Goal: Task Accomplishment & Management: Contribute content

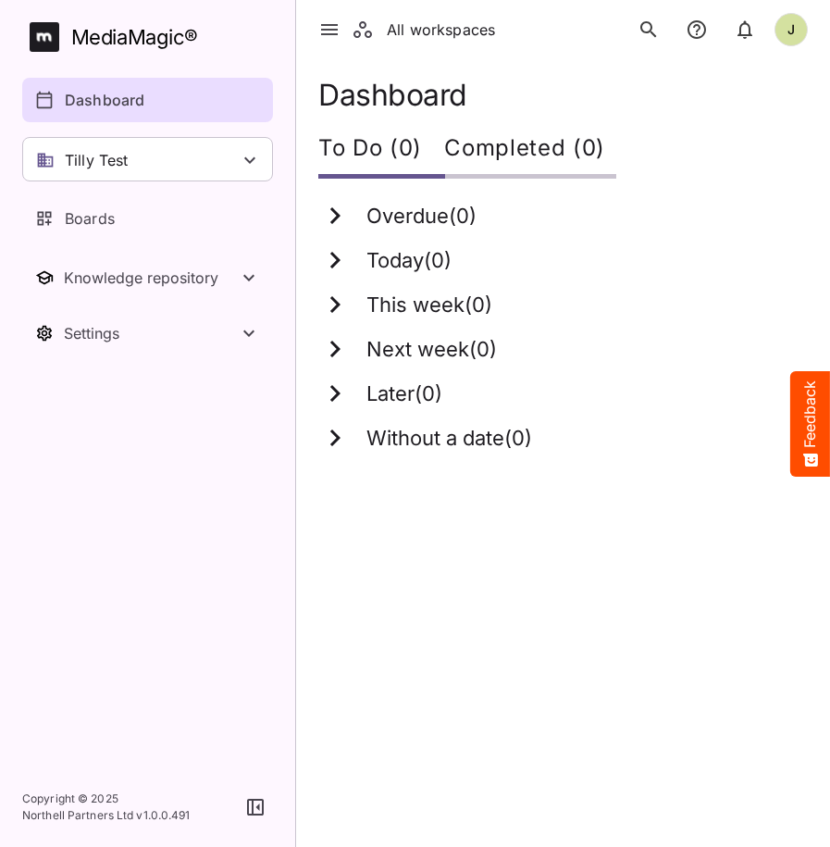
click at [531, 475] on html "All workspaces J MediaMagic ® Dashboard Tilly Test Jo Clearcast [PERSON_NAME] t…" at bounding box center [415, 237] width 830 height 475
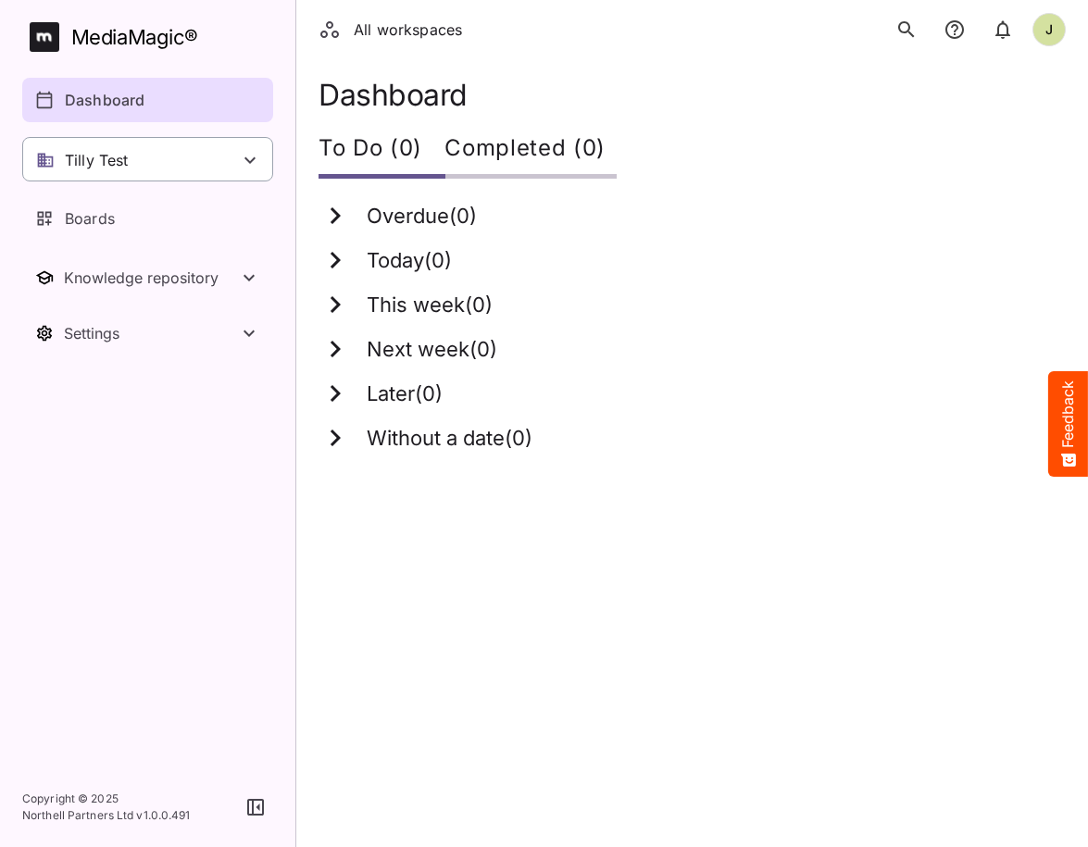
click at [181, 173] on div "Tilly Test" at bounding box center [147, 159] width 251 height 44
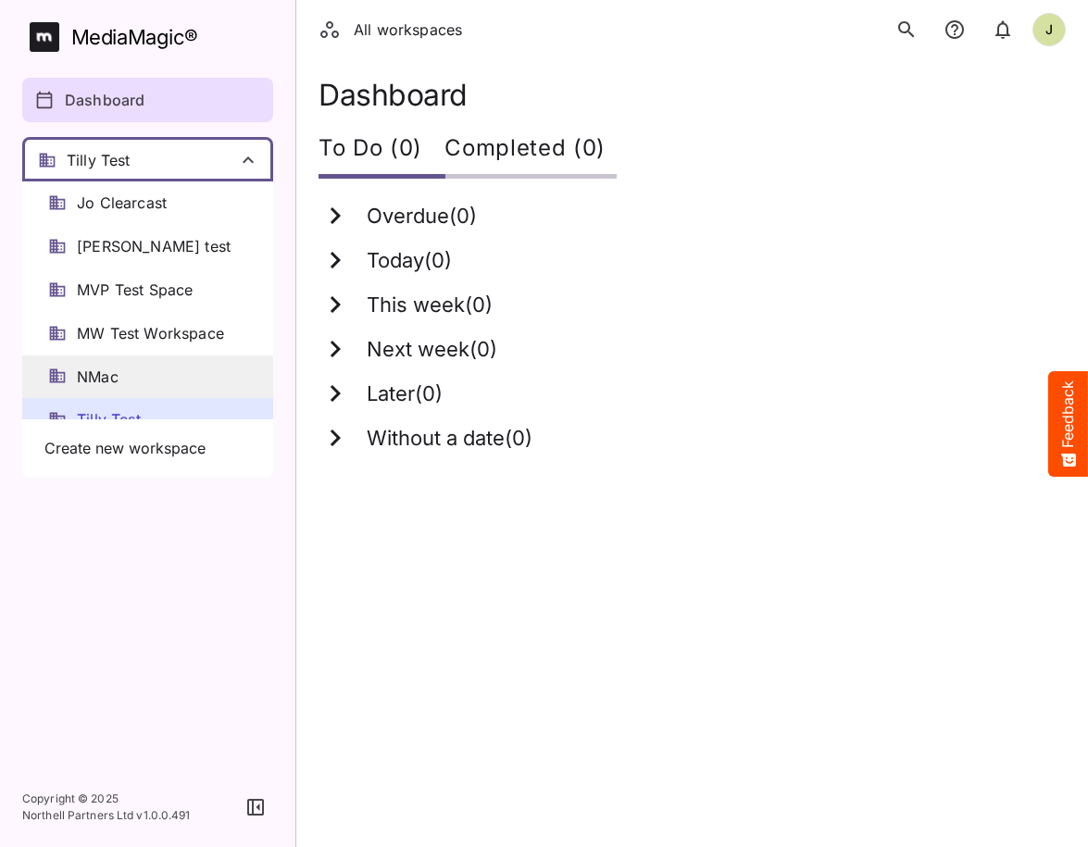
click at [124, 367] on div "NMac" at bounding box center [147, 377] width 251 height 44
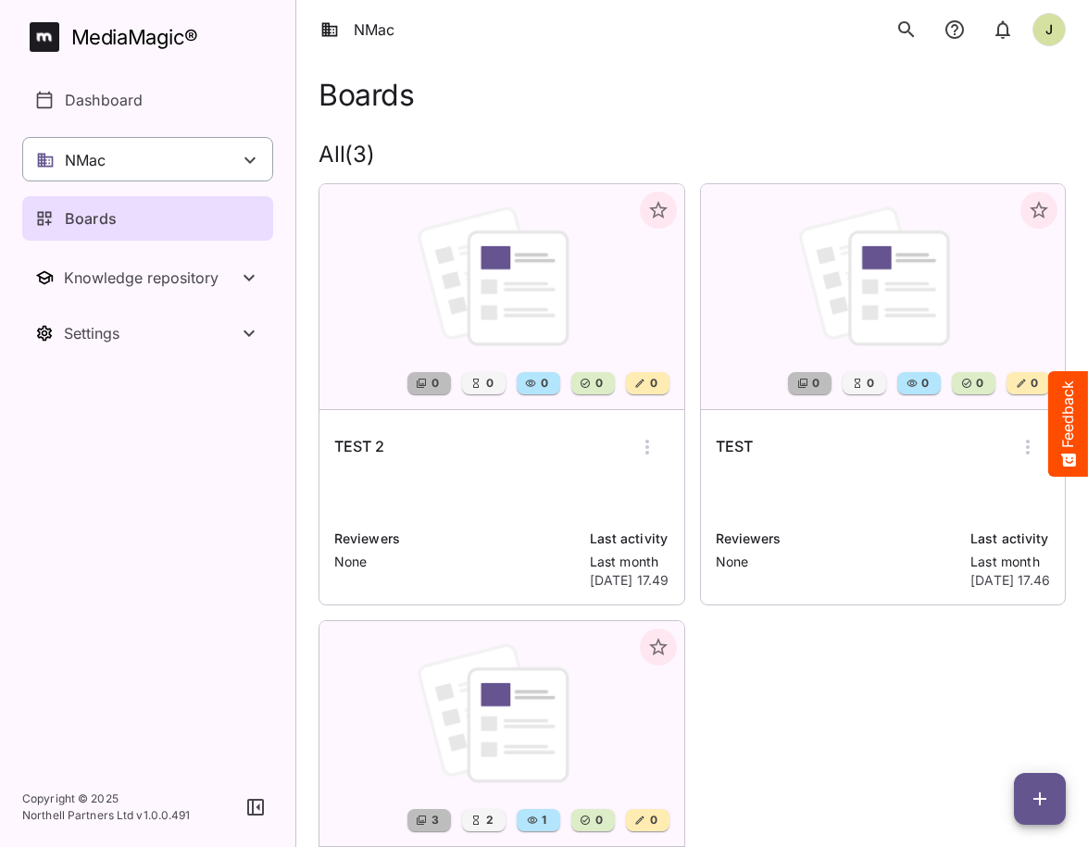
click at [173, 168] on div "NMac" at bounding box center [147, 159] width 251 height 44
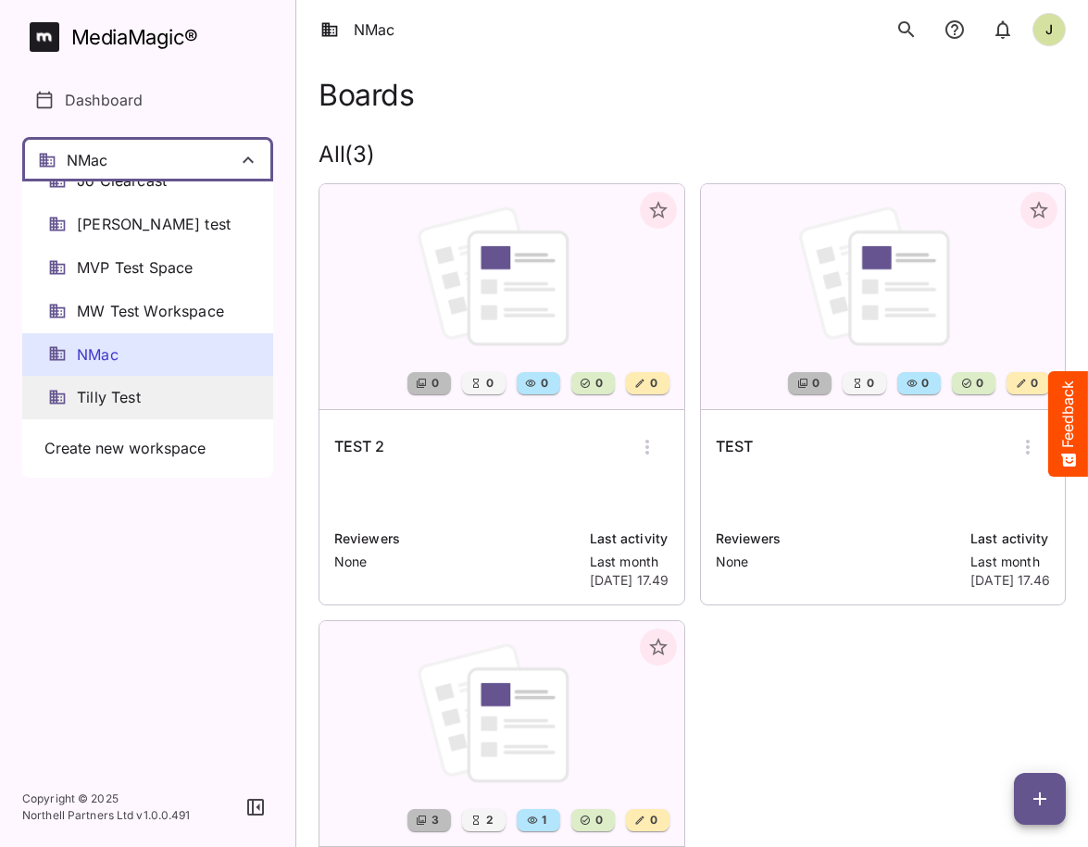
scroll to position [24, 0]
click at [118, 402] on span "Tilly Test" at bounding box center [109, 397] width 64 height 21
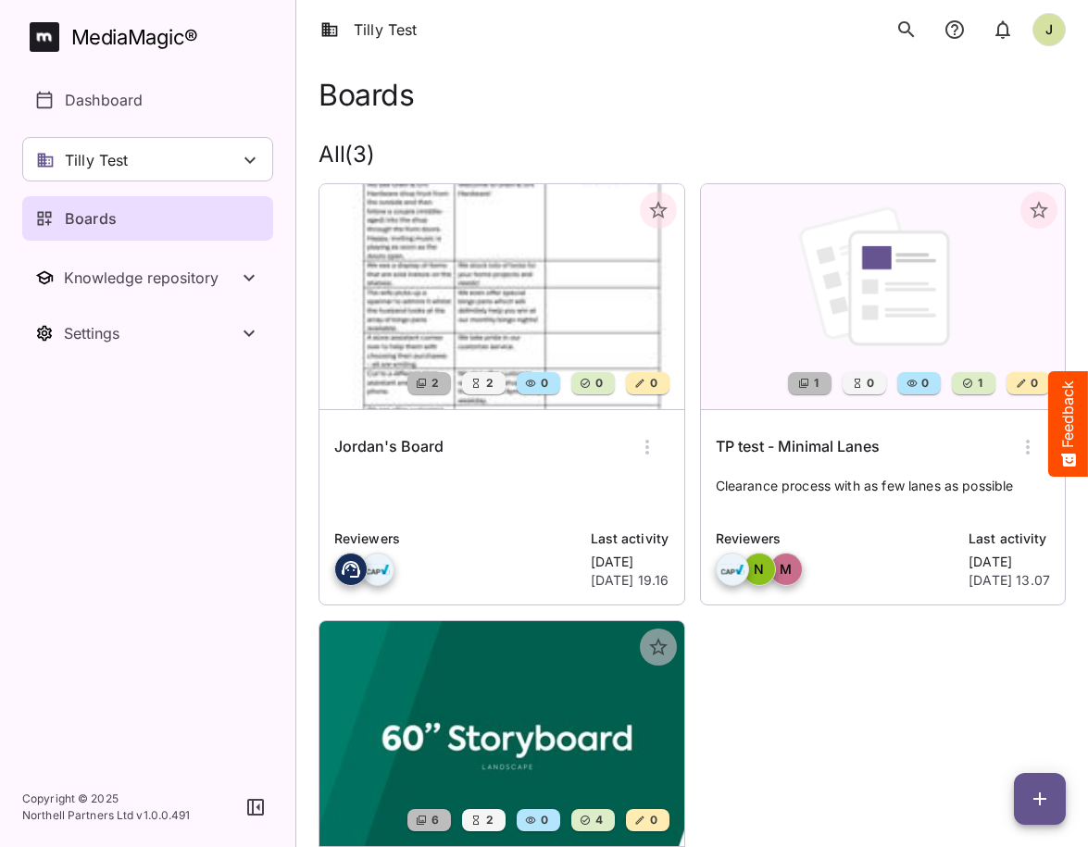
click at [430, 462] on div "Jordan's Board" at bounding box center [501, 447] width 335 height 44
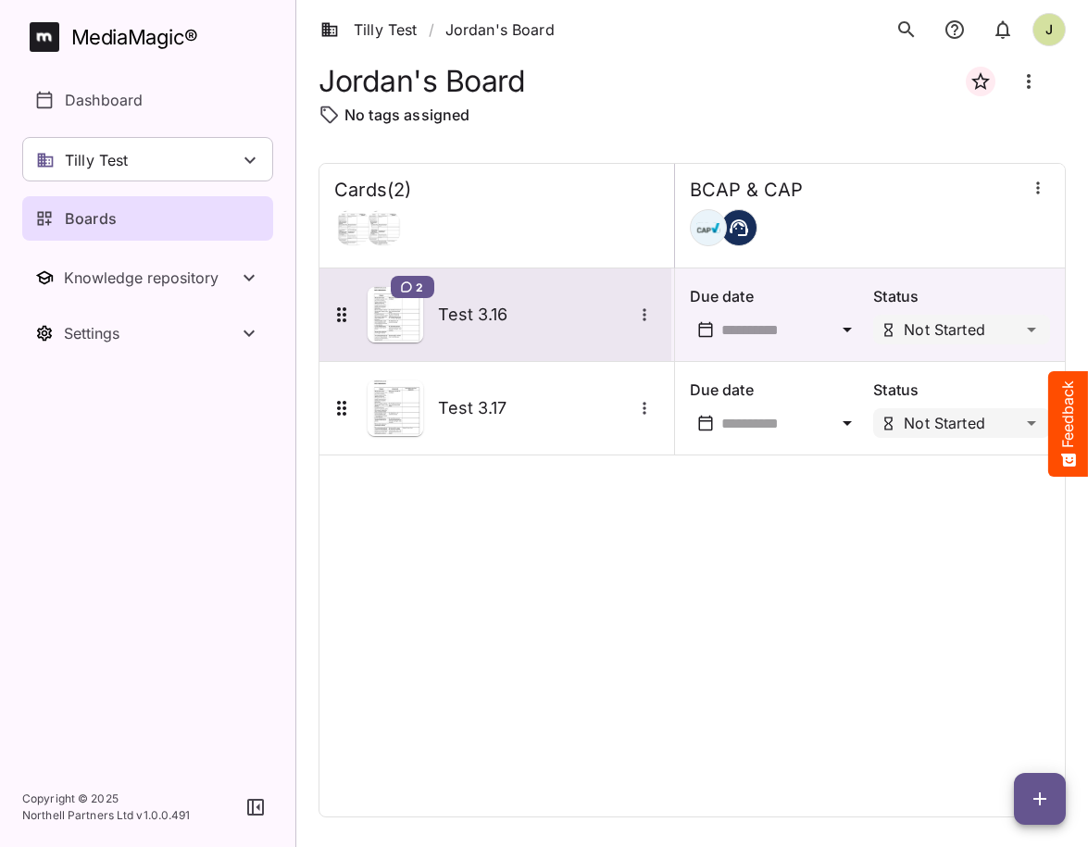
click at [477, 320] on h5 "Test 3.16" at bounding box center [535, 315] width 194 height 22
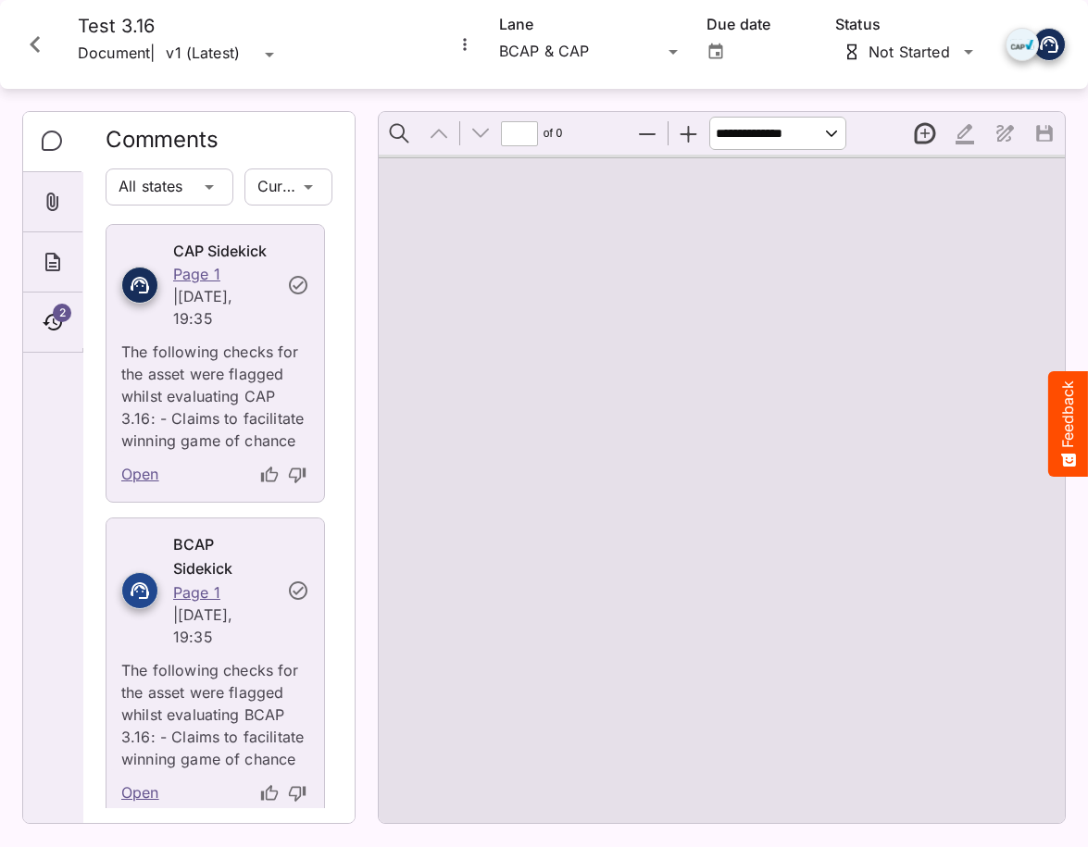
type input "*"
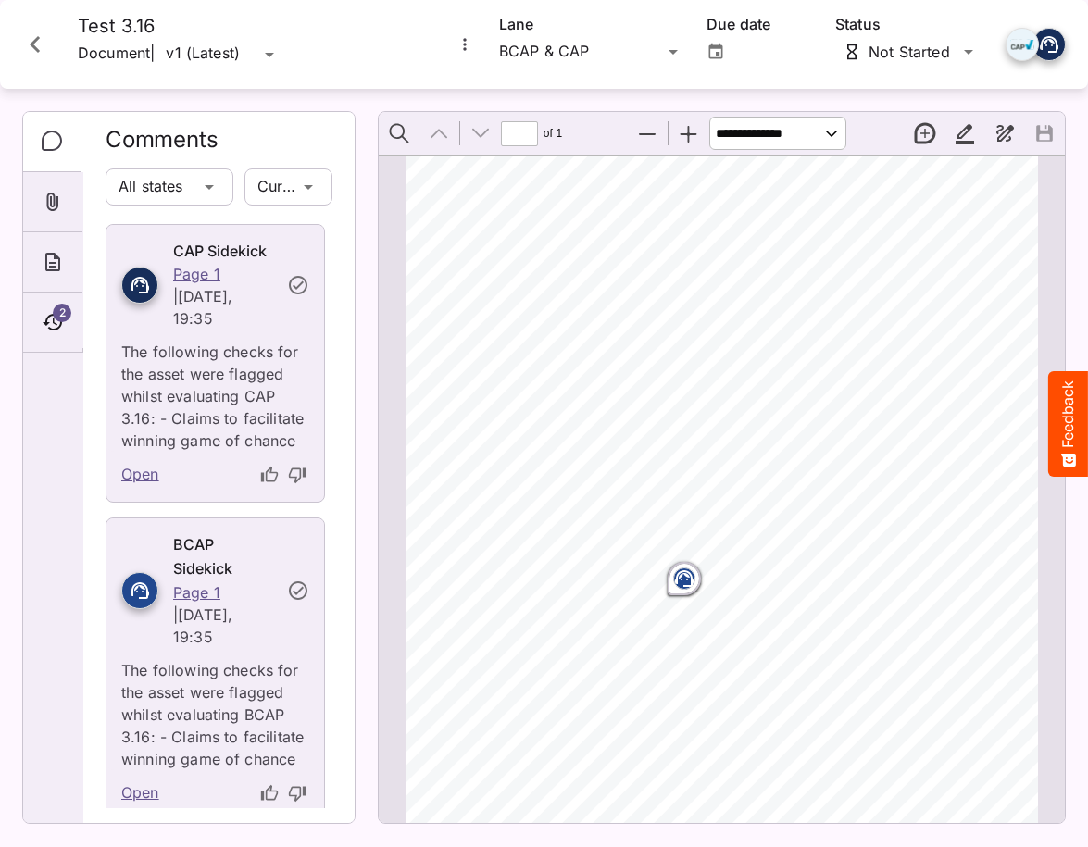
click at [31, 37] on icon "Close card" at bounding box center [35, 44] width 33 height 33
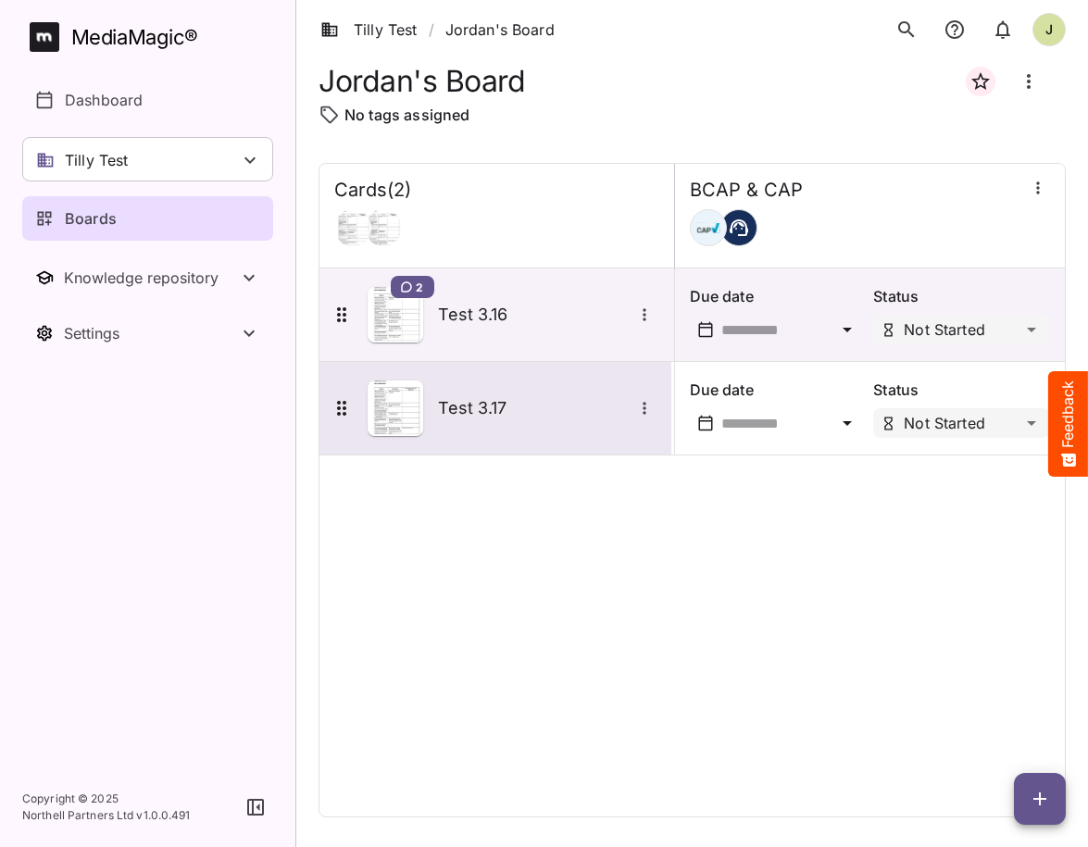
click at [506, 439] on div "Test 3.17" at bounding box center [495, 408] width 352 height 93
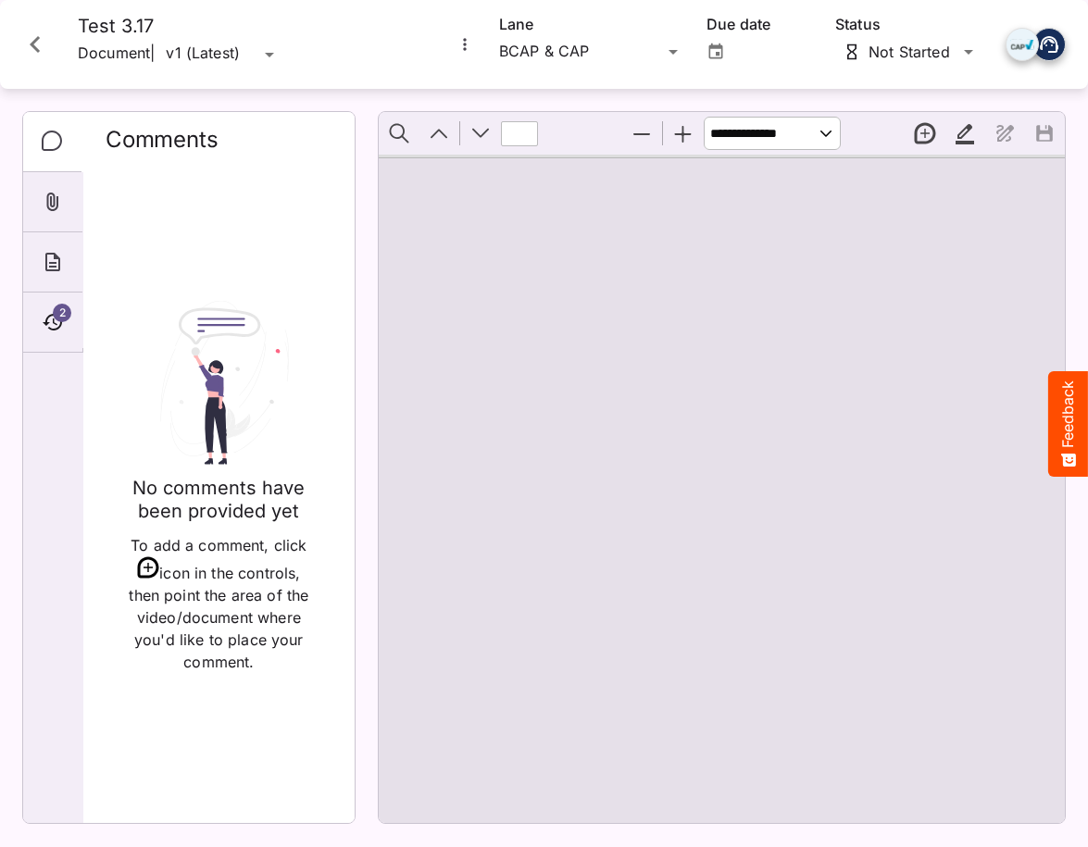
type input "*"
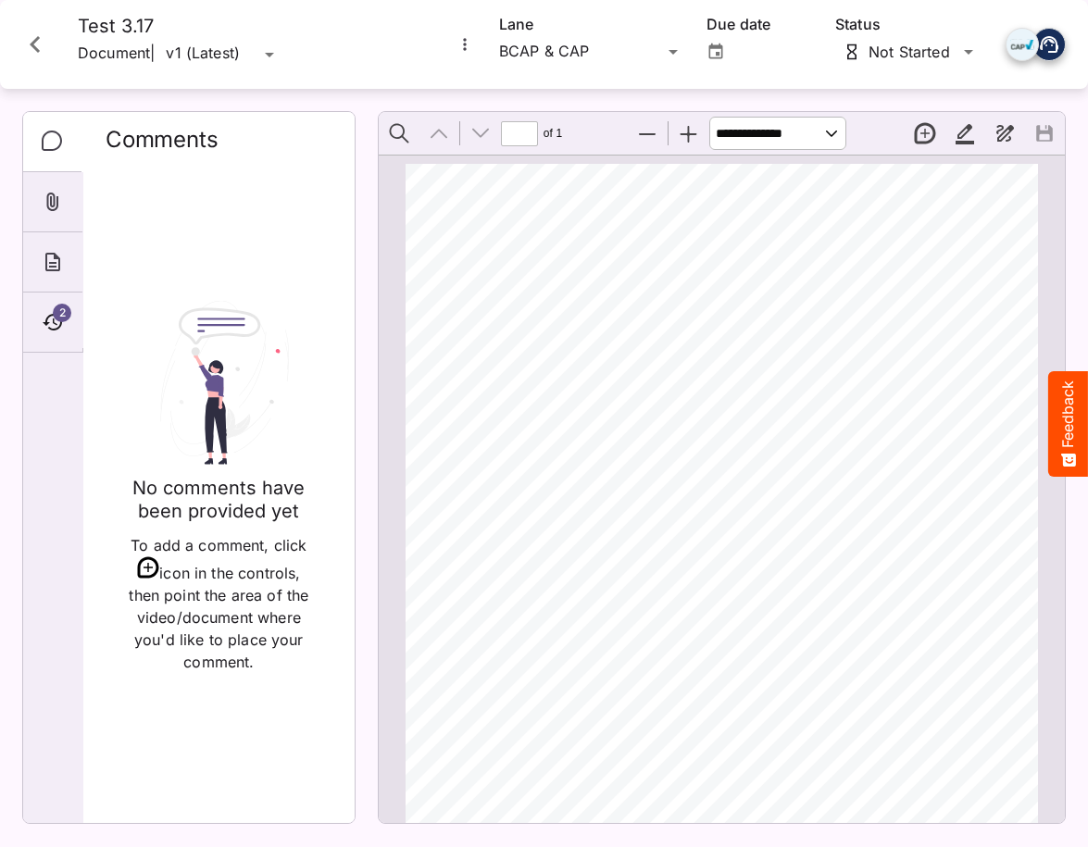
click at [40, 47] on icon "Close card" at bounding box center [35, 44] width 33 height 33
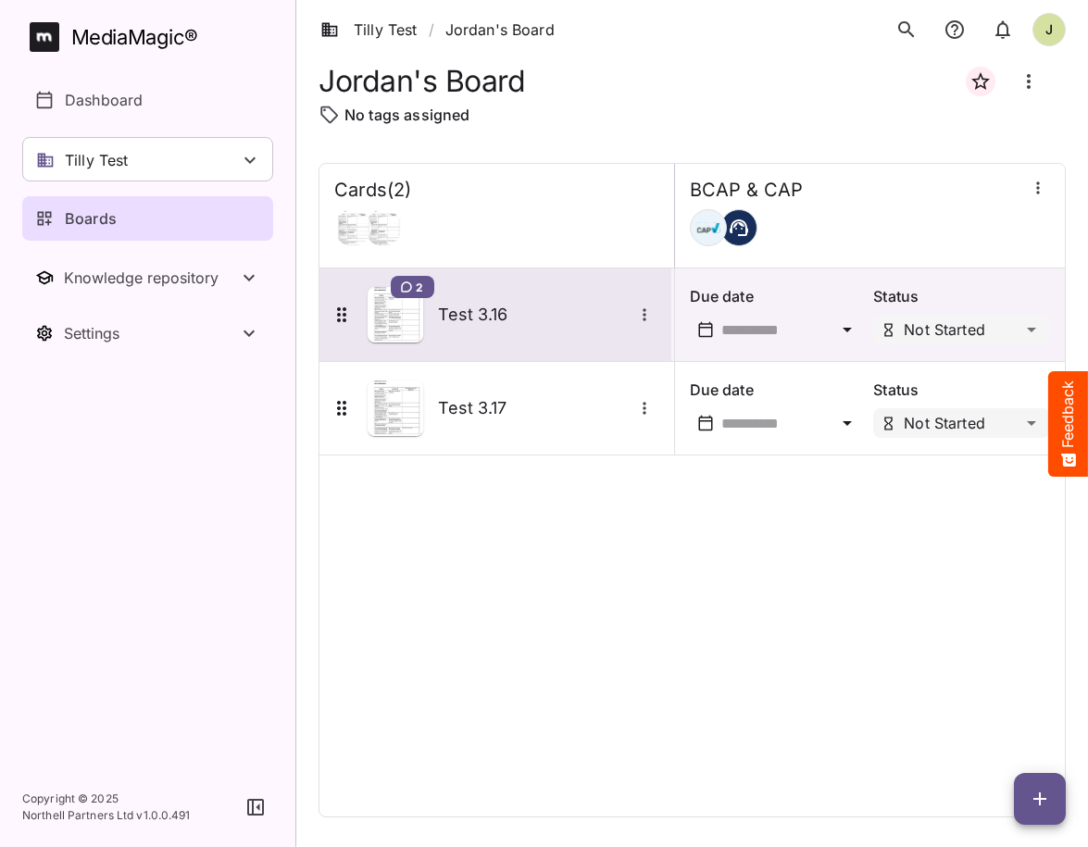
click at [502, 336] on div "2 Test 3.16" at bounding box center [493, 315] width 326 height 56
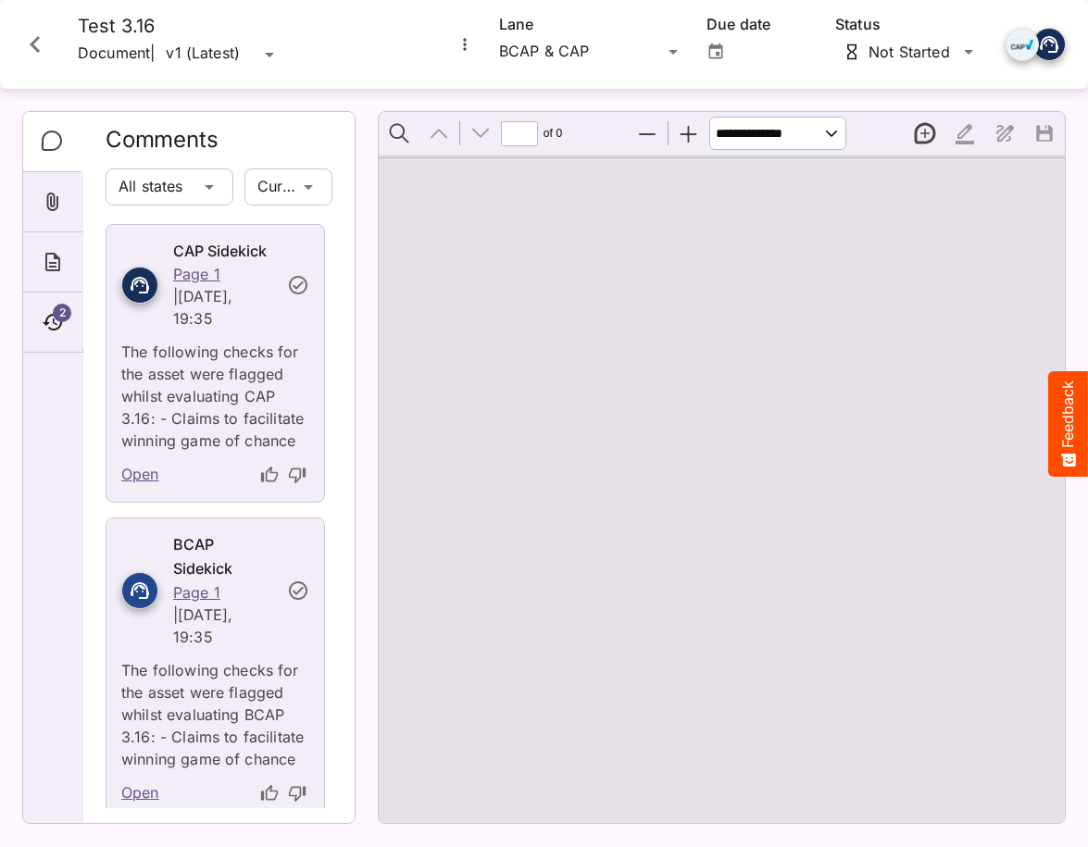
type input "*"
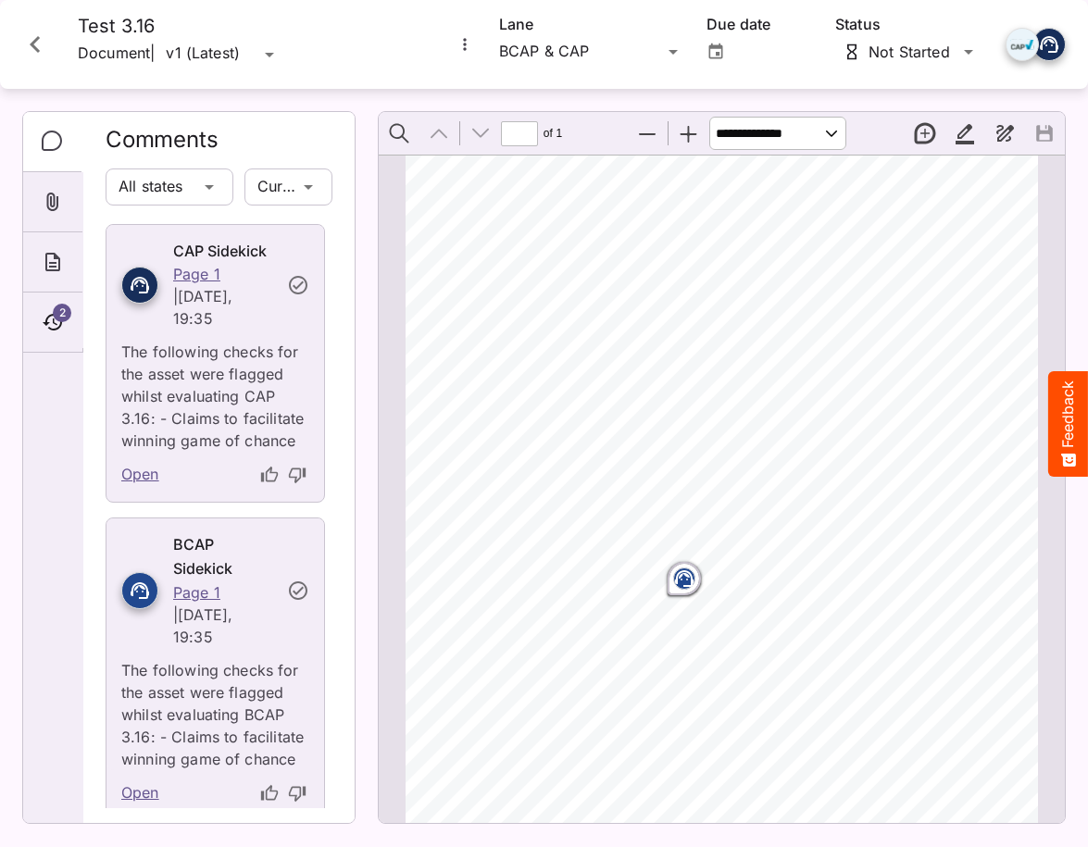
click at [52, 43] on button "Close card" at bounding box center [35, 45] width 56 height 56
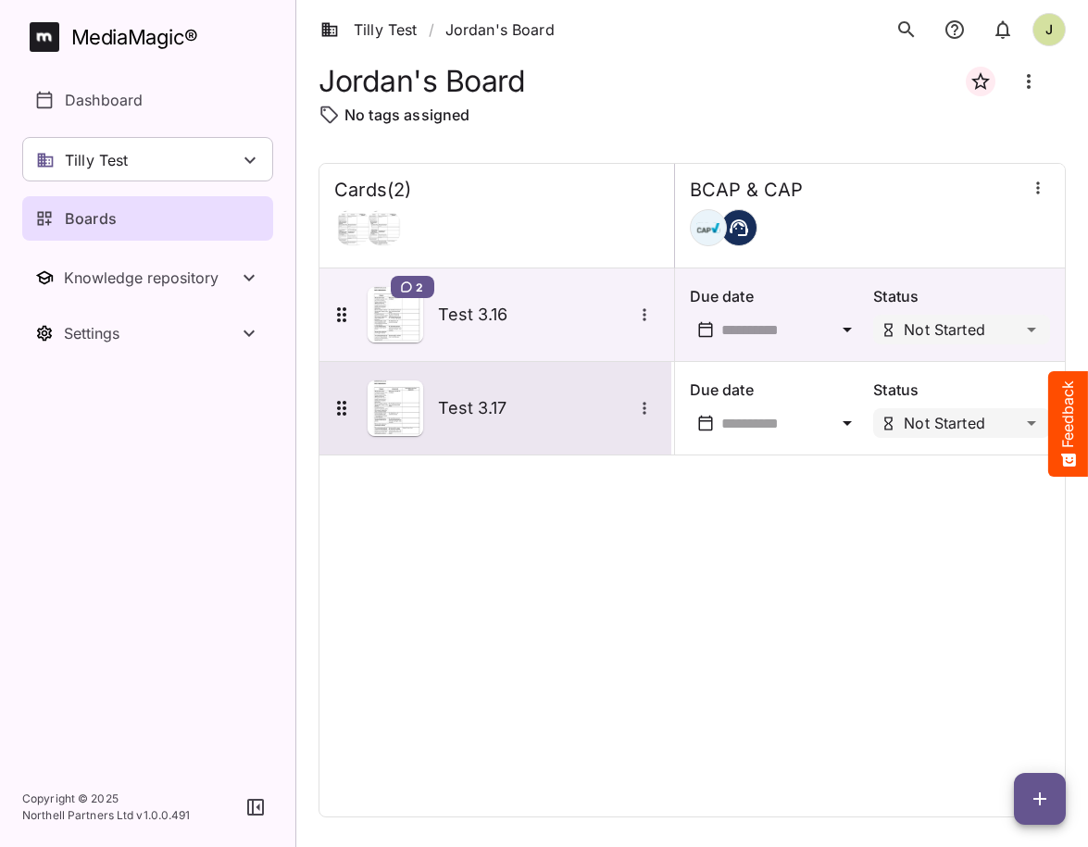
click at [549, 410] on h5 "Test 3.17" at bounding box center [535, 408] width 194 height 22
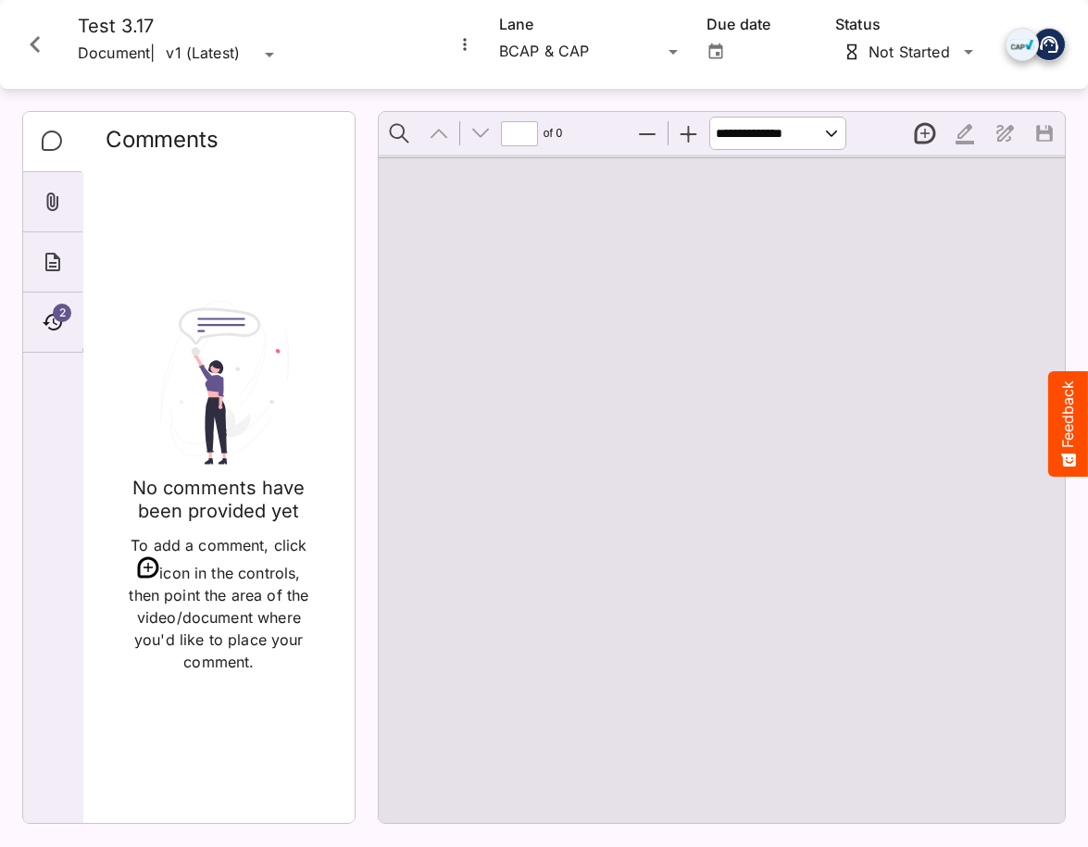
type input "*"
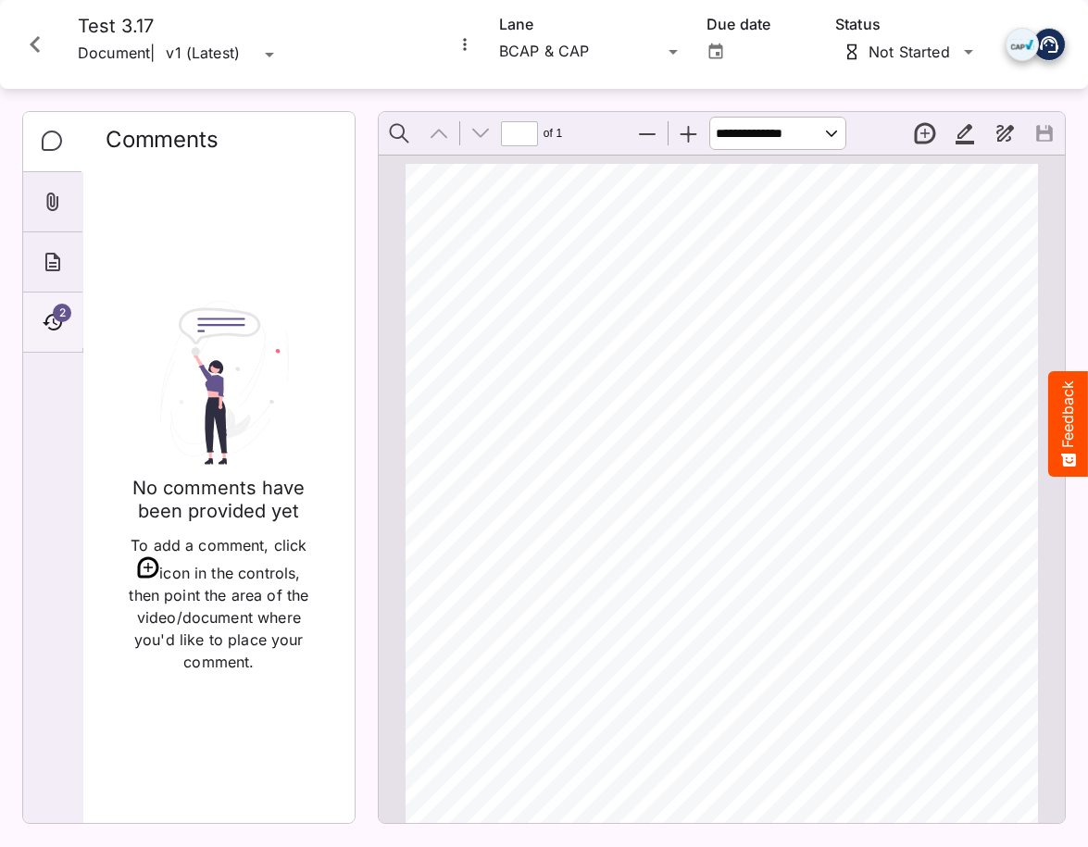
click at [68, 318] on span "2" at bounding box center [62, 313] width 19 height 19
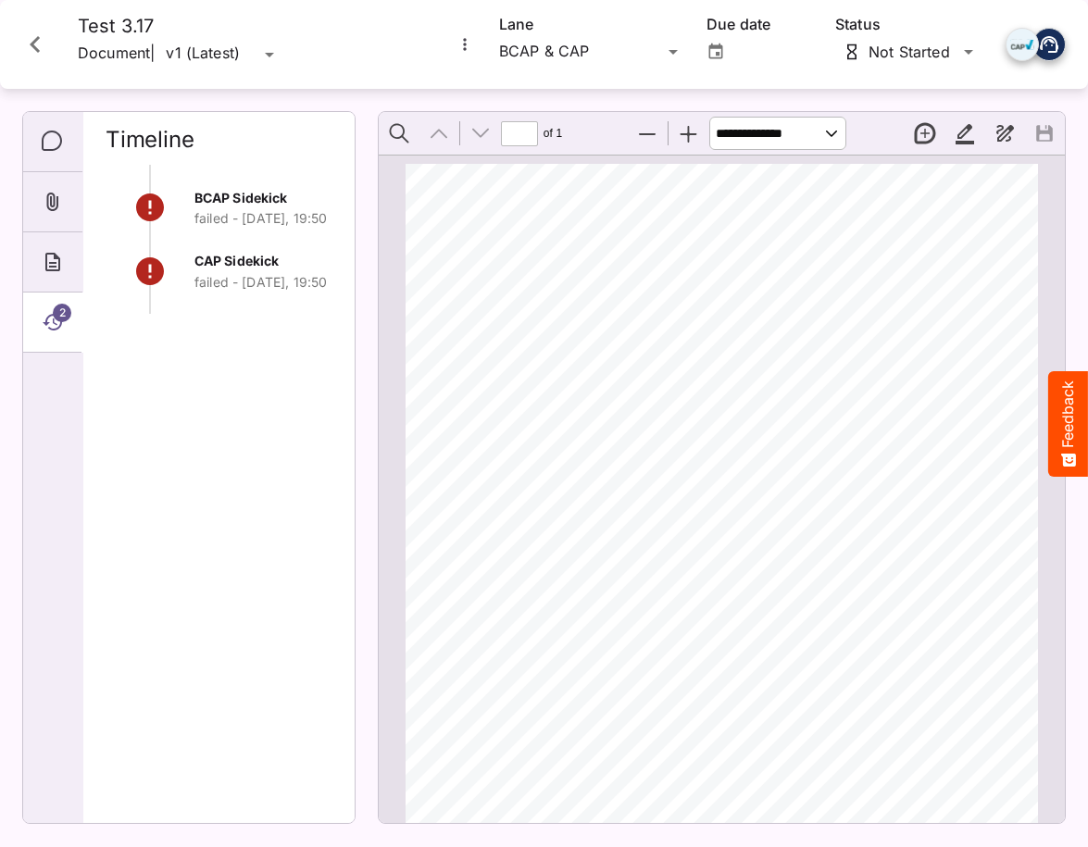
click at [40, 38] on icon "Close card" at bounding box center [35, 44] width 33 height 33
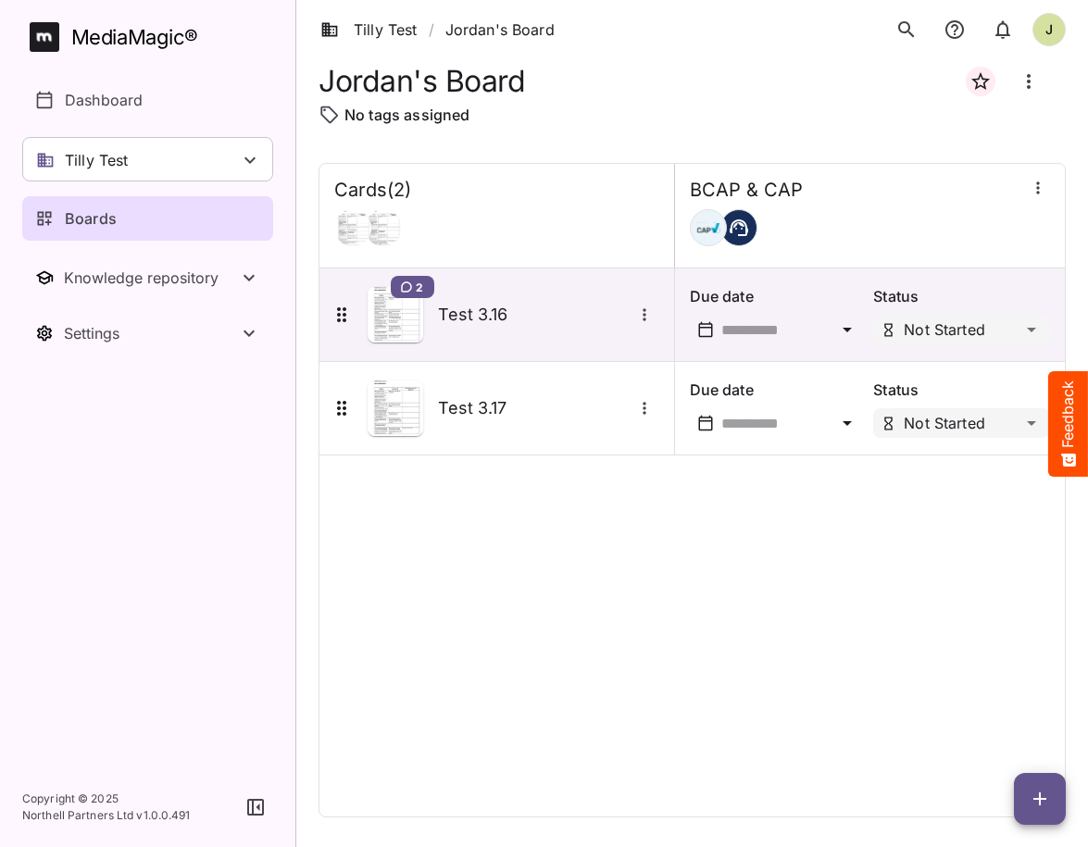
click at [829, 803] on icon "button" at bounding box center [1039, 799] width 22 height 22
click at [829, 683] on p "Add new card" at bounding box center [993, 680] width 100 height 22
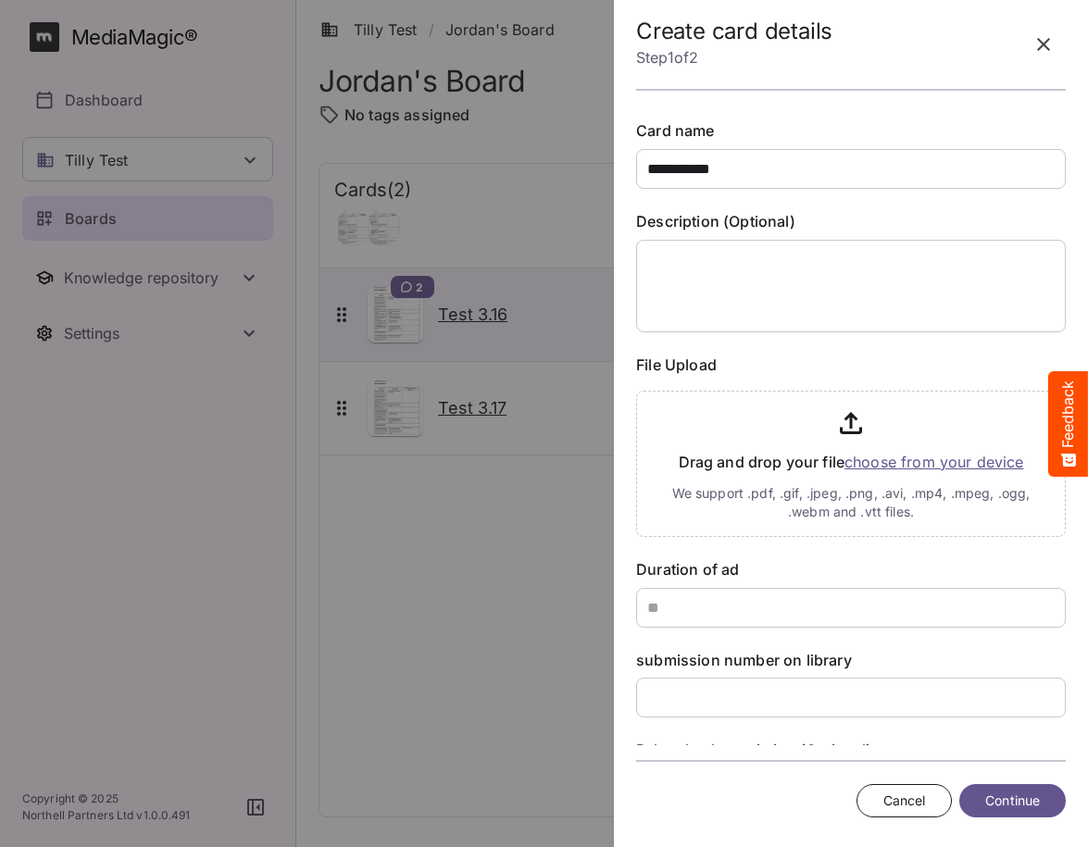
type input "**********"
click at [745, 293] on textarea at bounding box center [850, 286] width 429 height 93
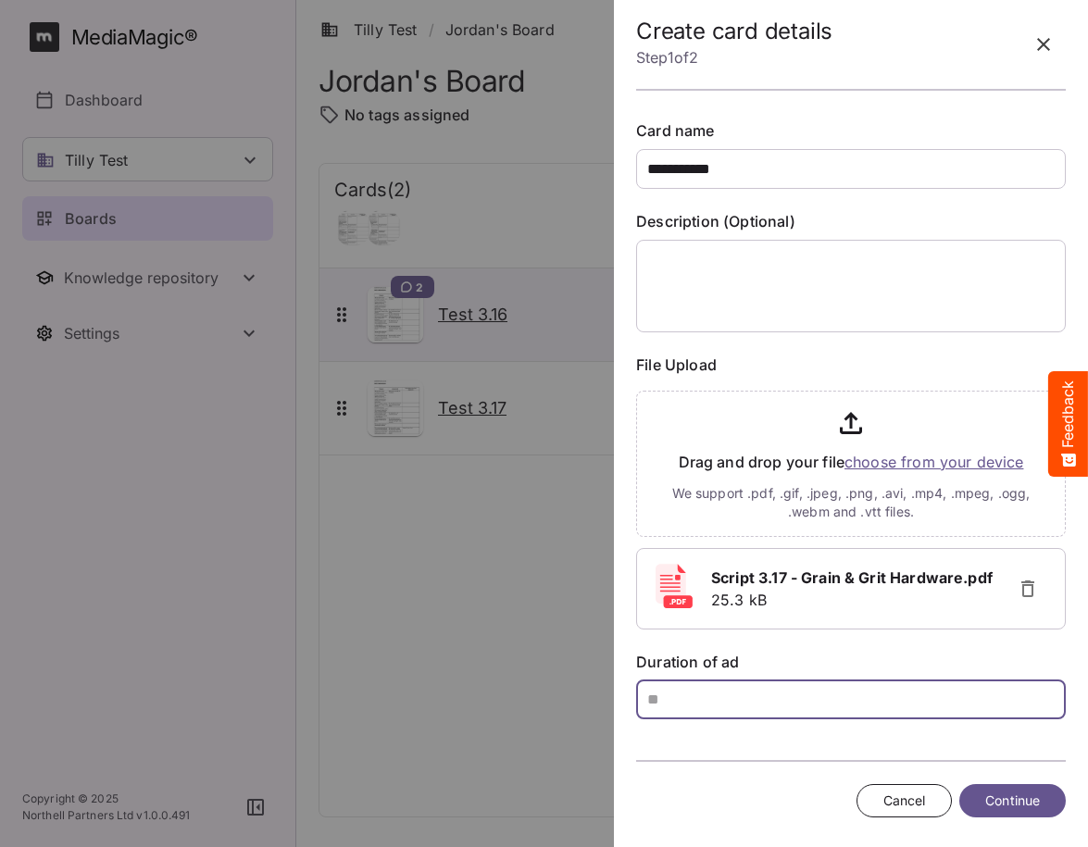
click at [672, 700] on input "text" at bounding box center [850, 699] width 429 height 40
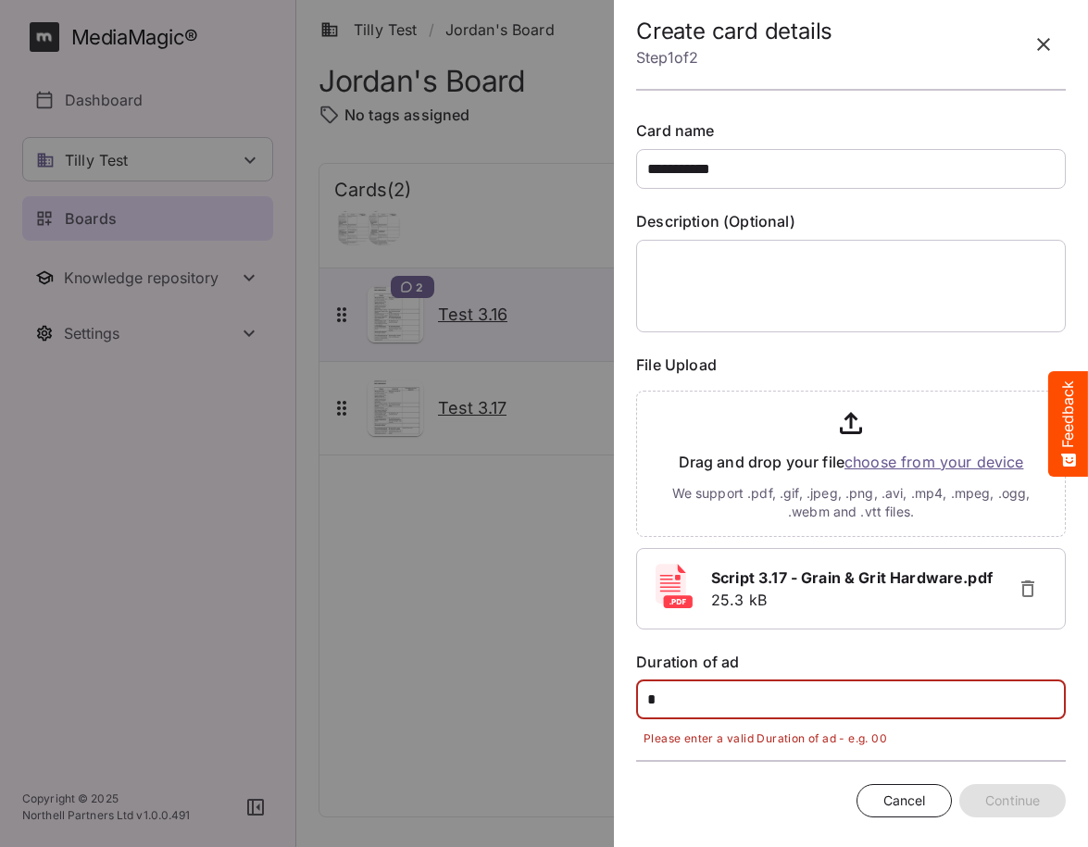
type input "**"
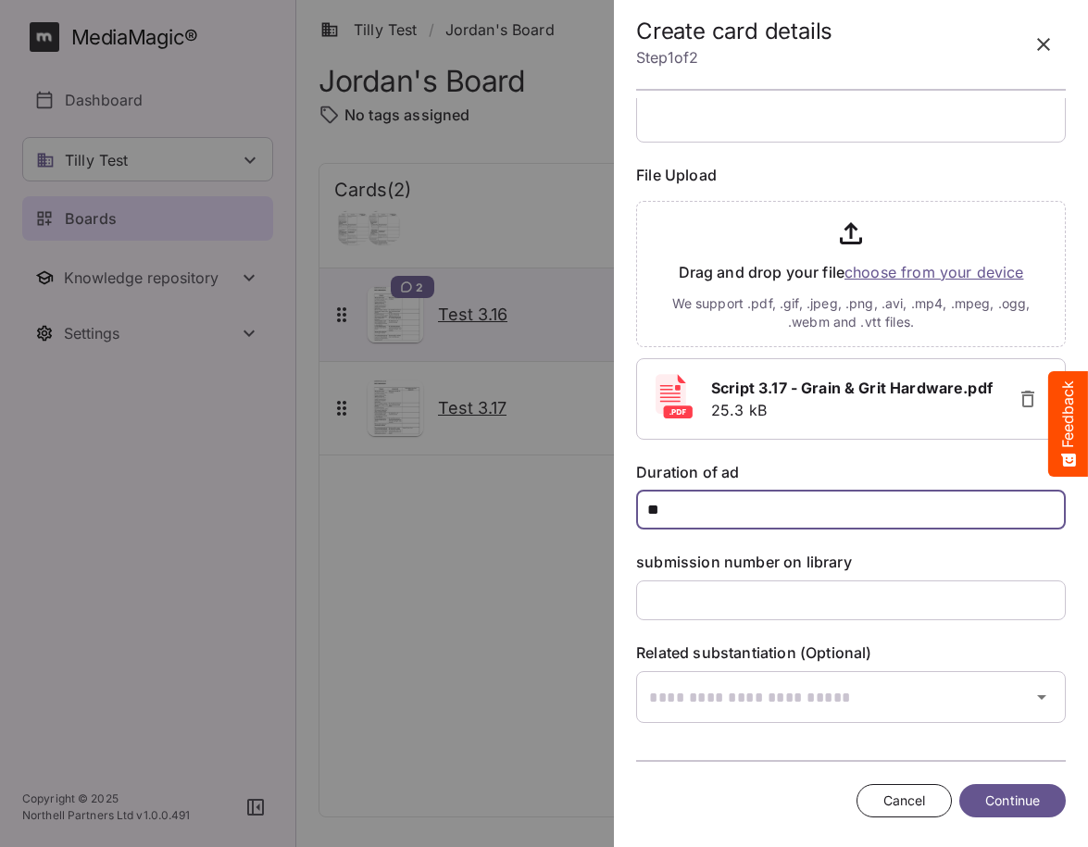
scroll to position [186, 0]
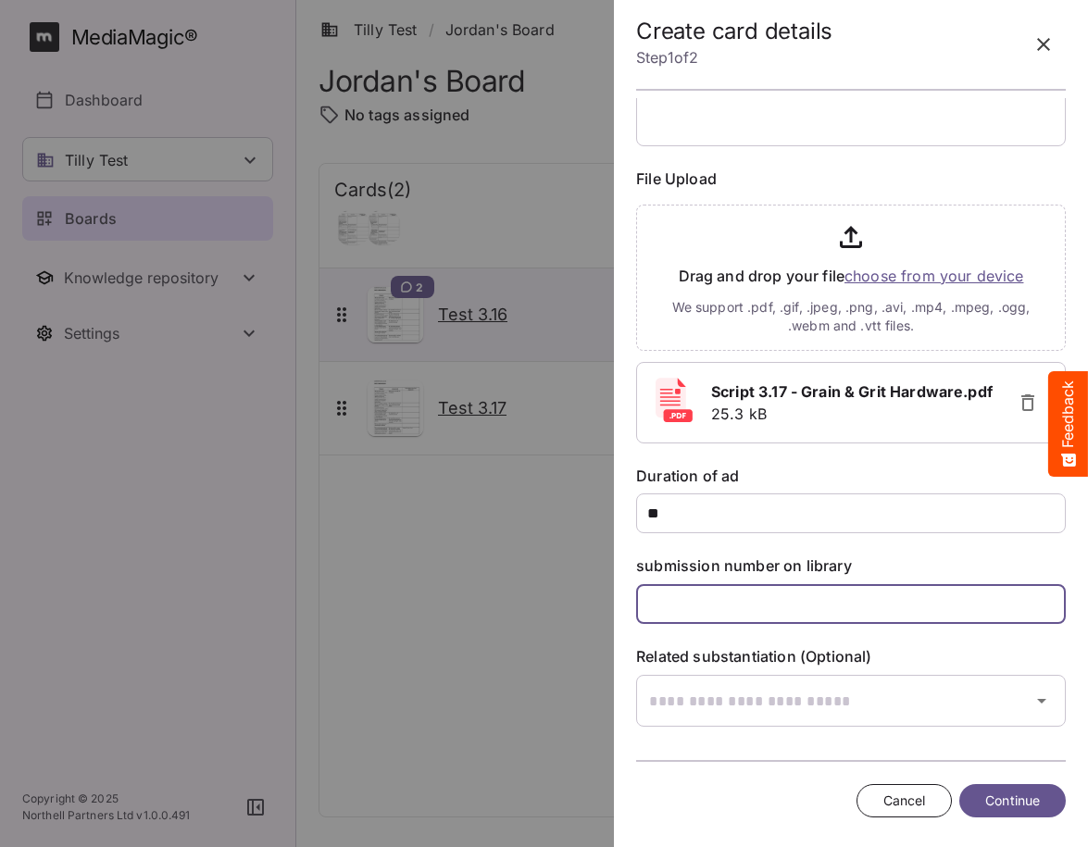
click at [731, 610] on input "text" at bounding box center [850, 604] width 429 height 40
type input "***"
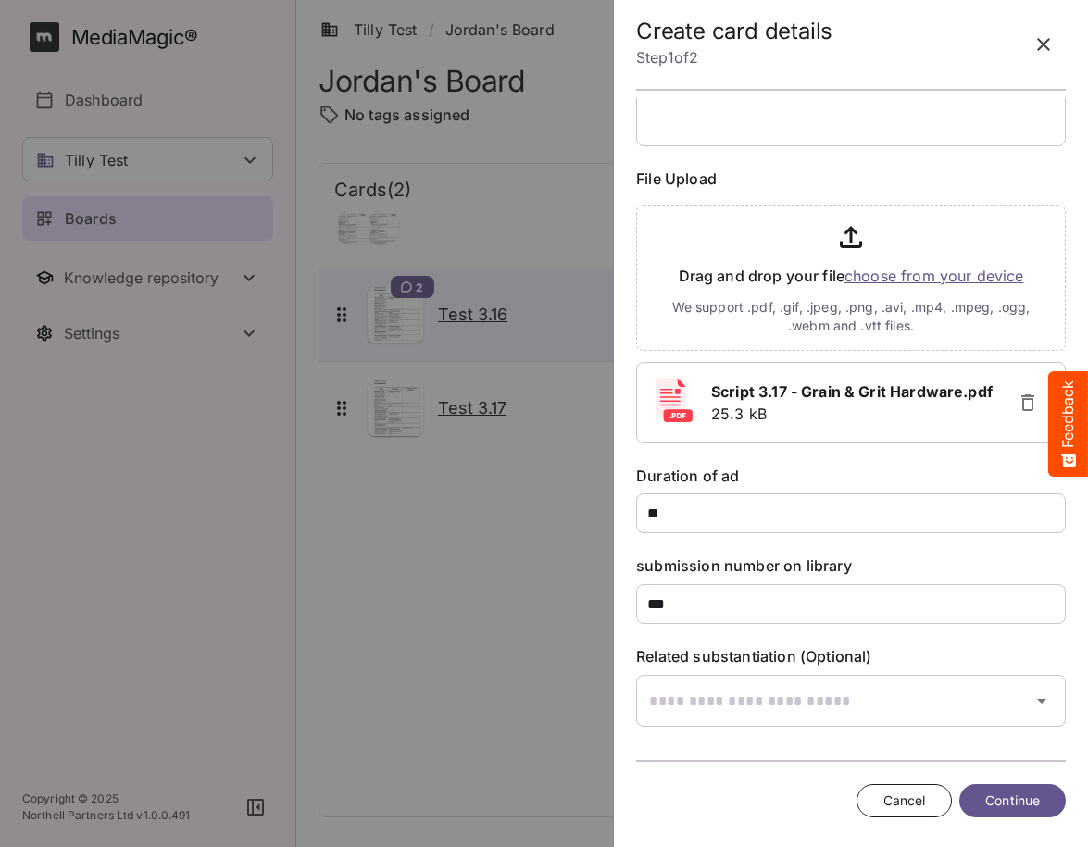
click at [765, 798] on div "Cancel Continue" at bounding box center [850, 801] width 429 height 49
click at [829, 795] on span "Continue" at bounding box center [1012, 801] width 55 height 23
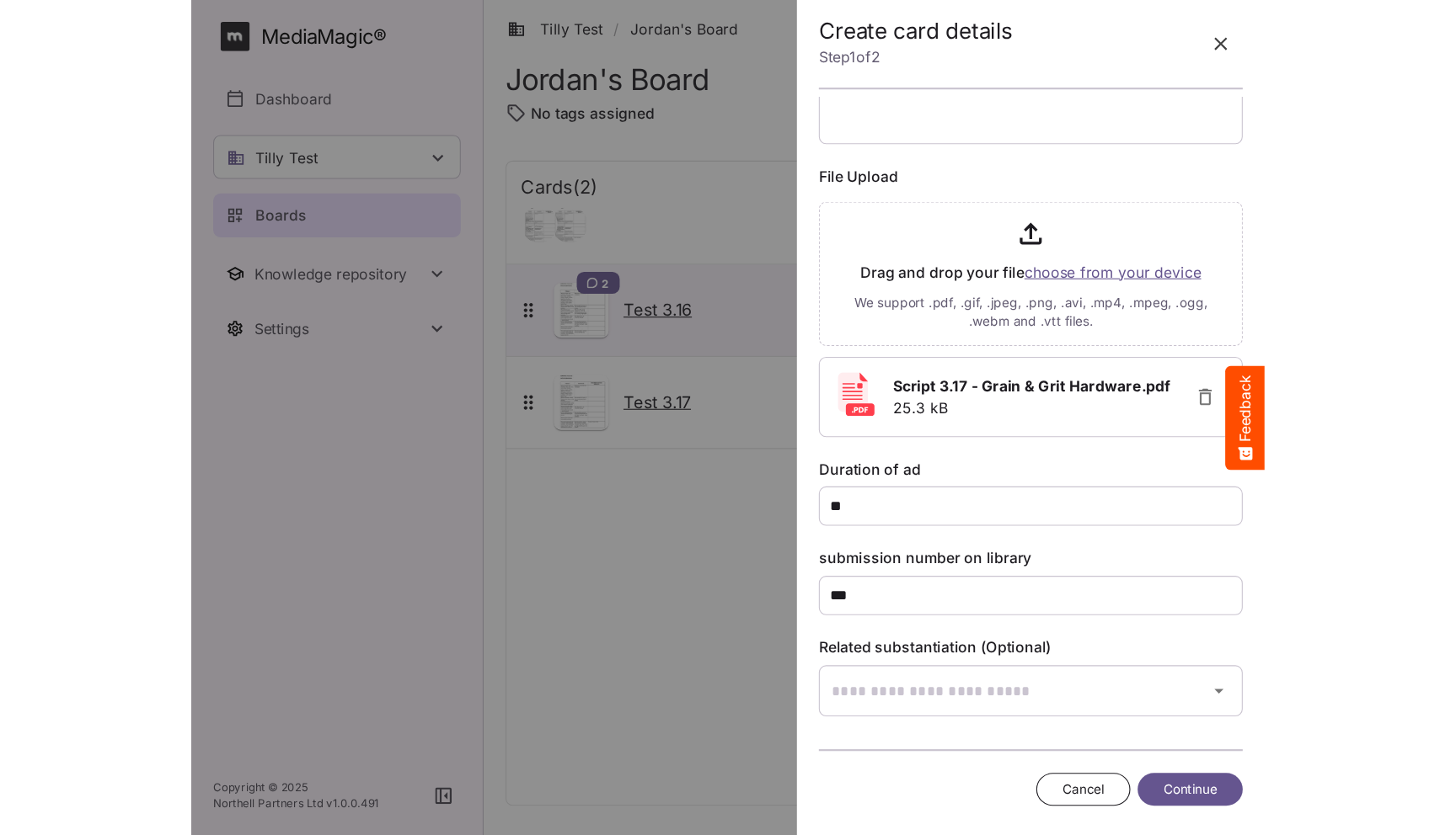
scroll to position [0, 0]
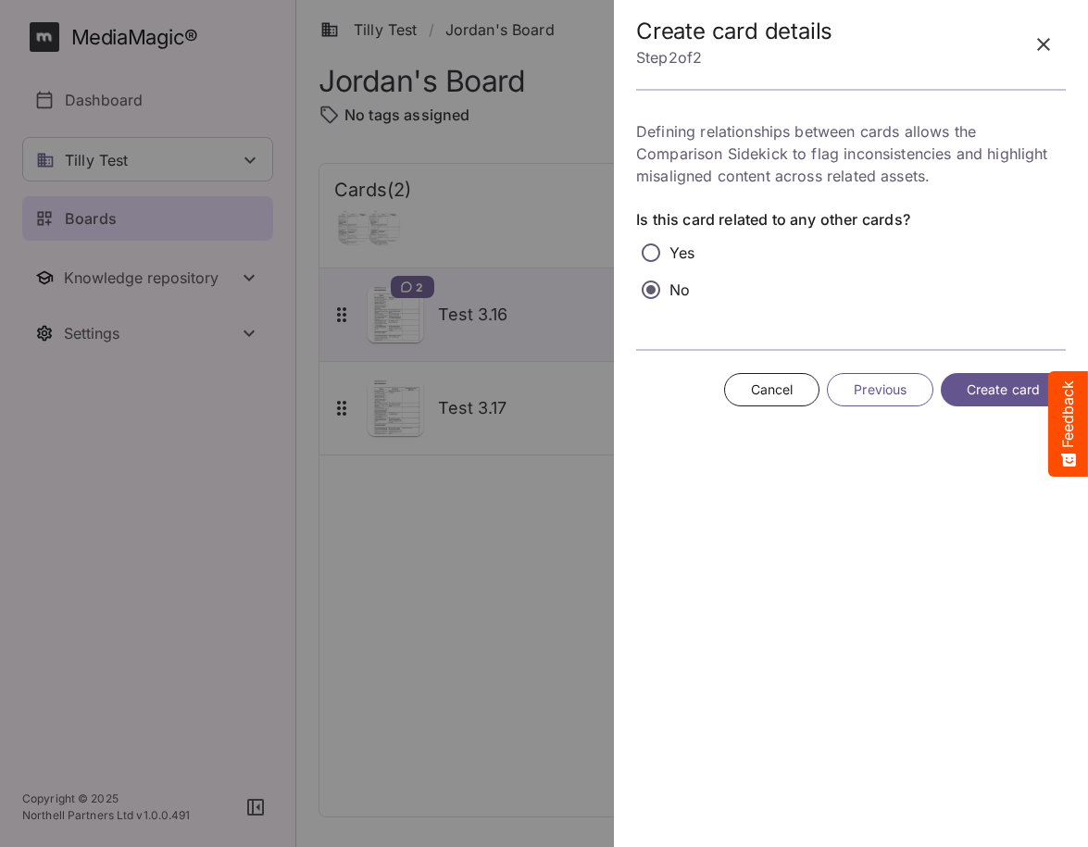
click at [829, 393] on span "Create card" at bounding box center [1002, 390] width 73 height 23
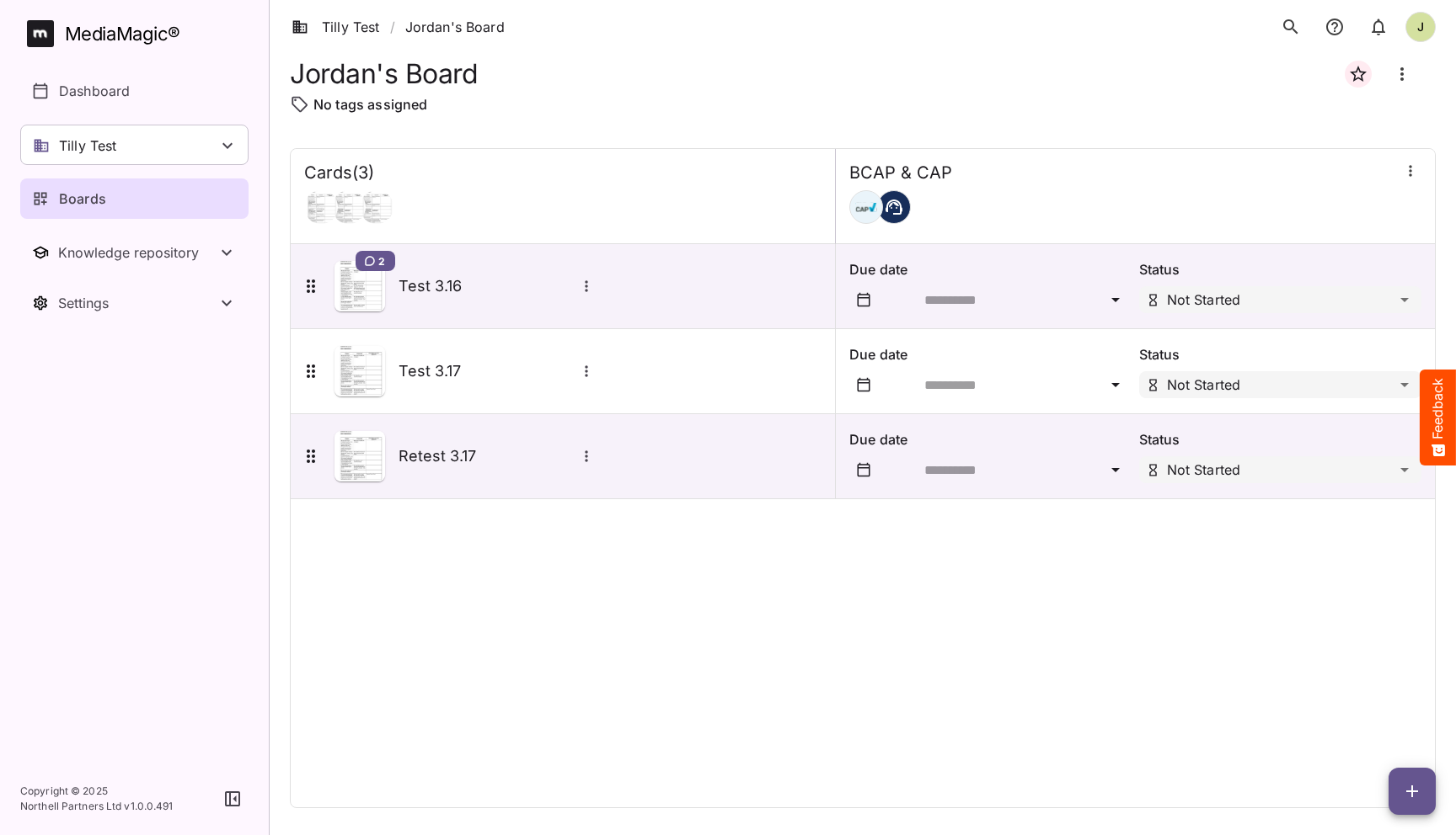
click at [469, 581] on div "Cards ( 3 ) BCAP & CAP 2 Test 3.16 Due date Status Not Started Test 3.17 Due da…" at bounding box center [862, 478] width 1146 height 660
click at [660, 594] on div "Cards ( 3 ) BCAP & CAP 2 Test 3.16 Due date Status Not Started Test 3.17 Due da…" at bounding box center [862, 478] width 1146 height 660
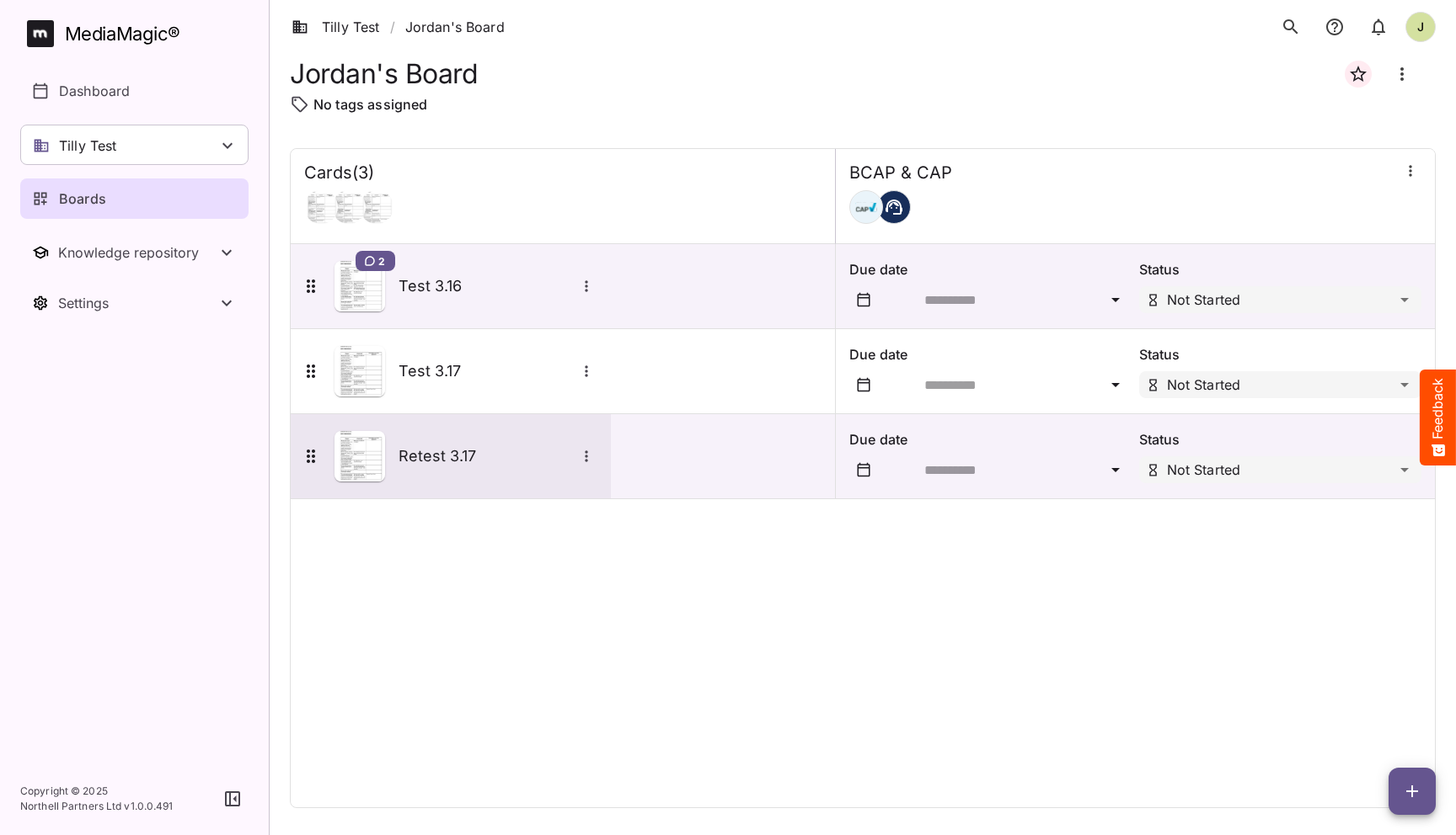
click at [469, 450] on h5 "Retest 3.17" at bounding box center [487, 457] width 177 height 20
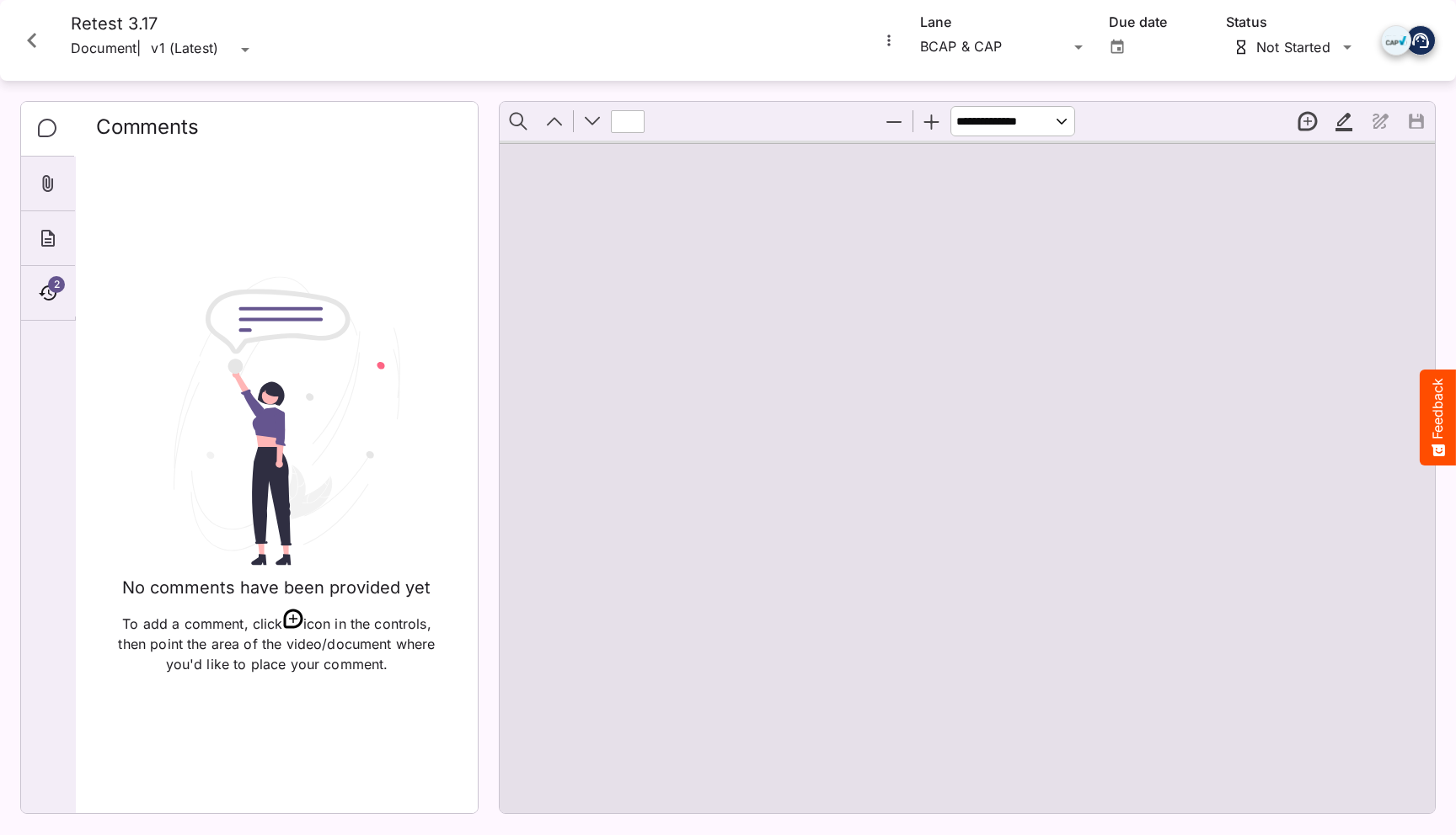
type input "*"
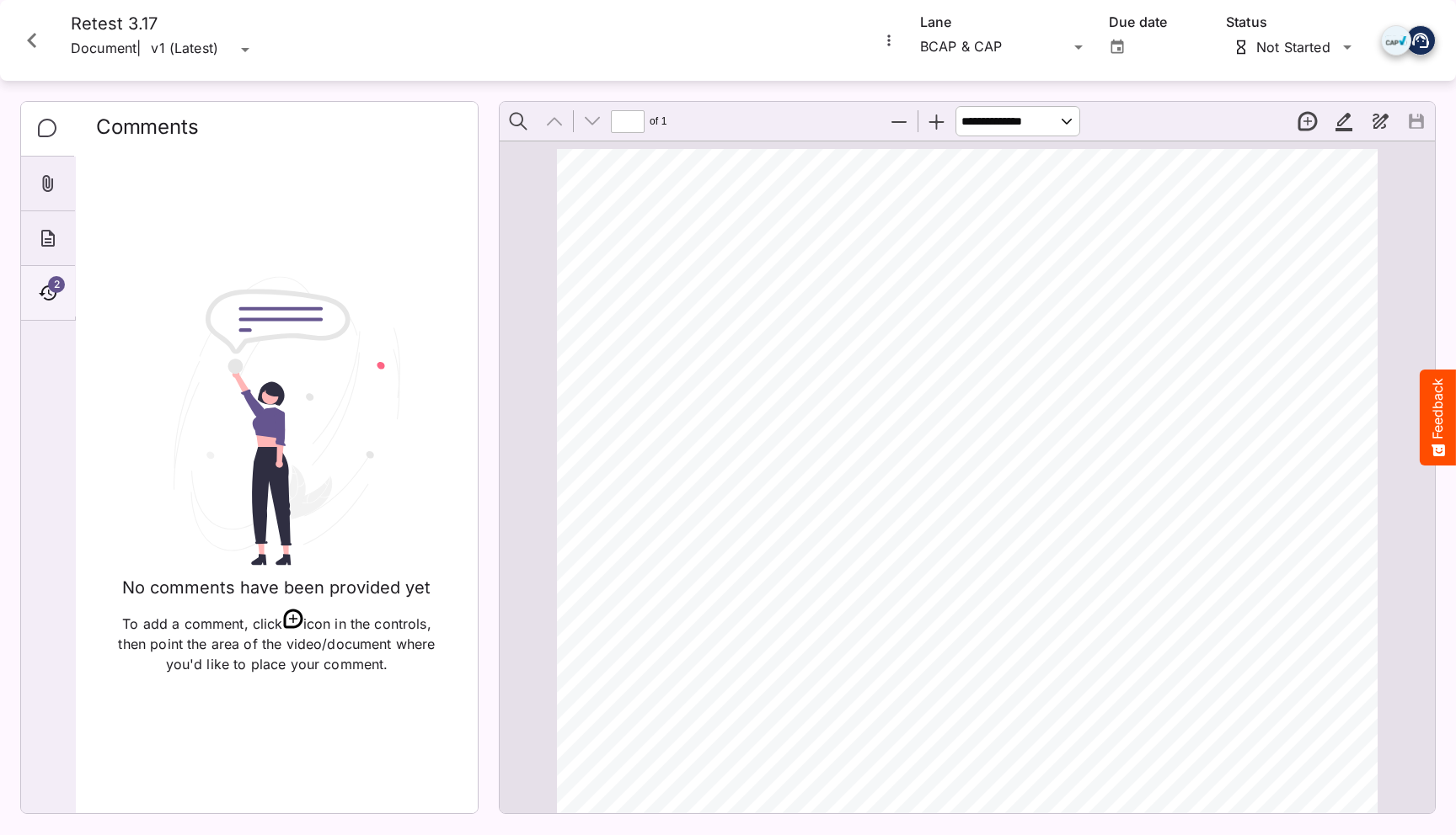
click at [46, 281] on div "2" at bounding box center [47, 294] width 54 height 55
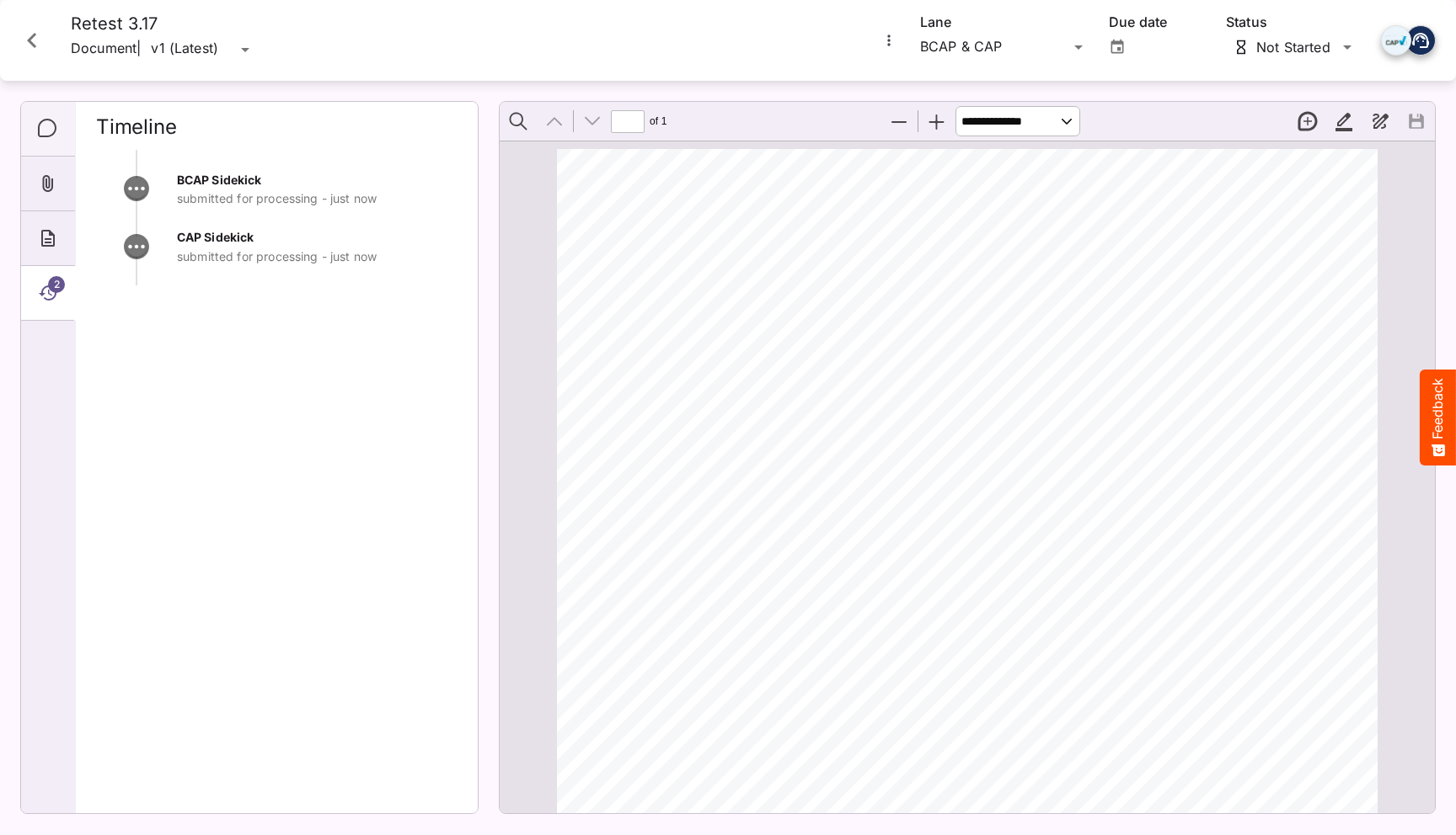
click at [38, 119] on icon "Comments" at bounding box center [48, 129] width 20 height 20
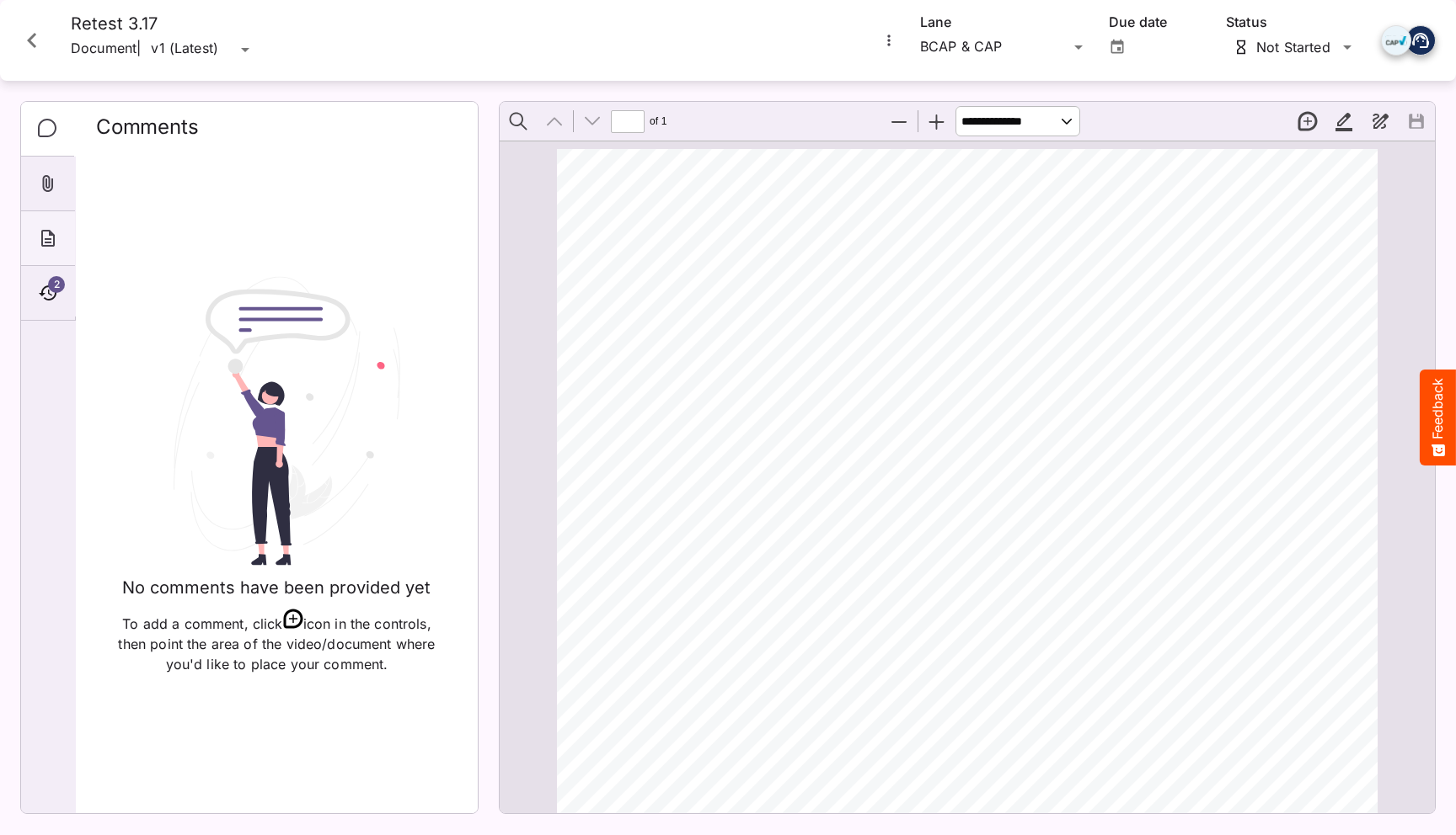
click at [47, 266] on div "About" at bounding box center [47, 238] width 54 height 55
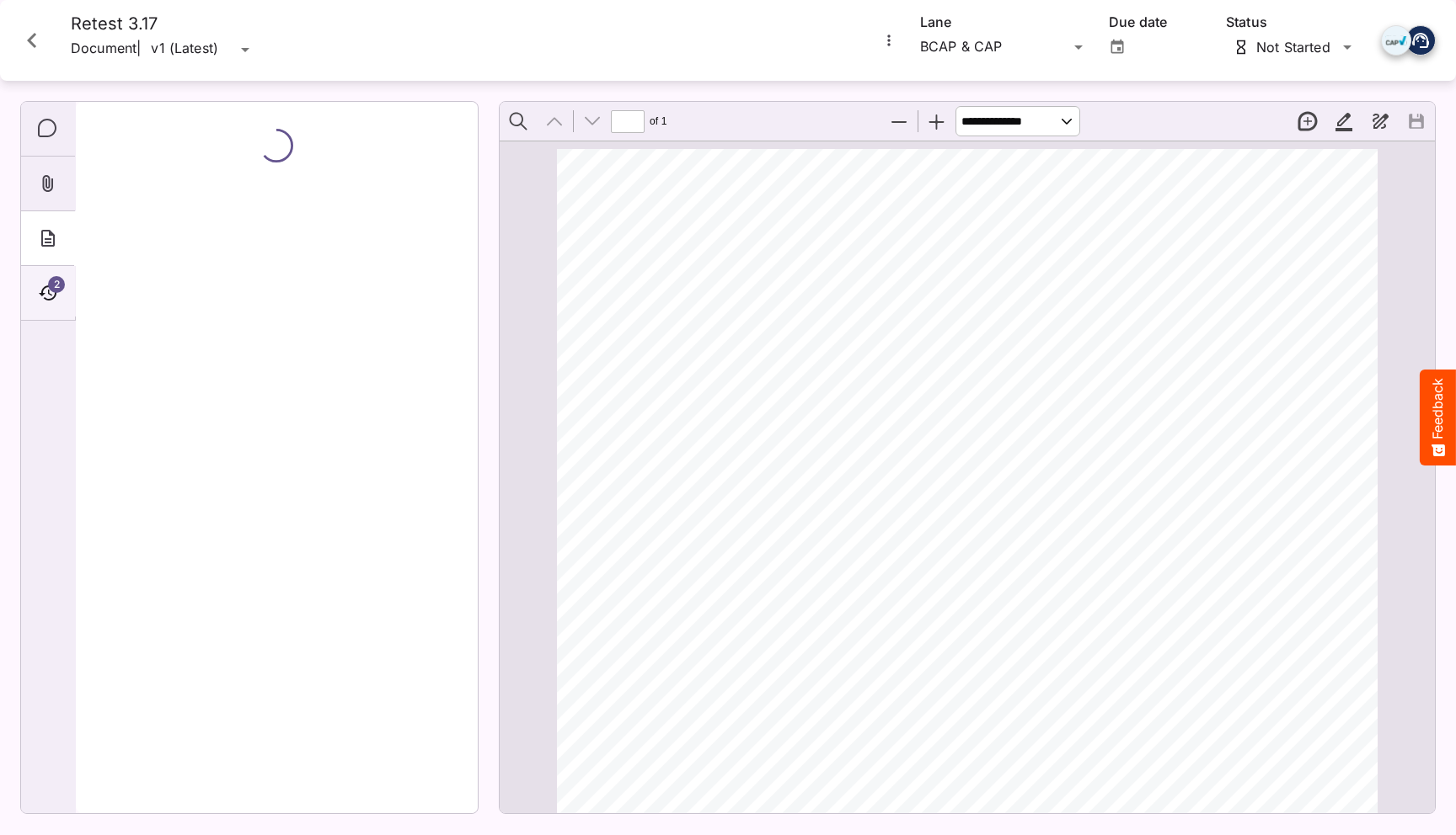
click at [46, 284] on icon "Timeline" at bounding box center [48, 293] width 20 height 20
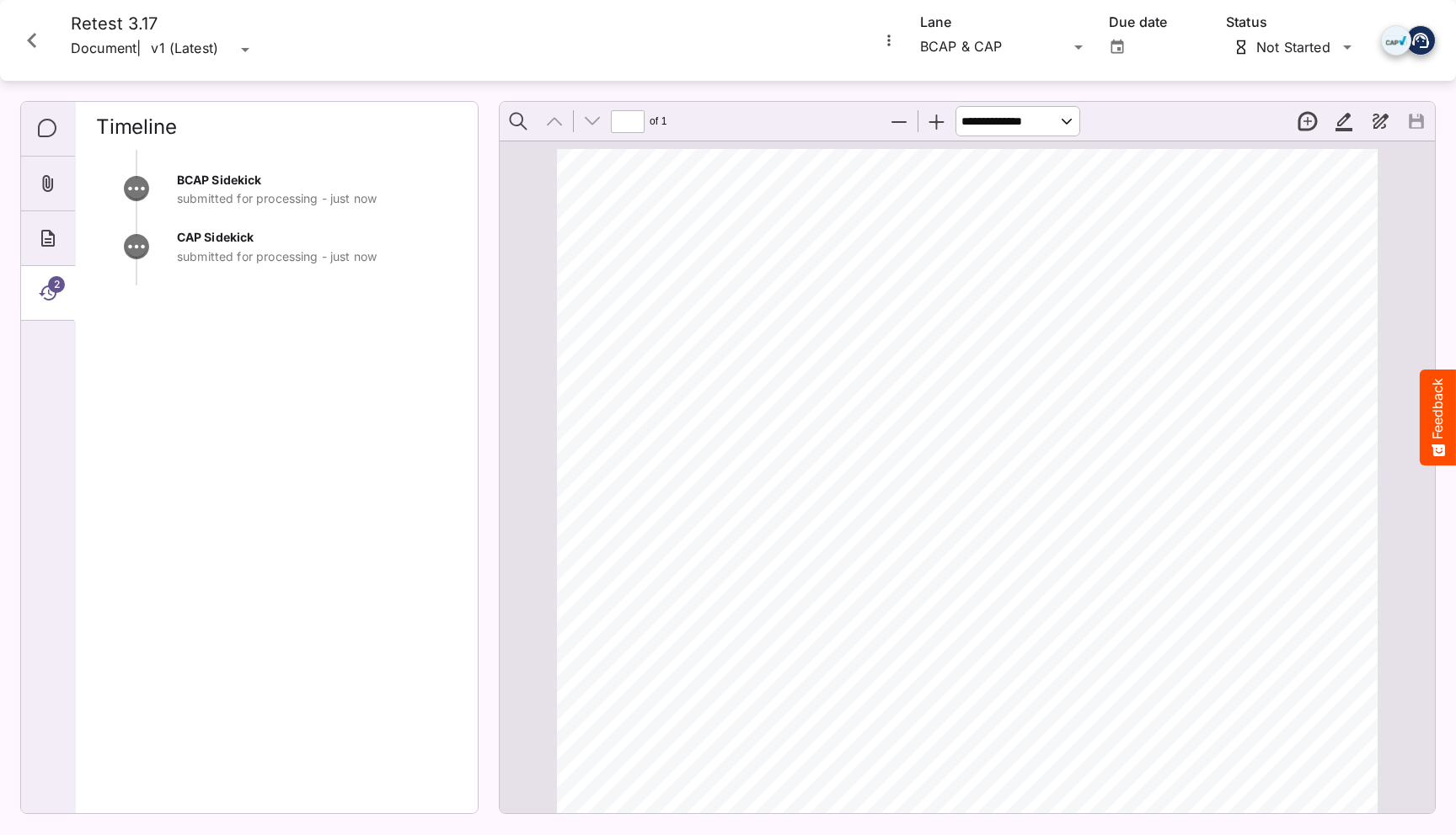
click at [253, 333] on div "BCAP Sidekick submitted for processing - just now CAP Sidekick submitted for pr…" at bounding box center [277, 475] width 361 height 650
click at [323, 390] on div "BCAP Sidekick submitted for processing - just now CAP Sidekick submitted for pr…" at bounding box center [277, 475] width 361 height 650
click at [274, 346] on div "BCAP Sidekick started - 1 min ago CAP Sidekick started - 1 min ago" at bounding box center [277, 475] width 361 height 650
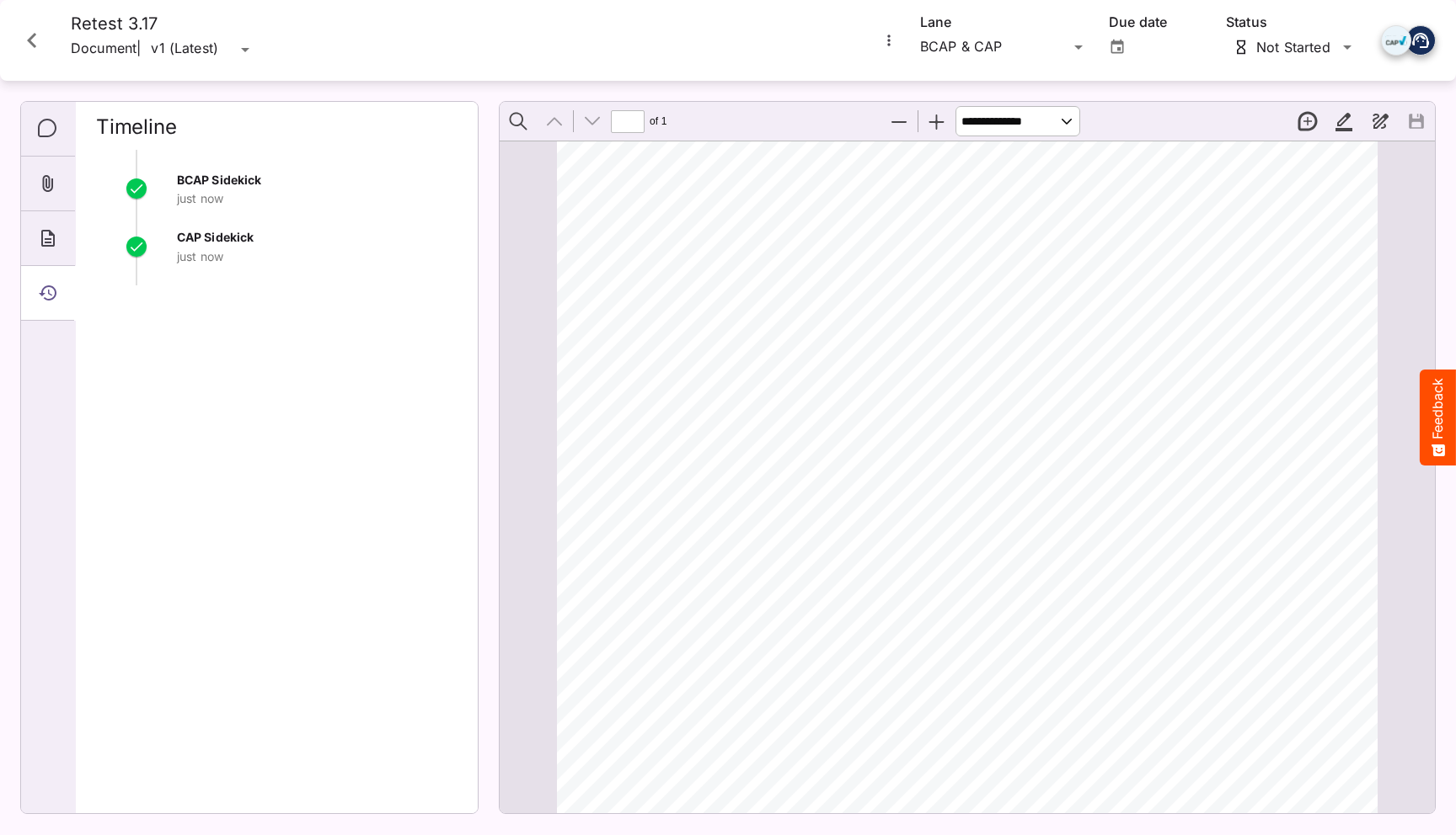
click at [34, 39] on icon "Close card" at bounding box center [32, 40] width 30 height 30
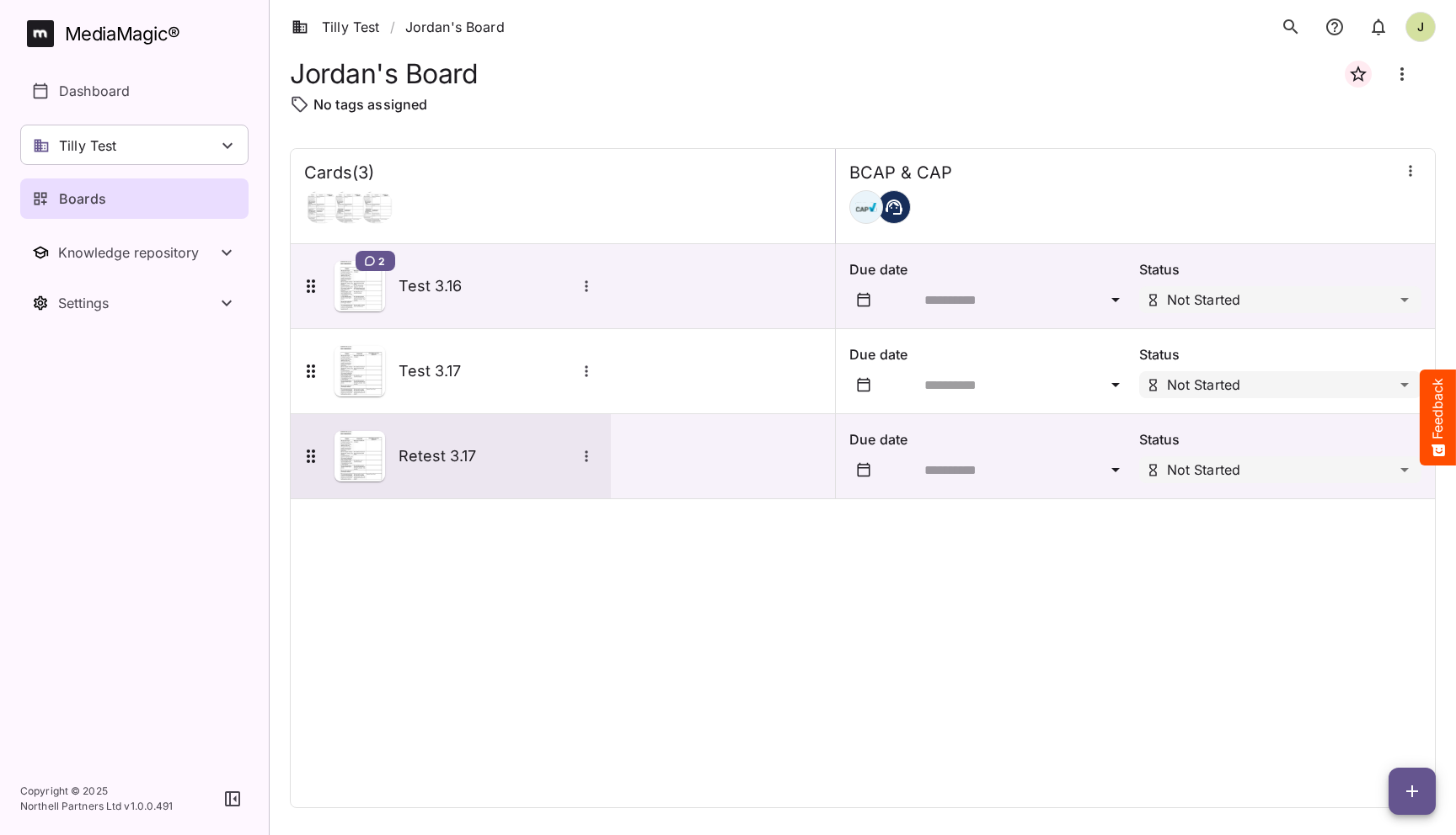
click at [473, 439] on div "Retest 3.17" at bounding box center [449, 457] width 297 height 51
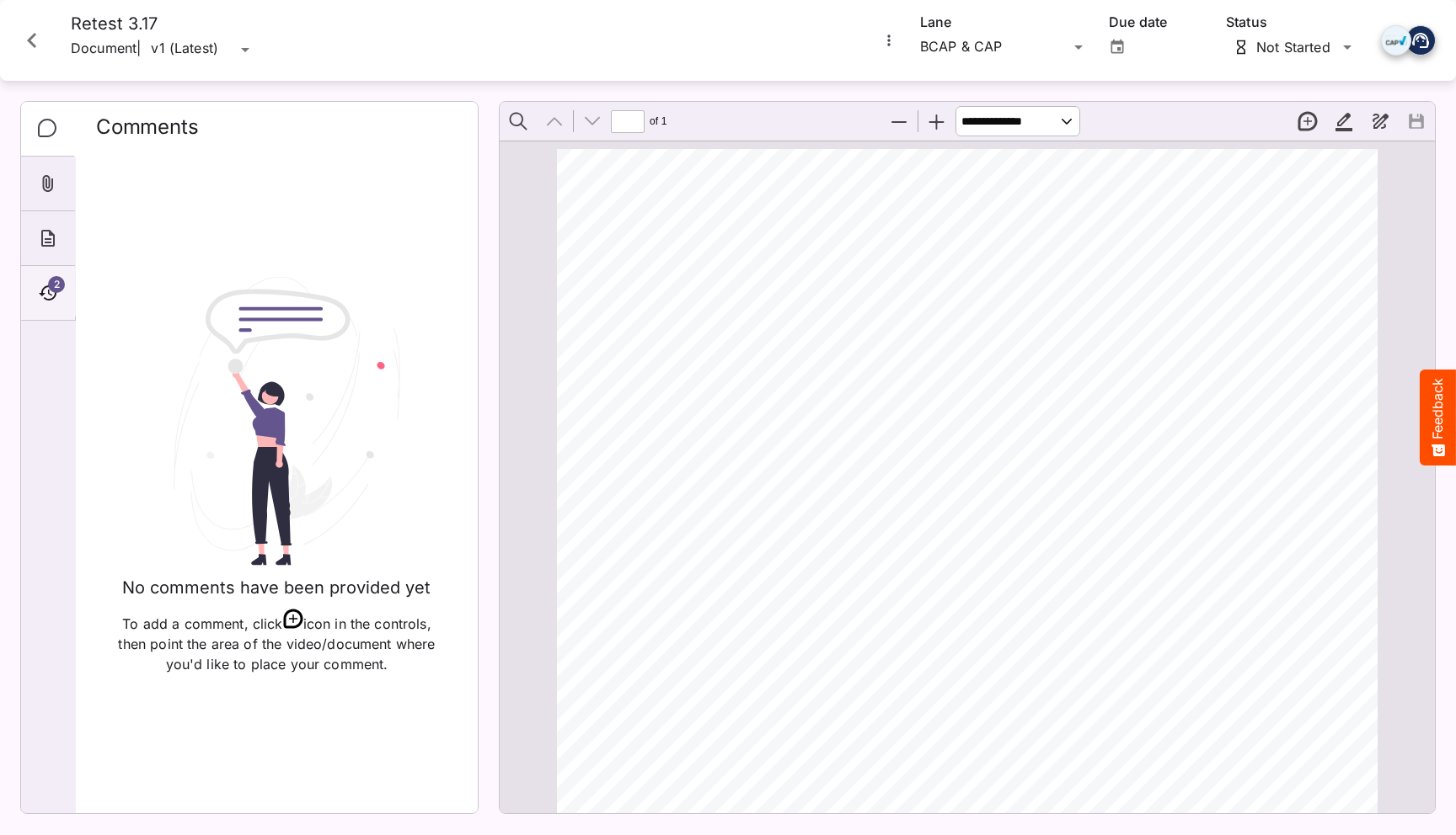
click at [56, 293] on icon "Timeline" at bounding box center [47, 293] width 17 height 15
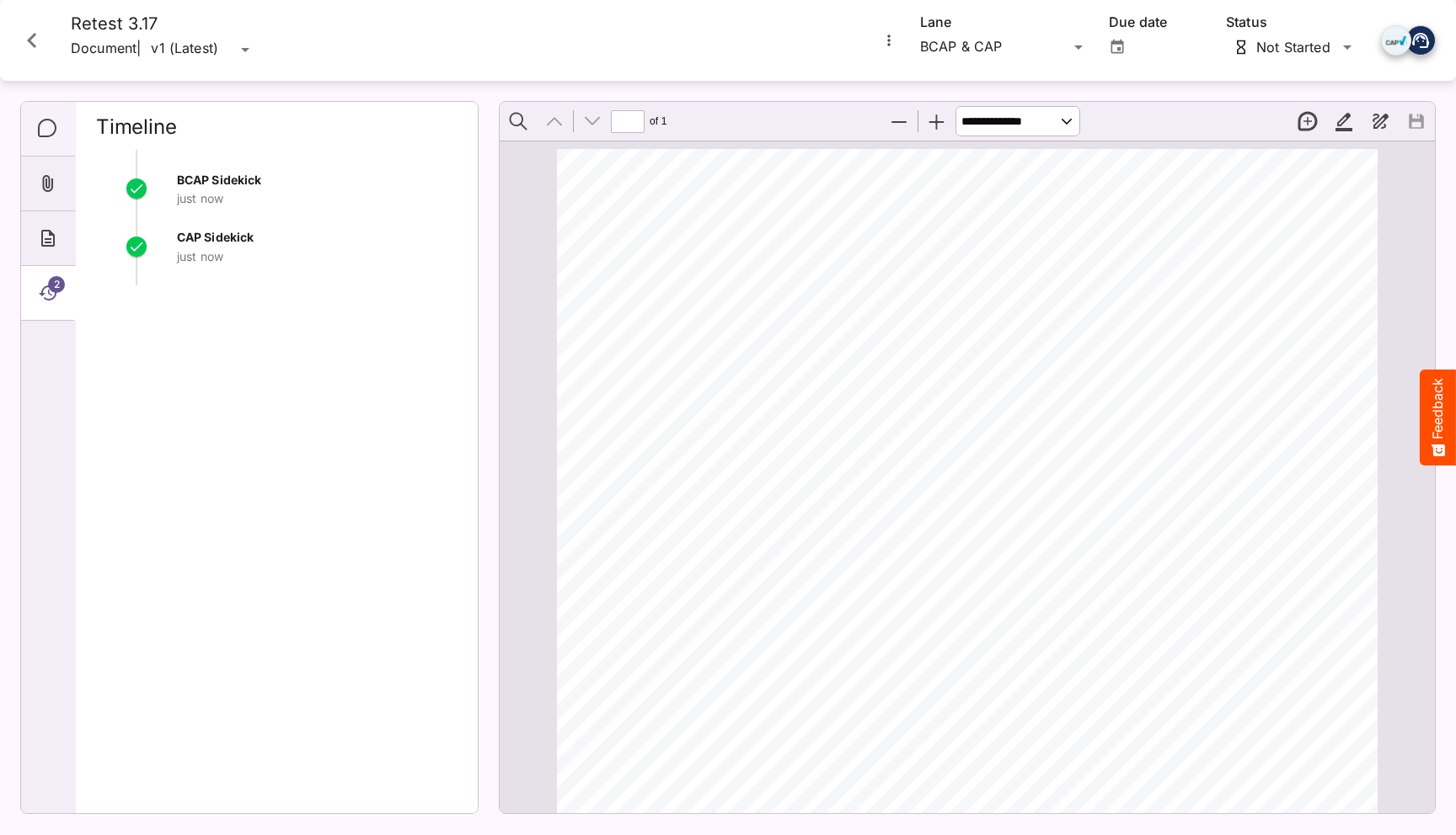
click at [49, 122] on icon "Comments" at bounding box center [48, 129] width 20 height 20
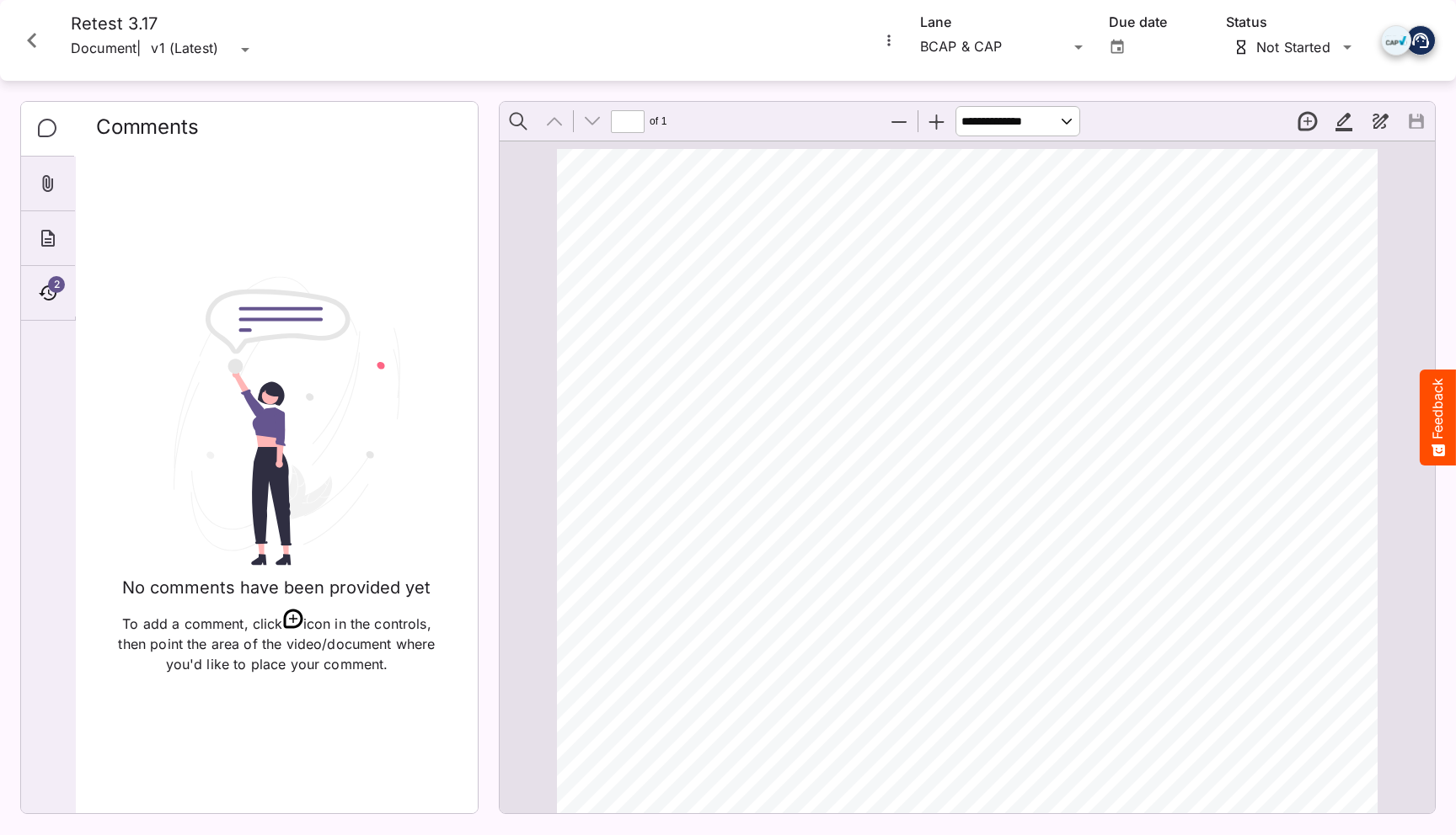
click at [39, 47] on icon "Close card" at bounding box center [32, 40] width 30 height 30
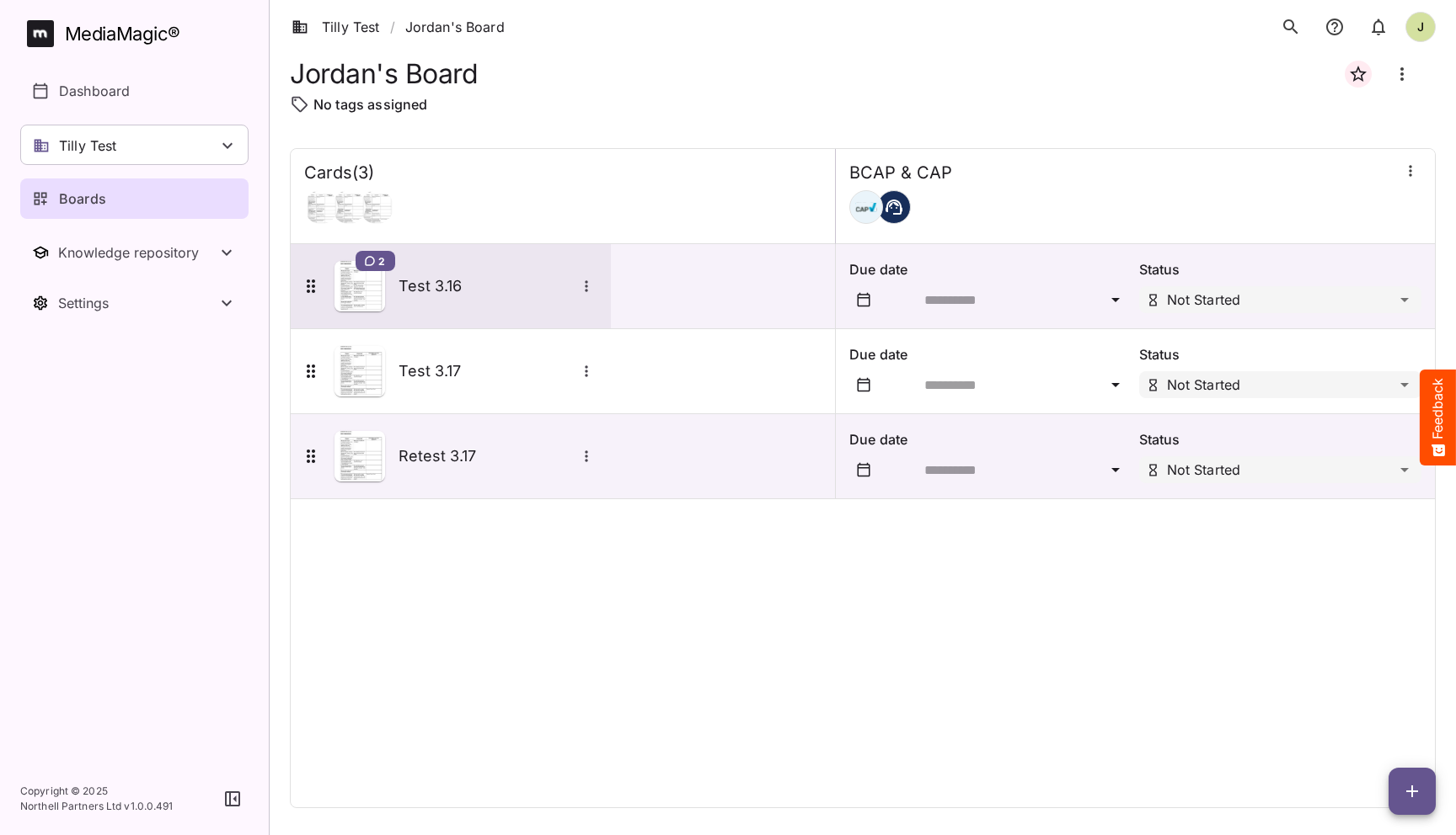
click at [445, 290] on h5 "Test 3.16" at bounding box center [487, 287] width 177 height 20
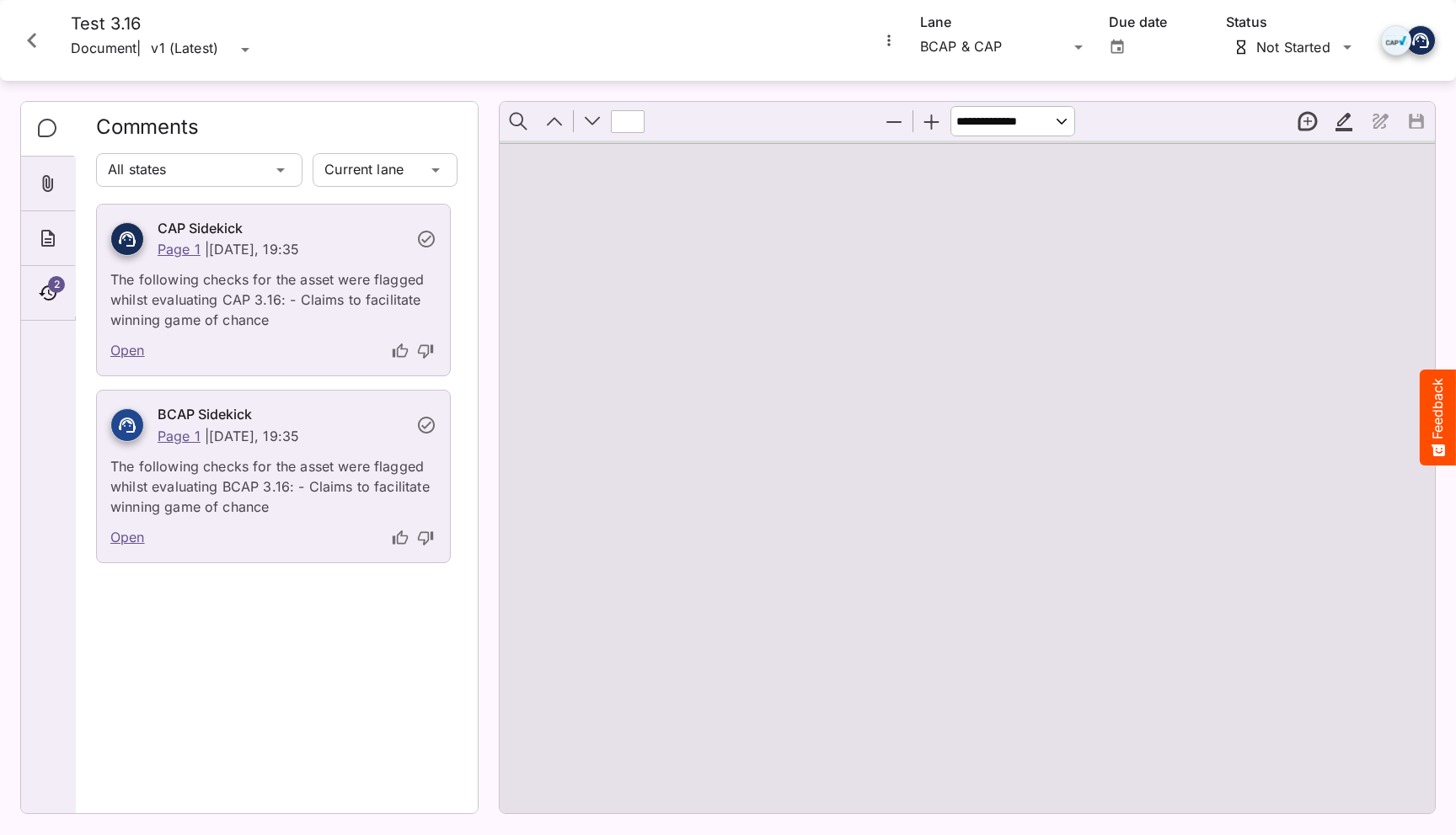
type input "*"
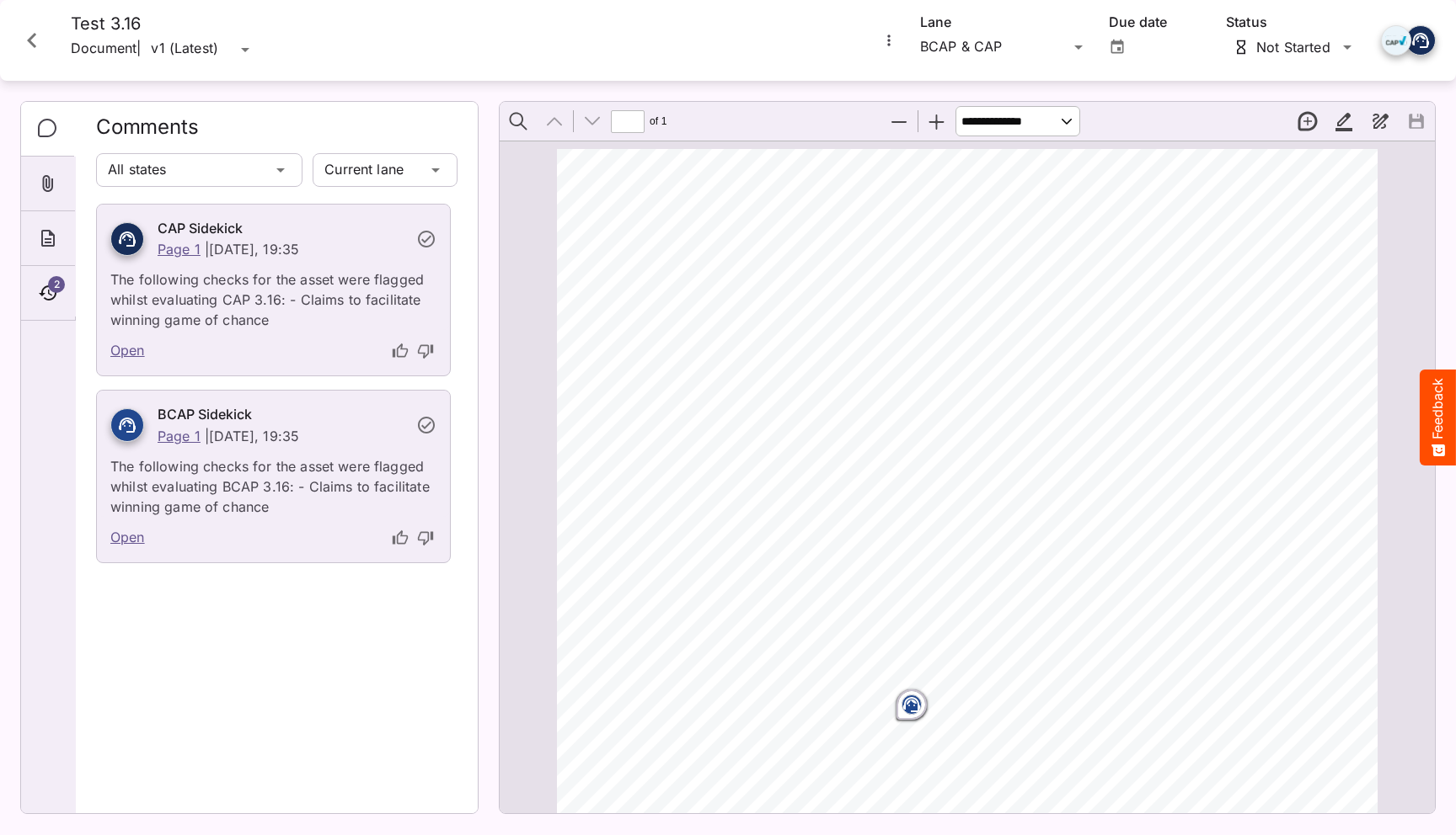
click at [28, 47] on icon "Close card" at bounding box center [32, 40] width 30 height 30
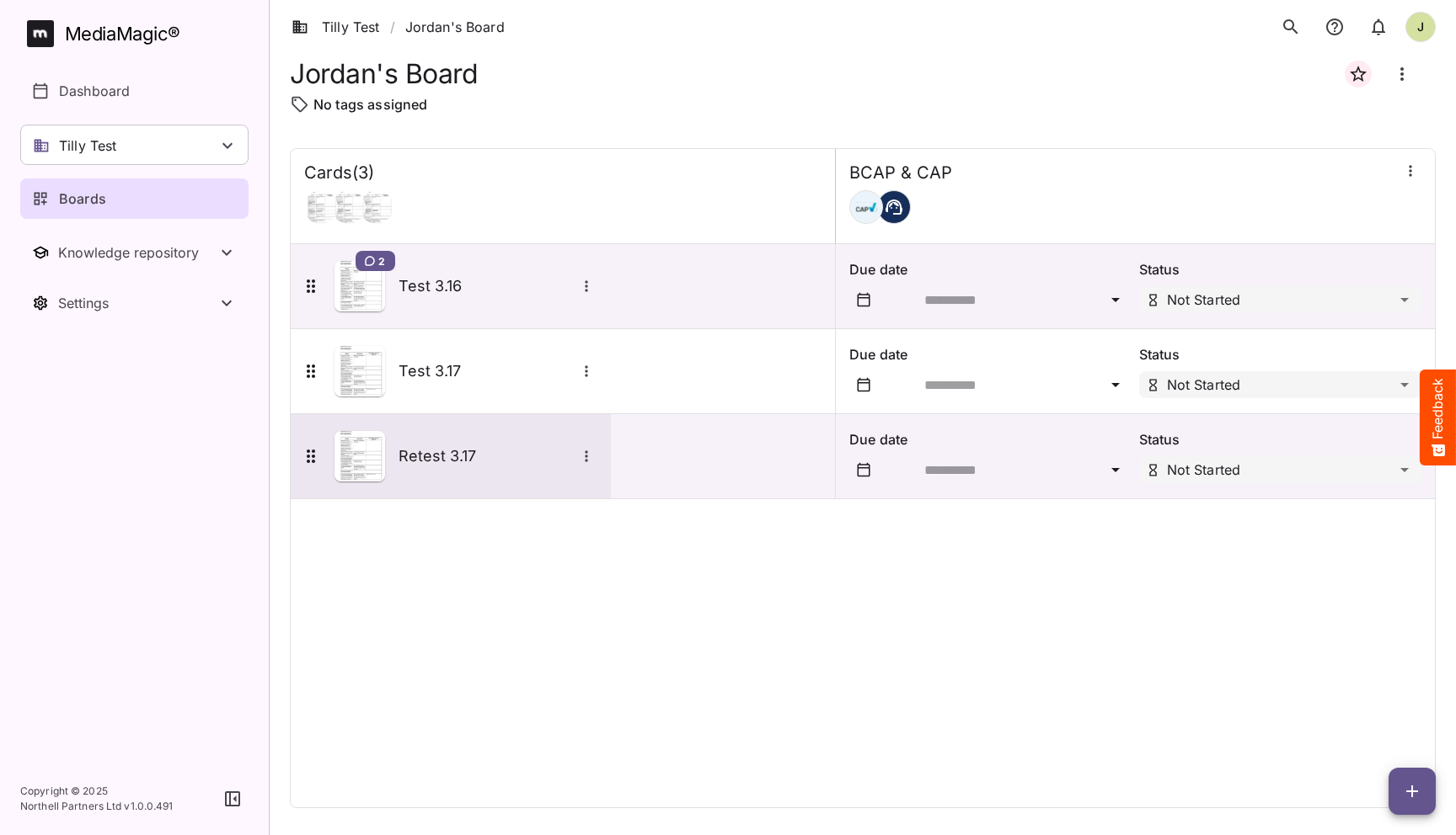
click at [439, 451] on h5 "Retest 3.17" at bounding box center [487, 457] width 177 height 20
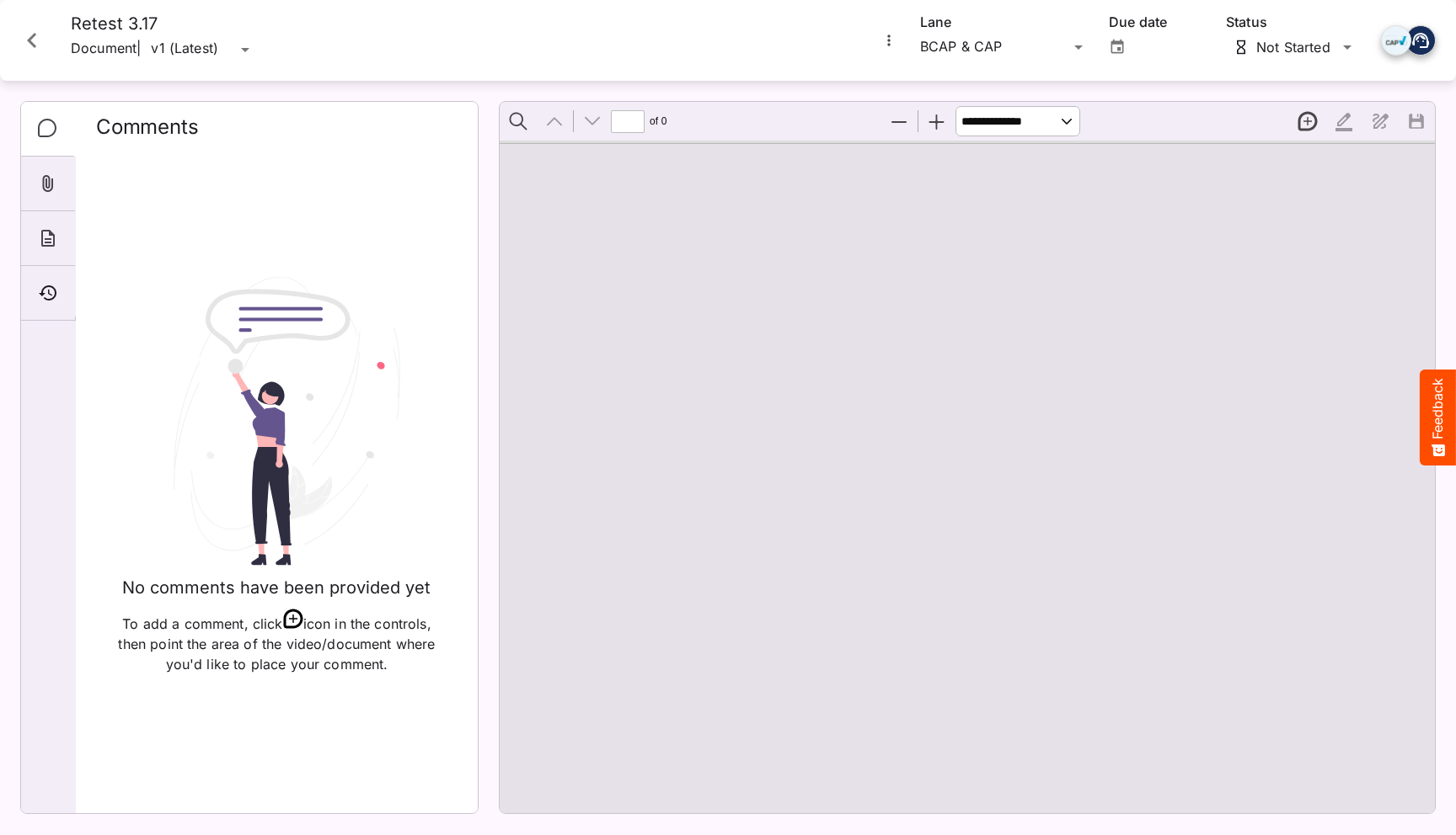
type input "*"
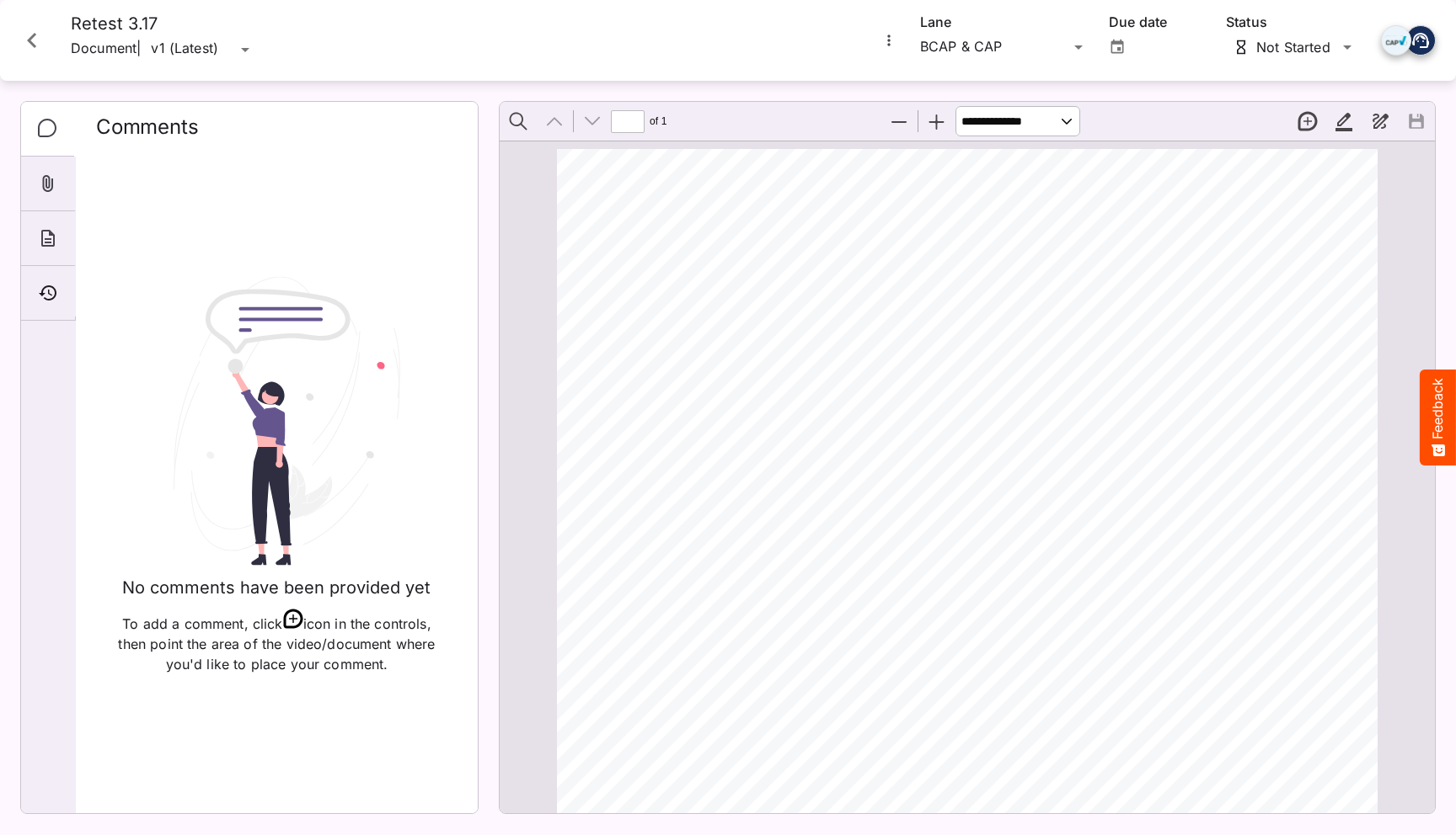
scroll to position [517, 0]
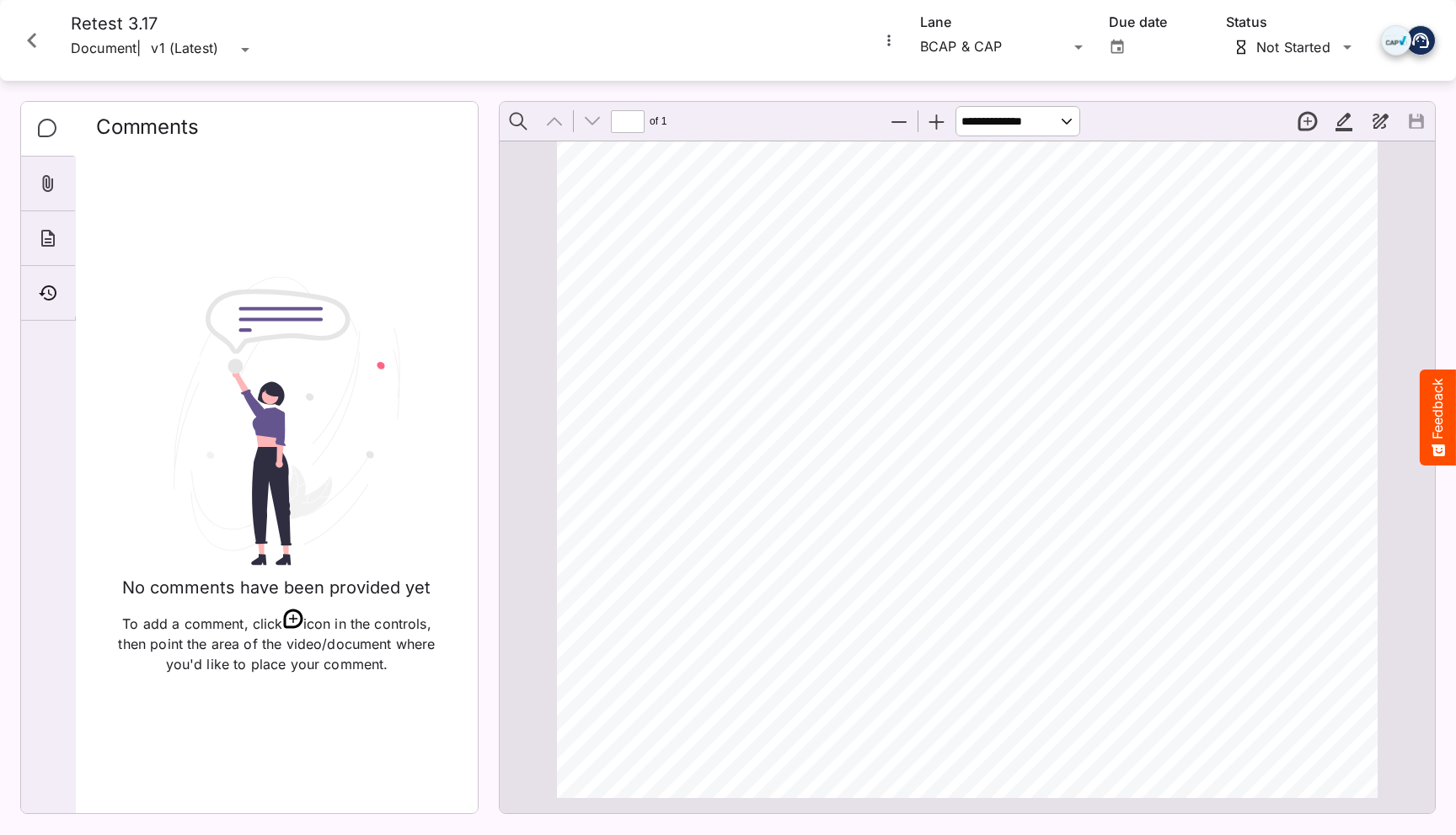
click at [35, 53] on icon "Close card" at bounding box center [32, 40] width 30 height 30
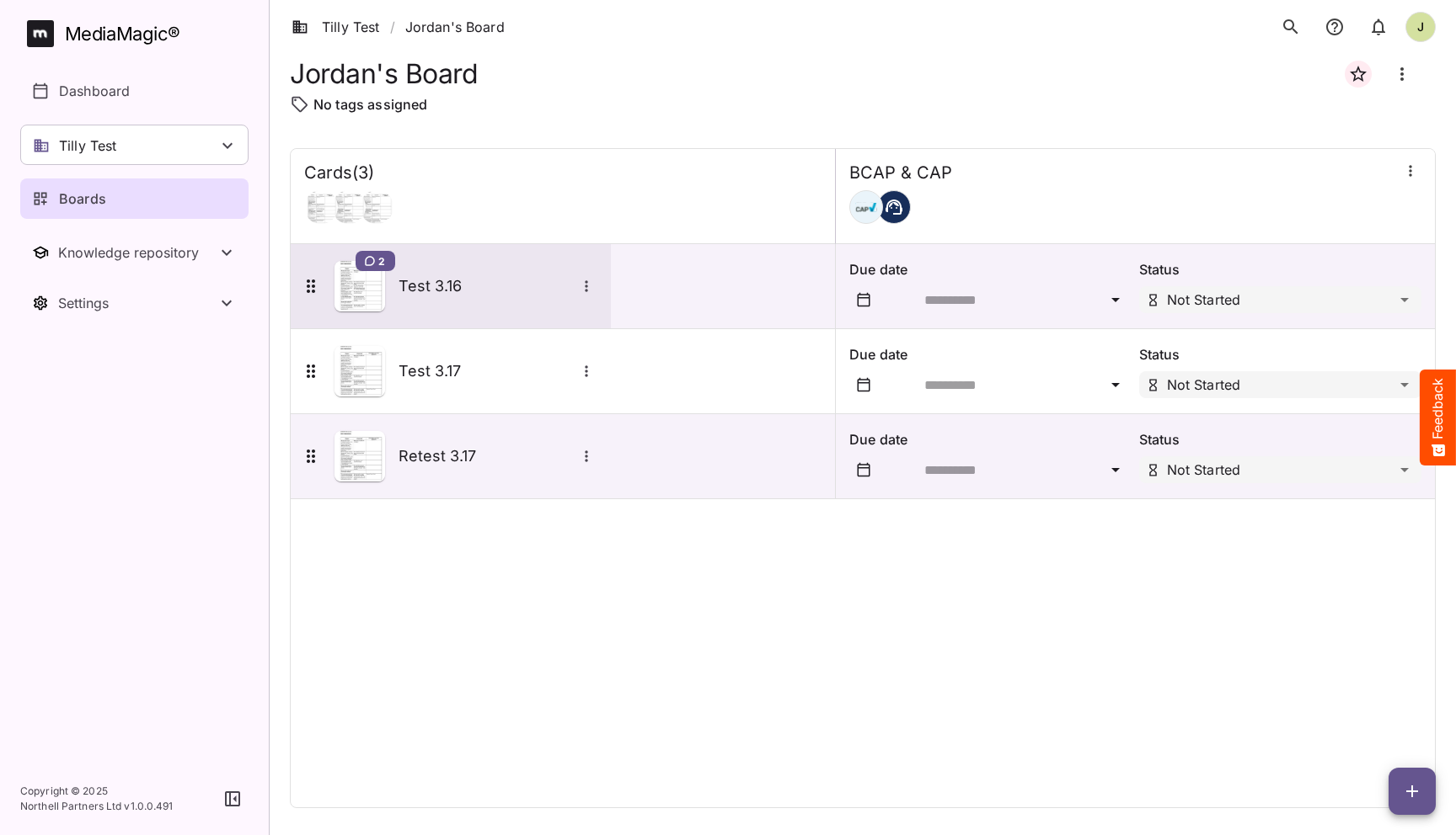
click at [425, 289] on h5 "Test 3.16" at bounding box center [487, 287] width 177 height 20
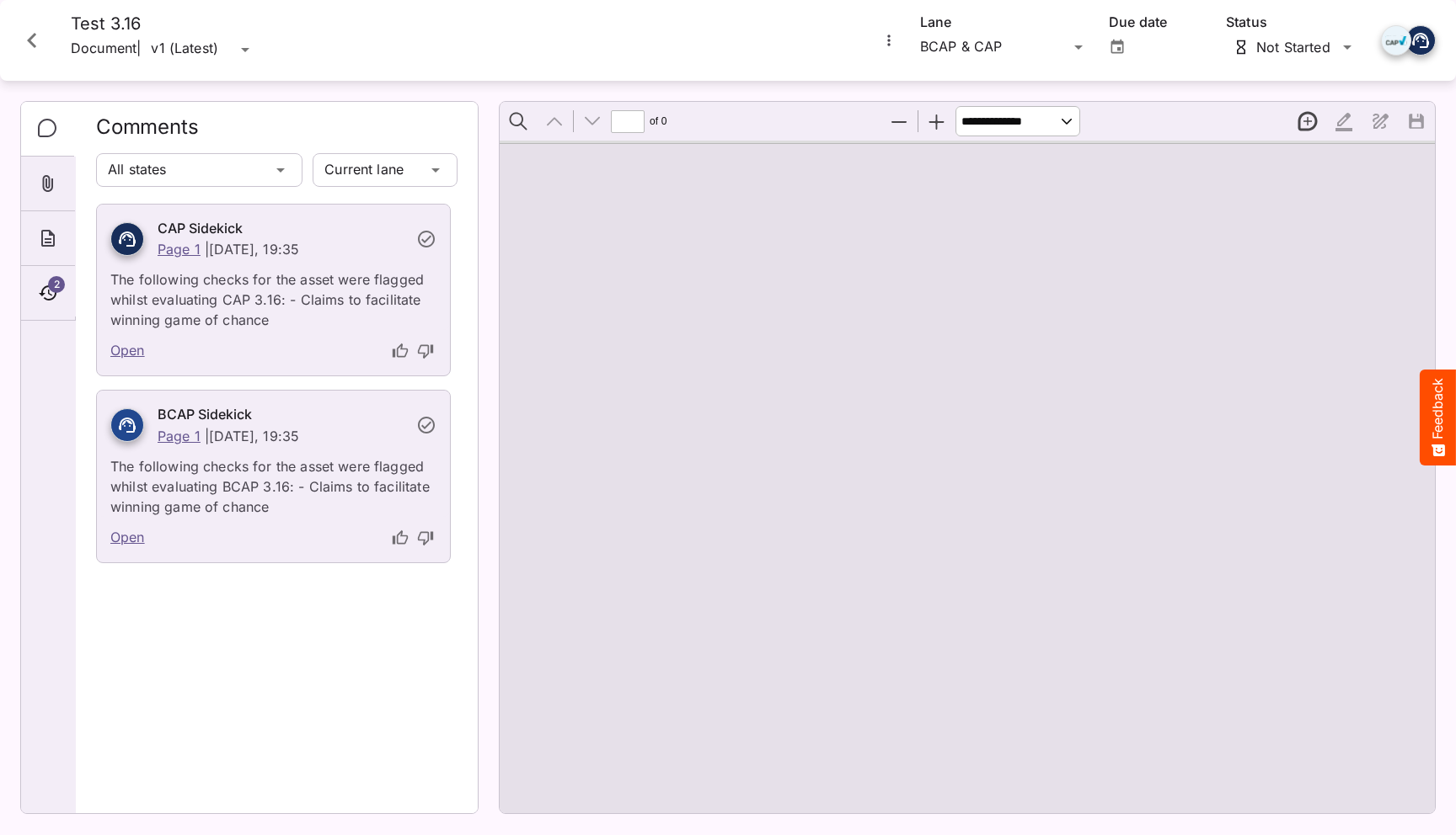
type input "*"
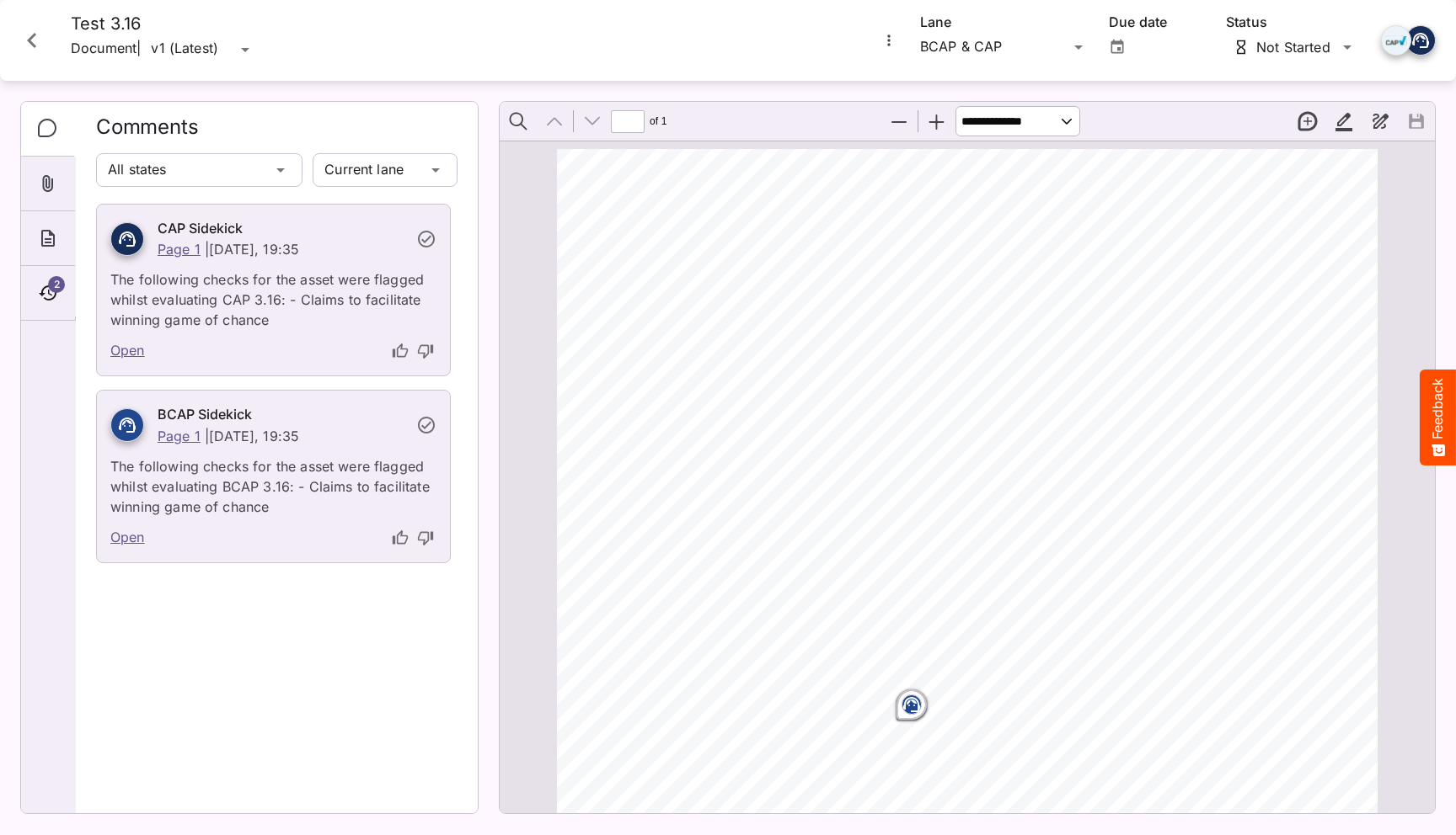
click at [42, 35] on icon "Close card" at bounding box center [32, 40] width 30 height 30
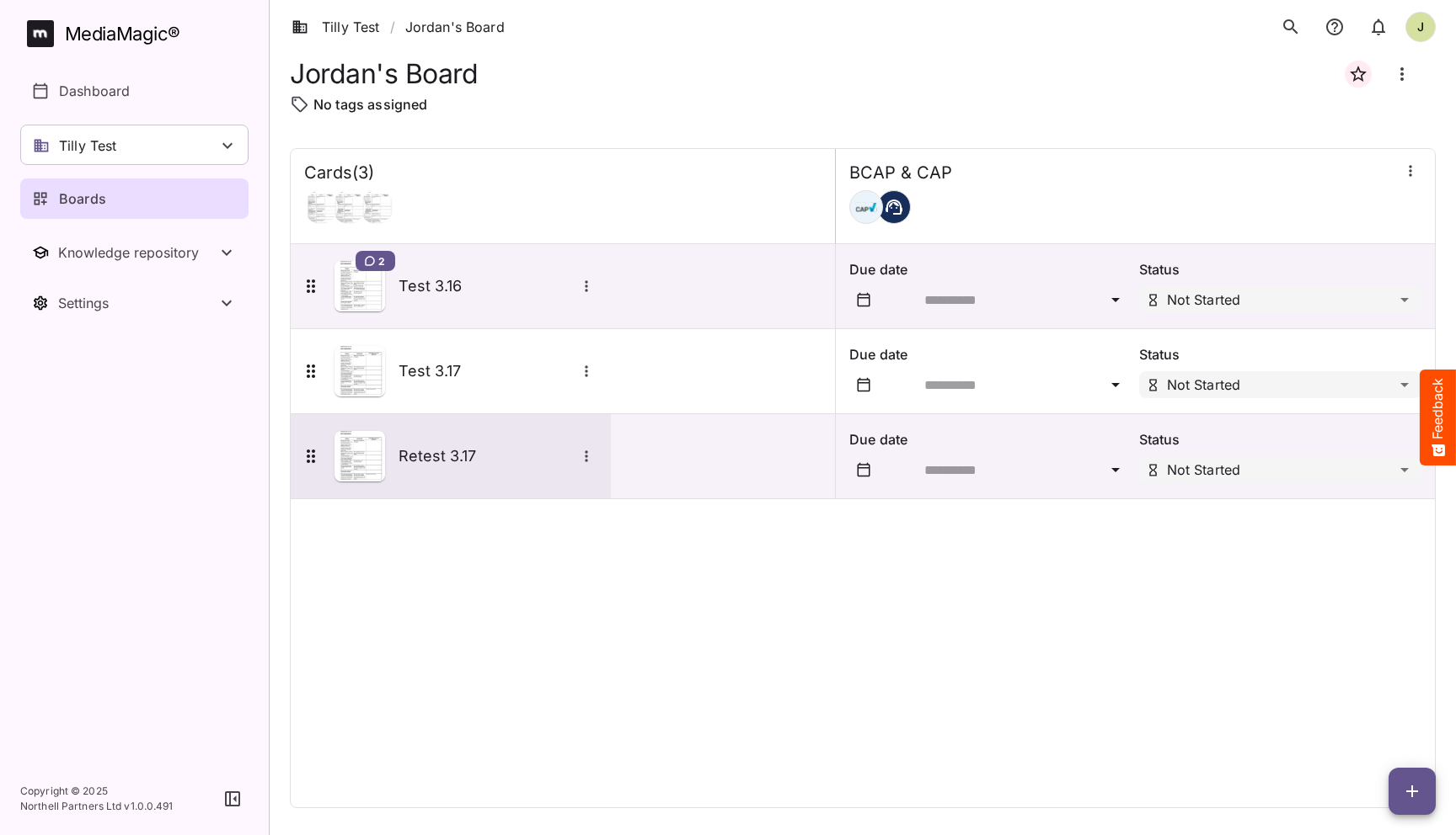
click at [481, 470] on div "Retest 3.17" at bounding box center [449, 457] width 297 height 51
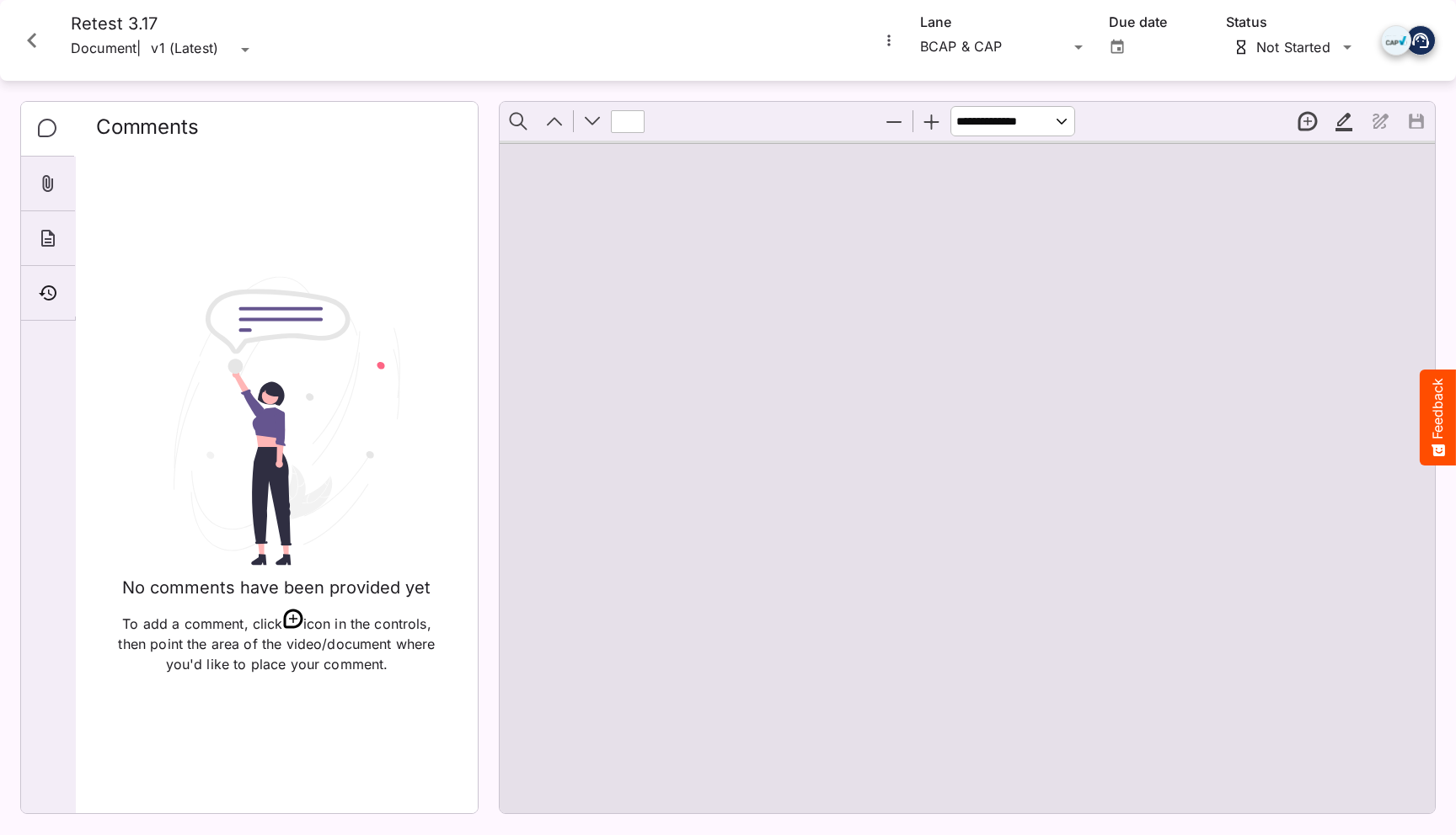
type input "*"
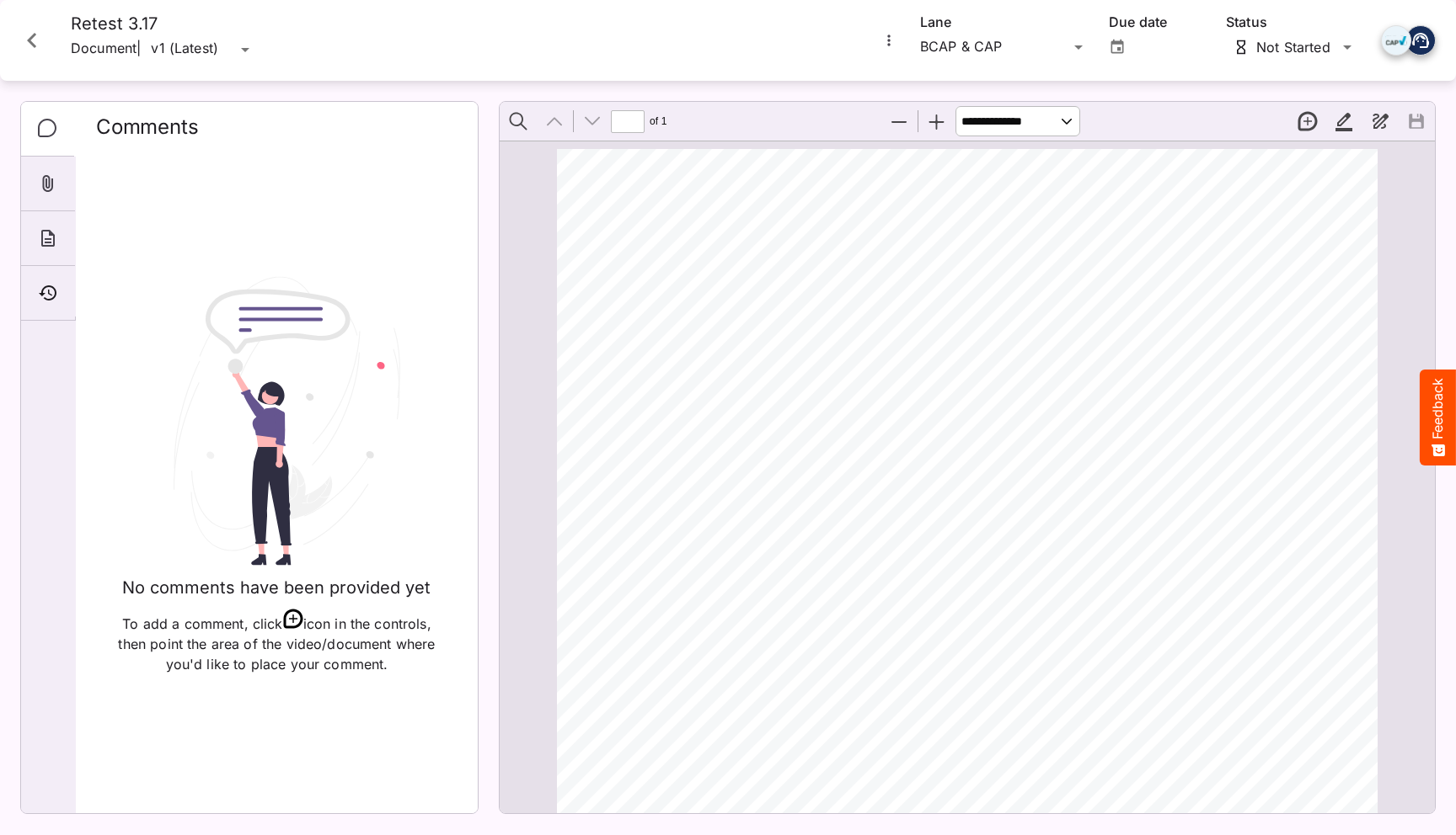
click at [40, 43] on icon "Close card" at bounding box center [32, 40] width 30 height 30
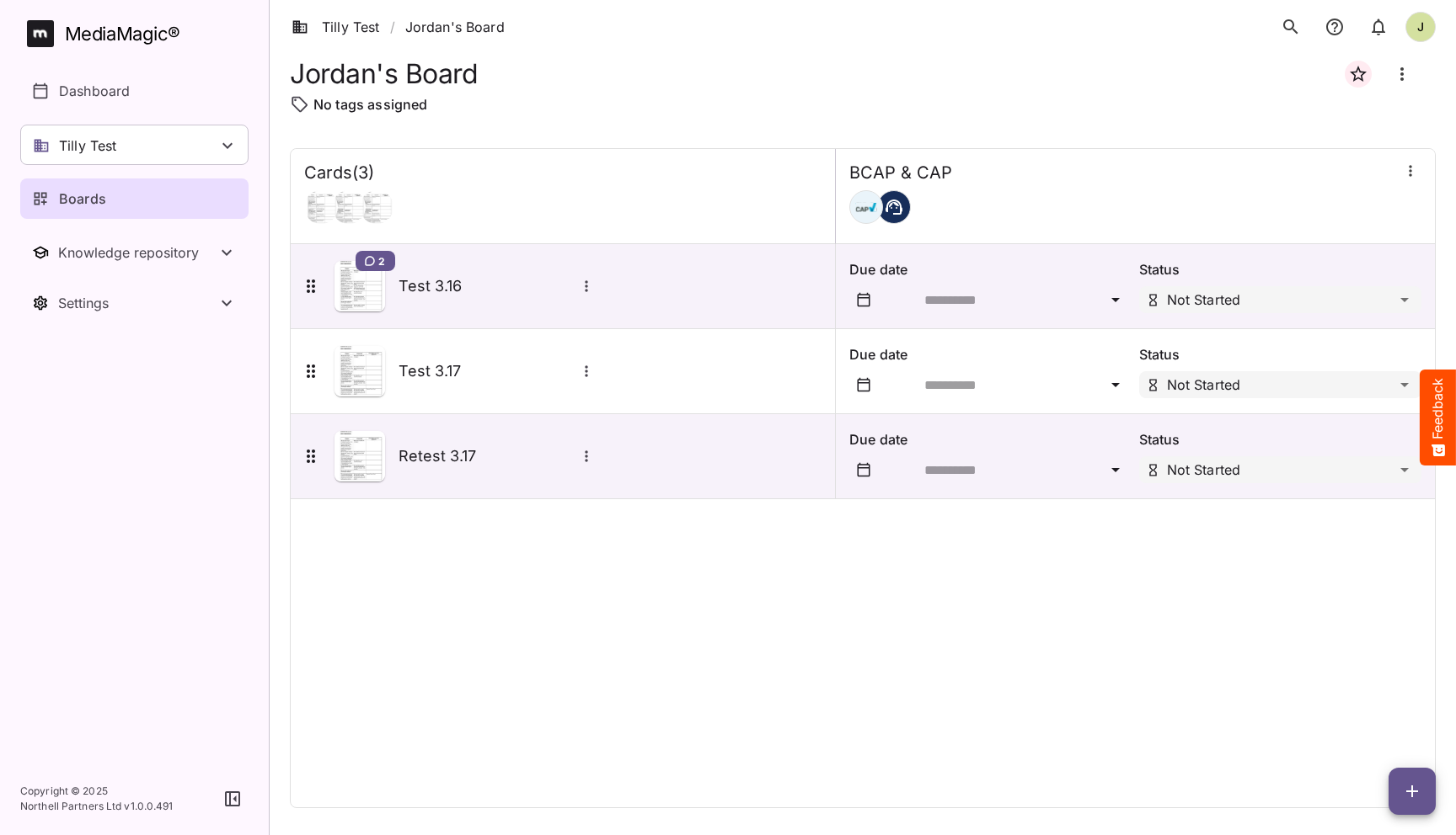
click at [754, 662] on div "Cards ( 3 ) BCAP & CAP 2 Test 3.16 Due date Status Not Started Test 3.17 Due da…" at bounding box center [862, 478] width 1146 height 660
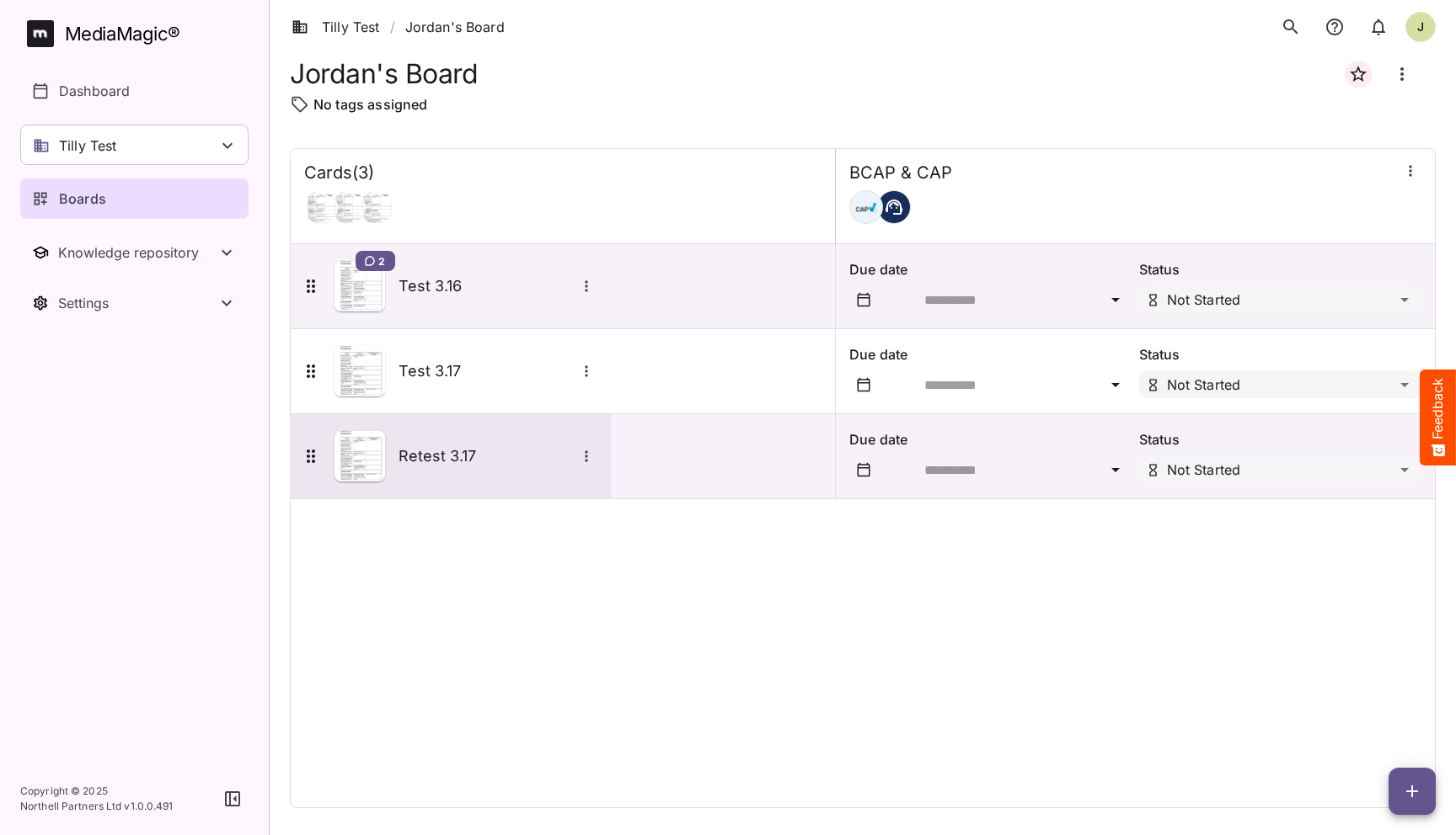
click at [442, 417] on div "Retest 3.17" at bounding box center [450, 456] width 320 height 85
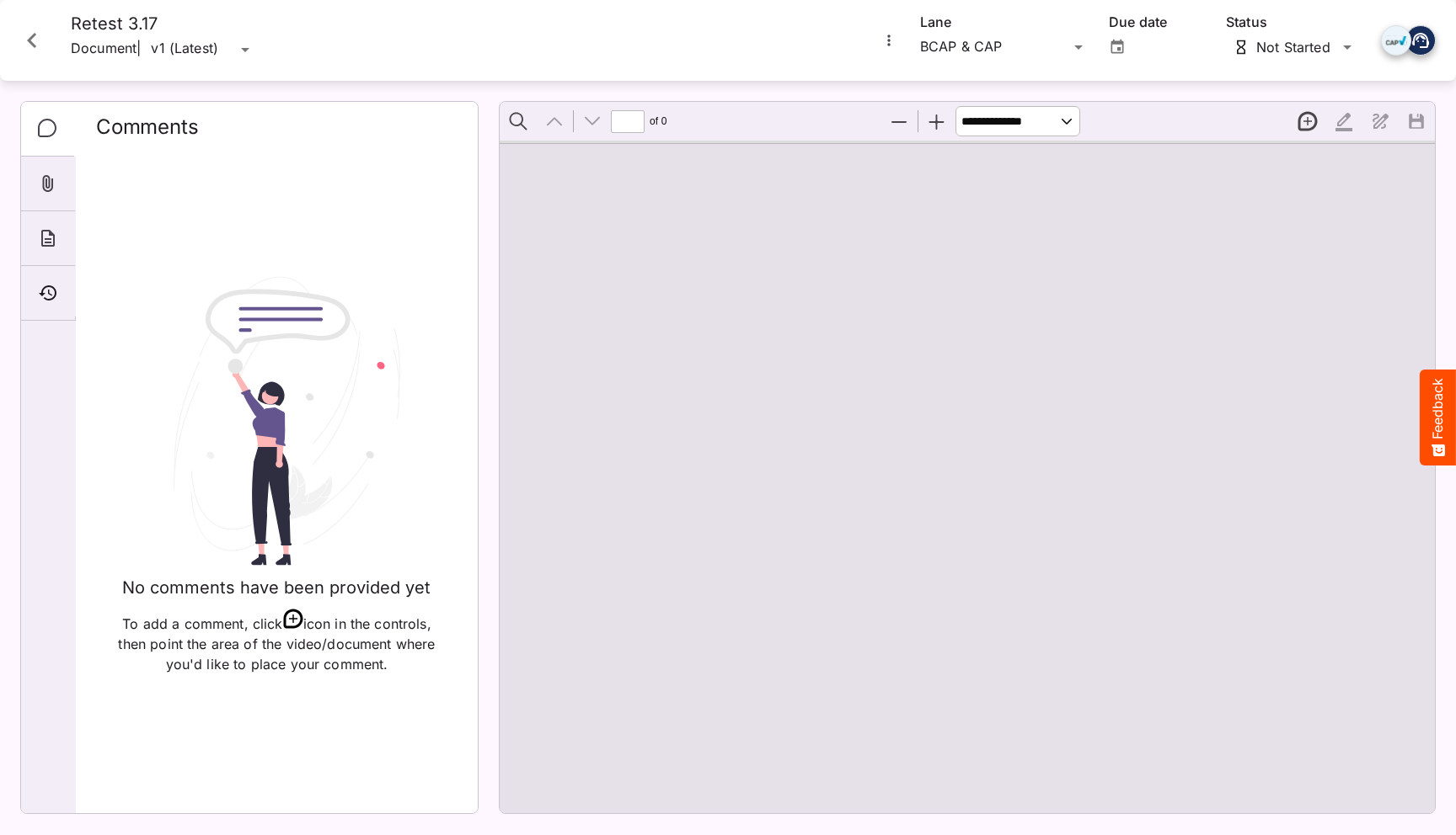
type input "*"
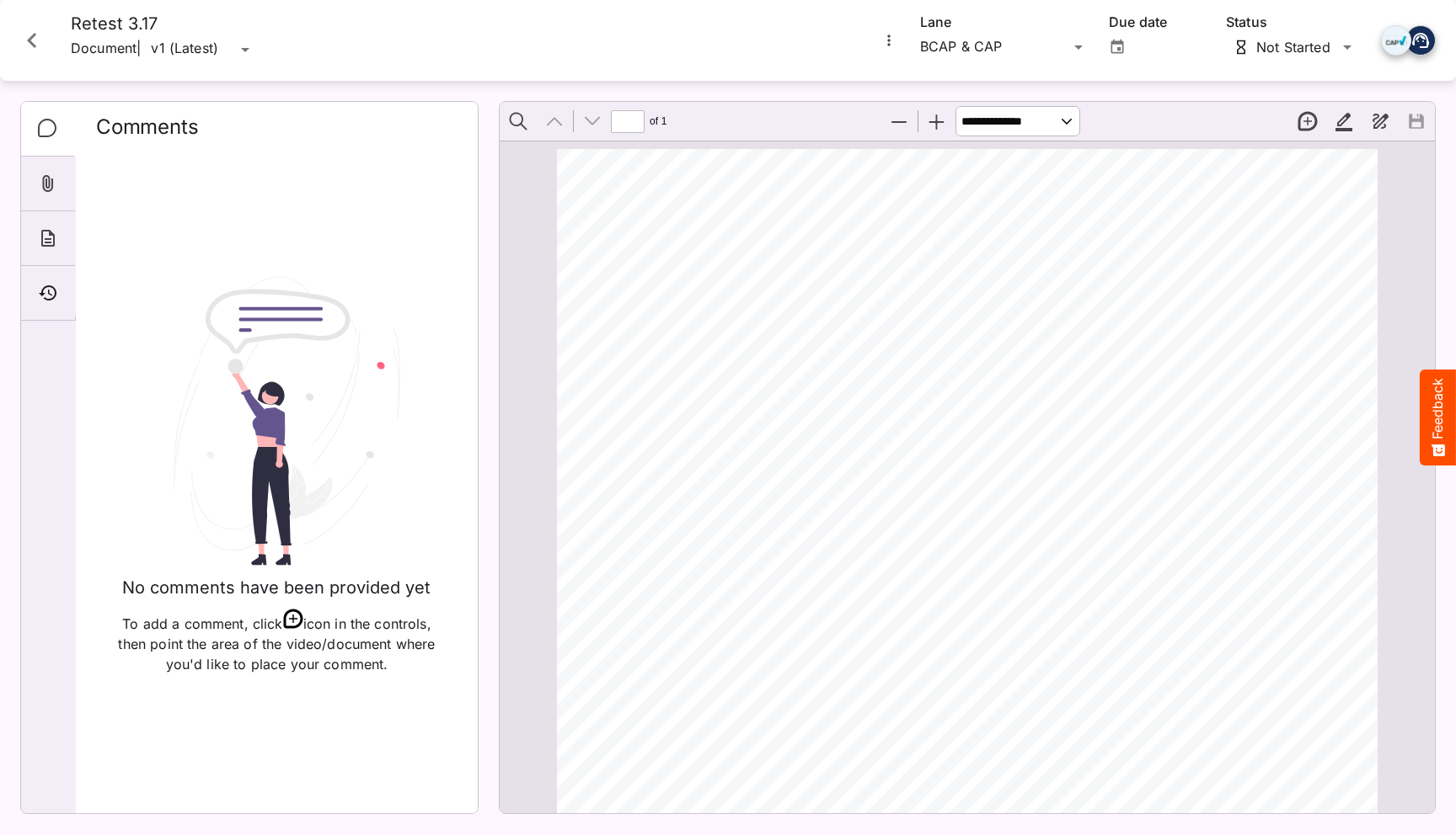
click at [369, 209] on div "No comments have been provided yet To add a comment, click icon in the controls…" at bounding box center [277, 475] width 361 height 650
click at [29, 28] on icon "Close card" at bounding box center [32, 40] width 30 height 30
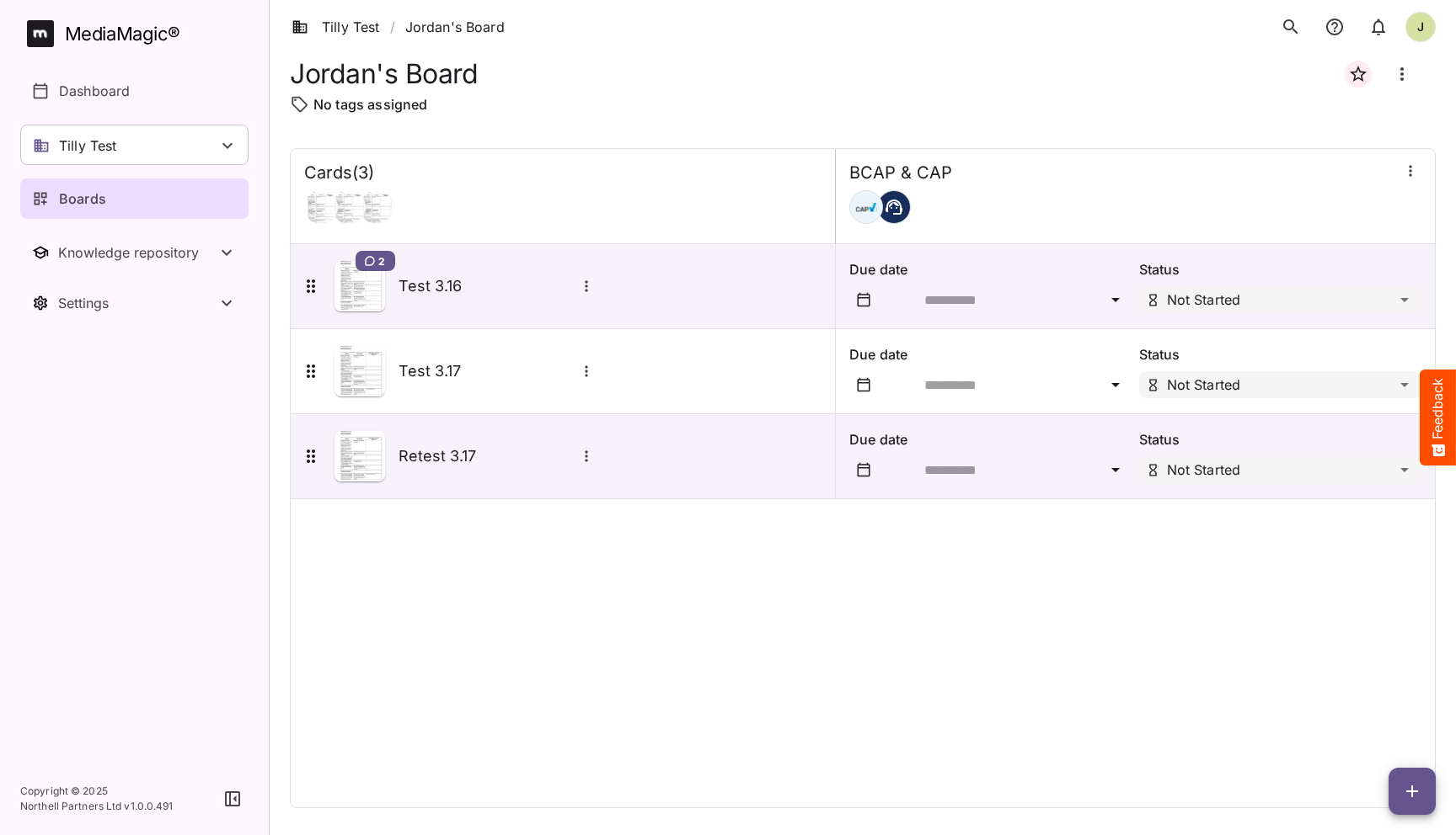
click at [754, 770] on button "button" at bounding box center [1411, 791] width 47 height 47
click at [754, 692] on p "Add new card" at bounding box center [1370, 684] width 91 height 20
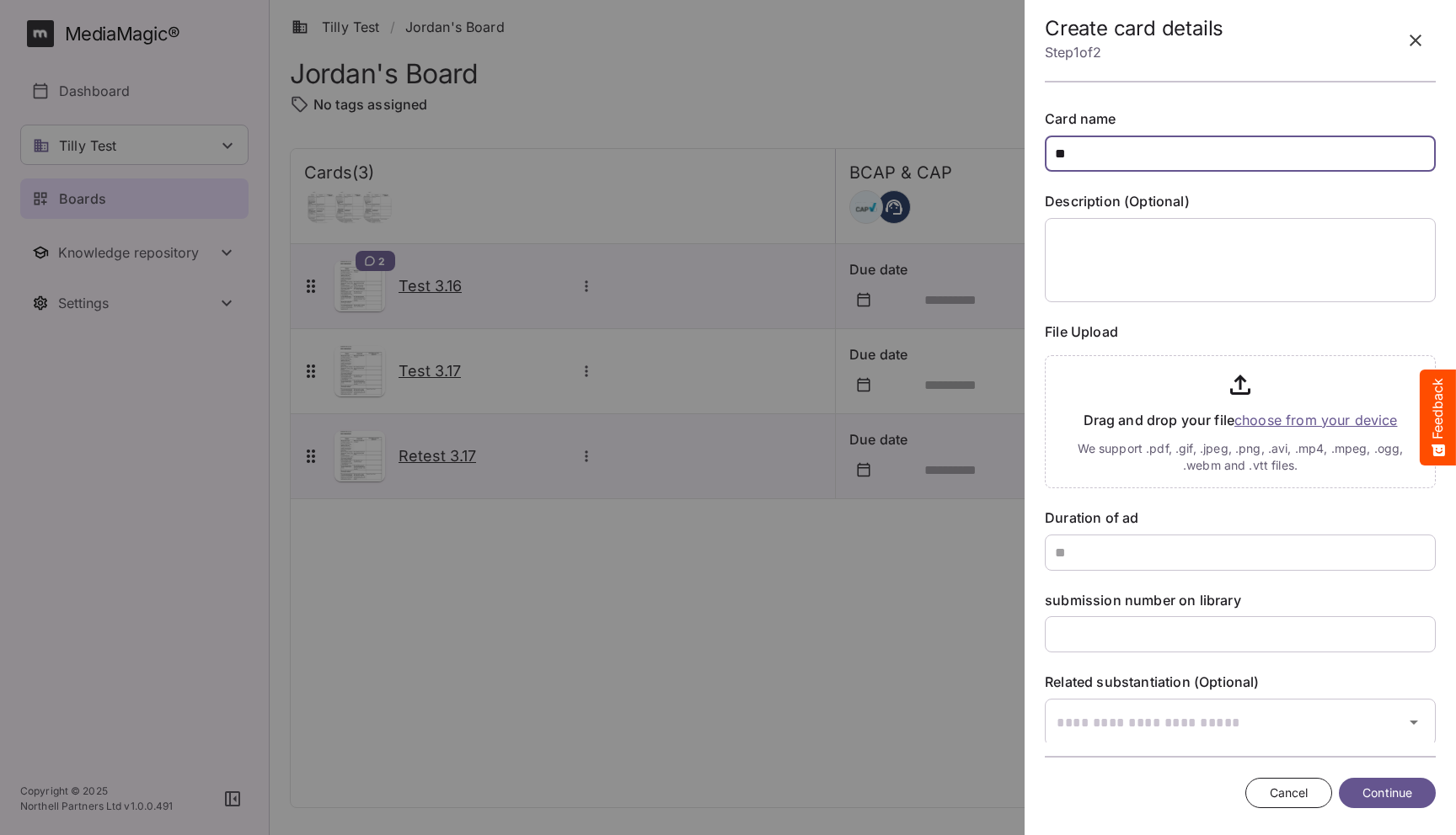
type input "*"
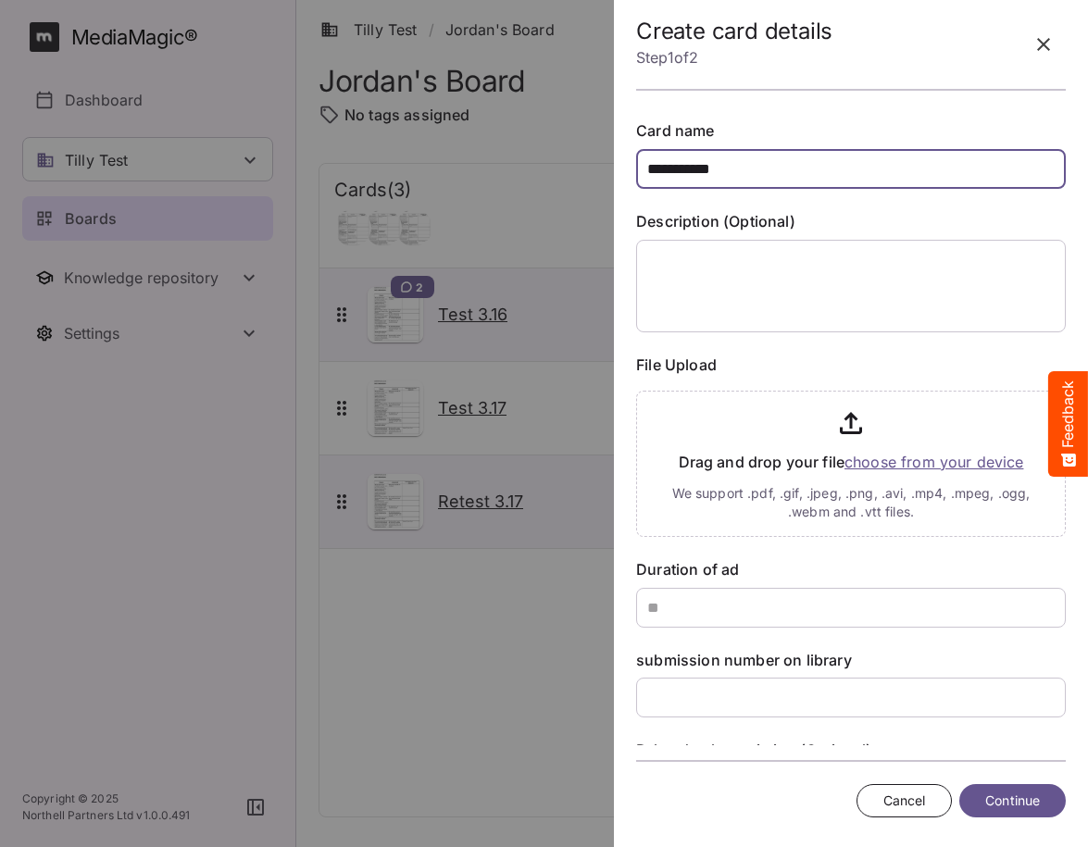
type input "**********"
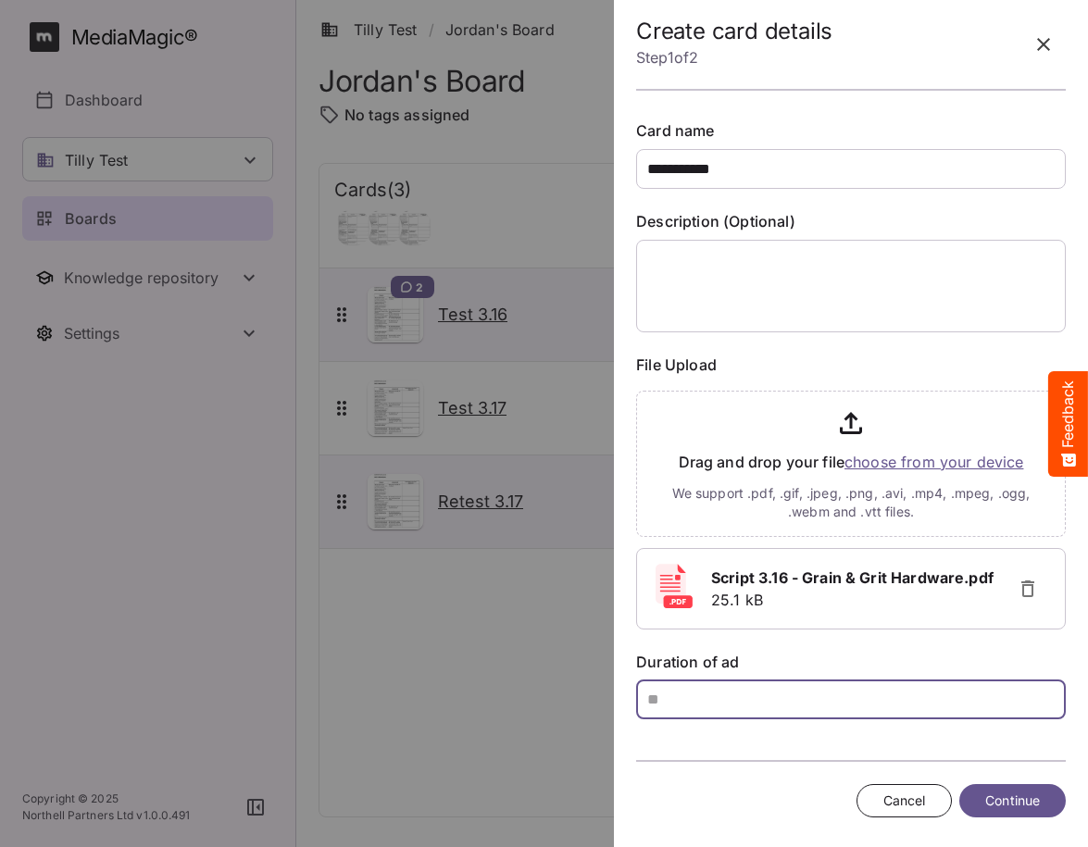
click at [711, 705] on input "text" at bounding box center [850, 699] width 429 height 40
type input "**"
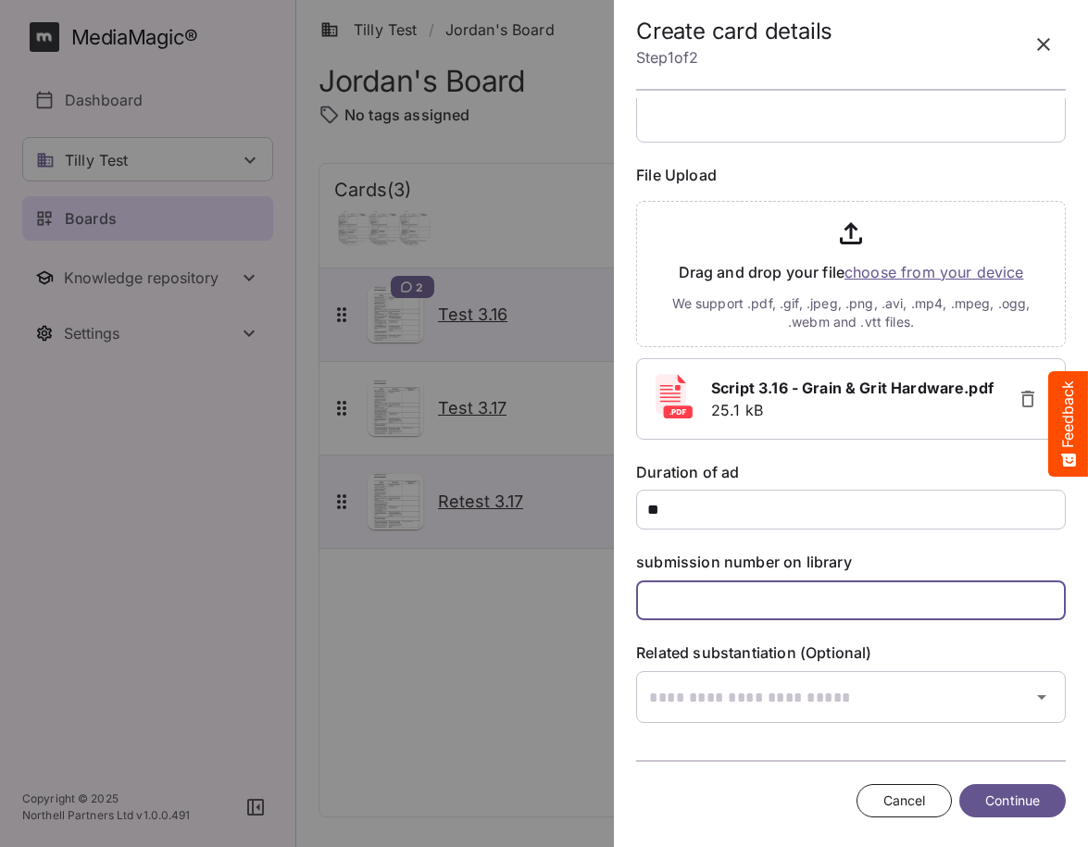
click at [720, 606] on input "text" at bounding box center [850, 600] width 429 height 40
type input "********"
click at [829, 795] on span "Continue" at bounding box center [1012, 801] width 55 height 23
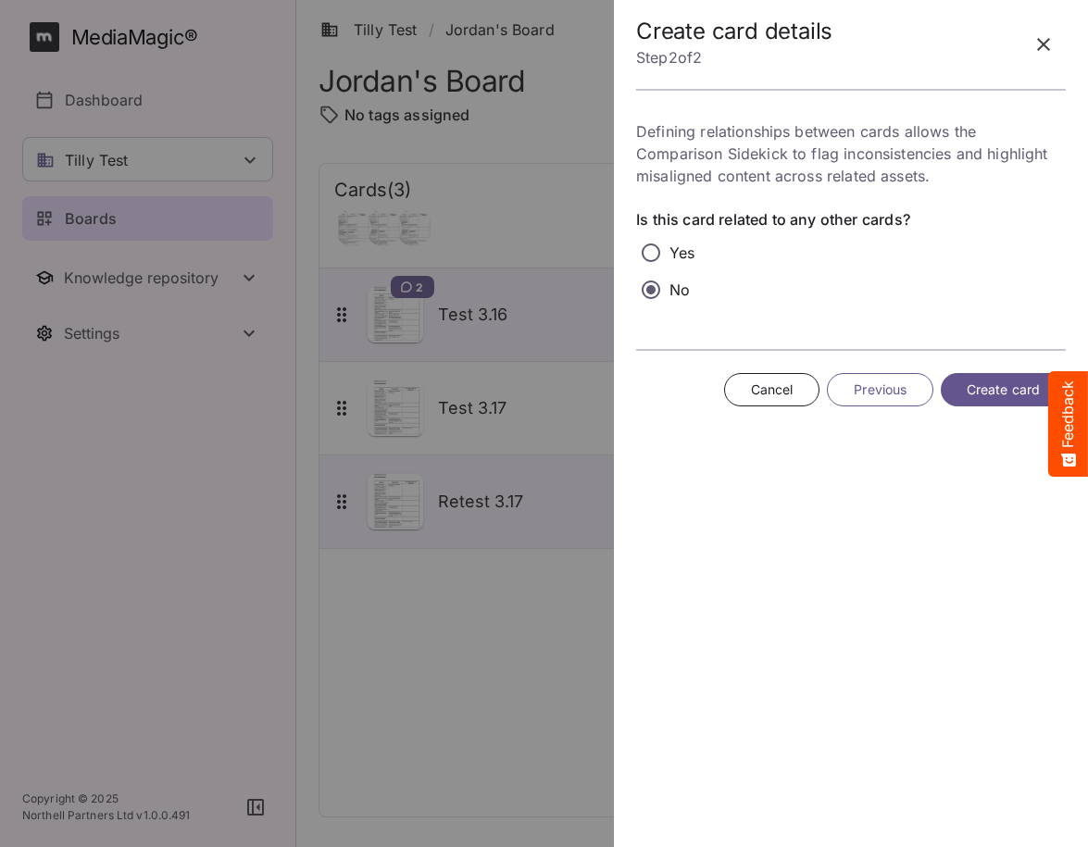
click at [829, 398] on span "Create card" at bounding box center [1002, 390] width 73 height 23
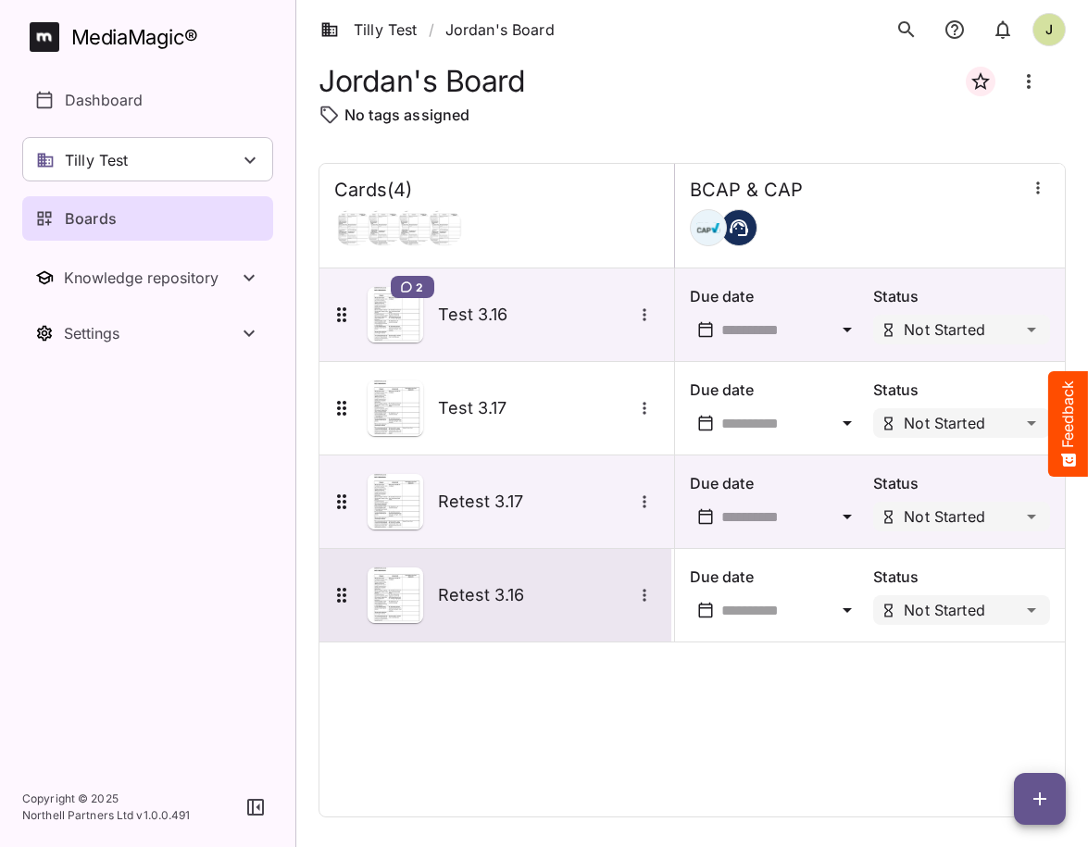
click at [536, 584] on h5 "Retest 3.16" at bounding box center [535, 595] width 194 height 22
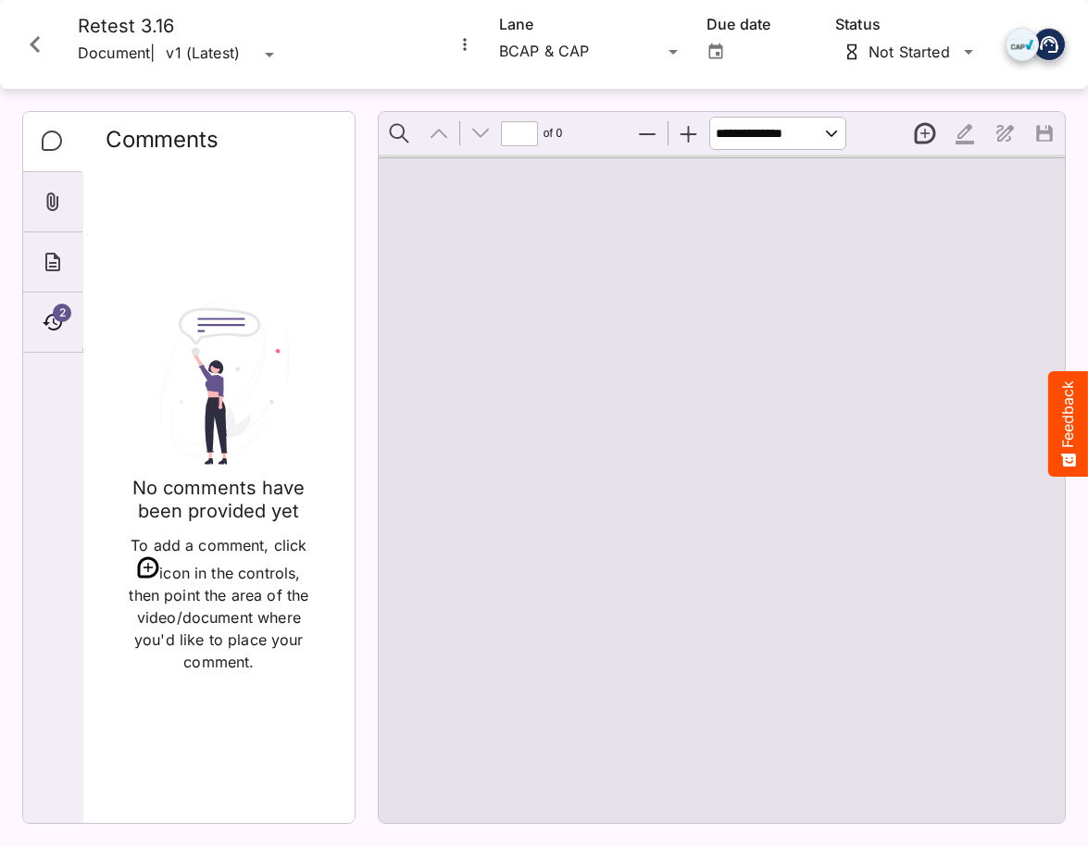
type input "*"
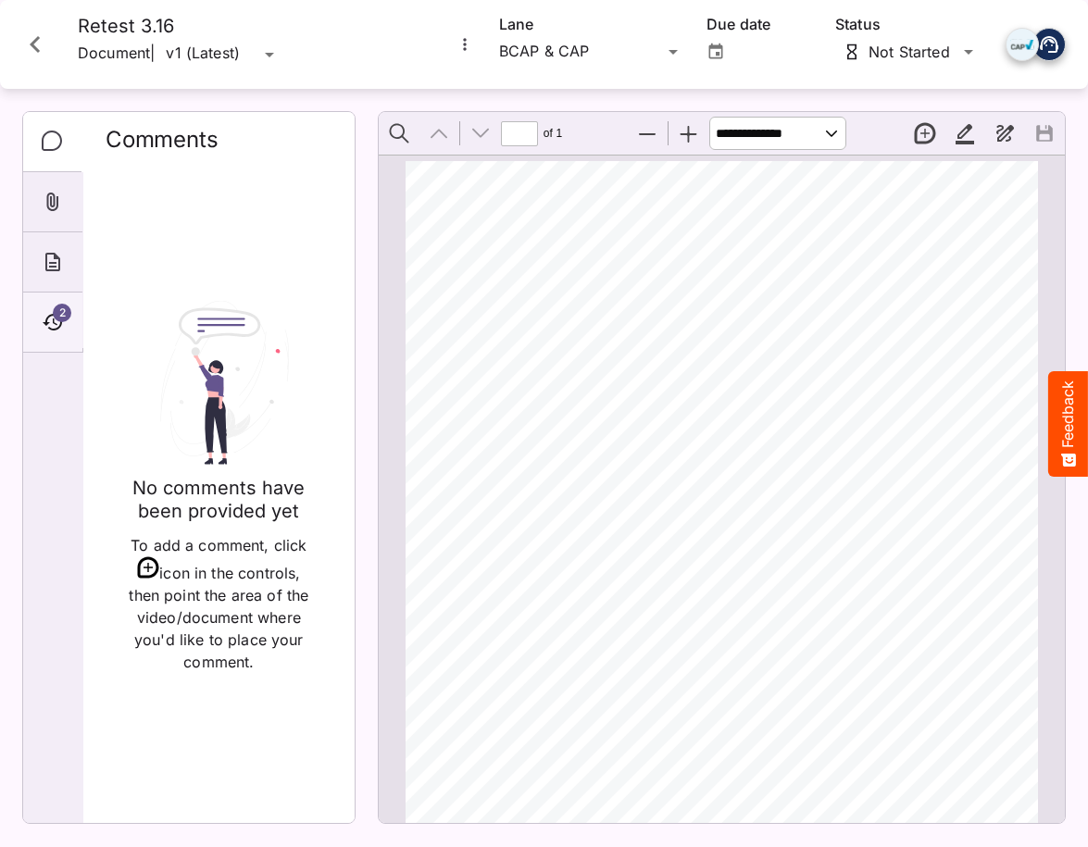
click at [63, 314] on span "2" at bounding box center [62, 313] width 19 height 19
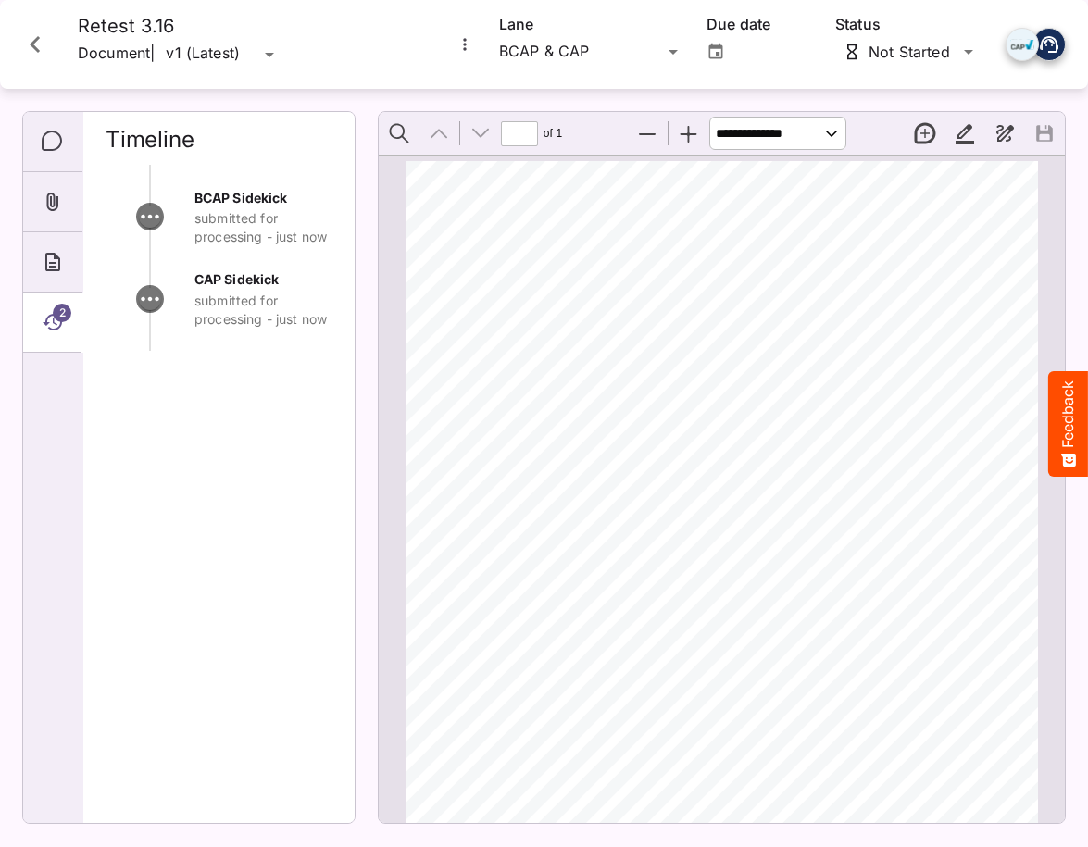
click at [308, 527] on div "BCAP Sidekick submitted for processing - just now CAP Sidekick submitted for pr…" at bounding box center [219, 486] width 227 height 643
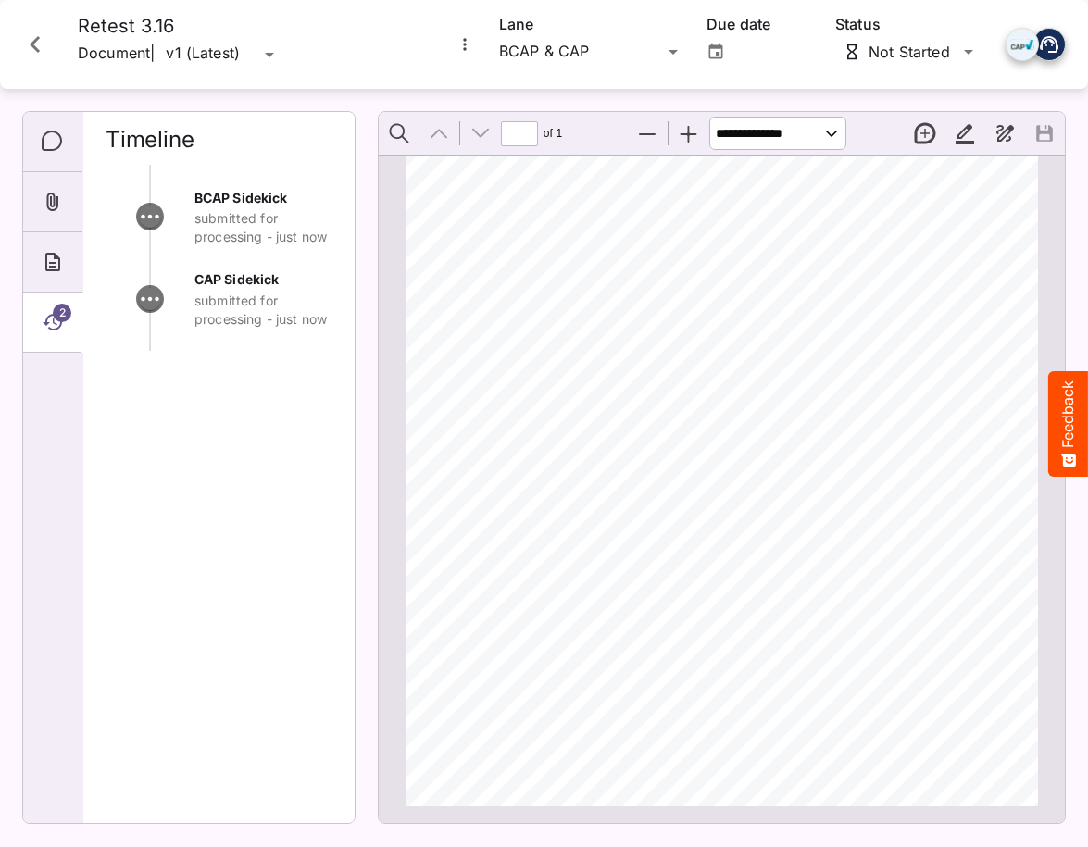
scroll to position [0, 0]
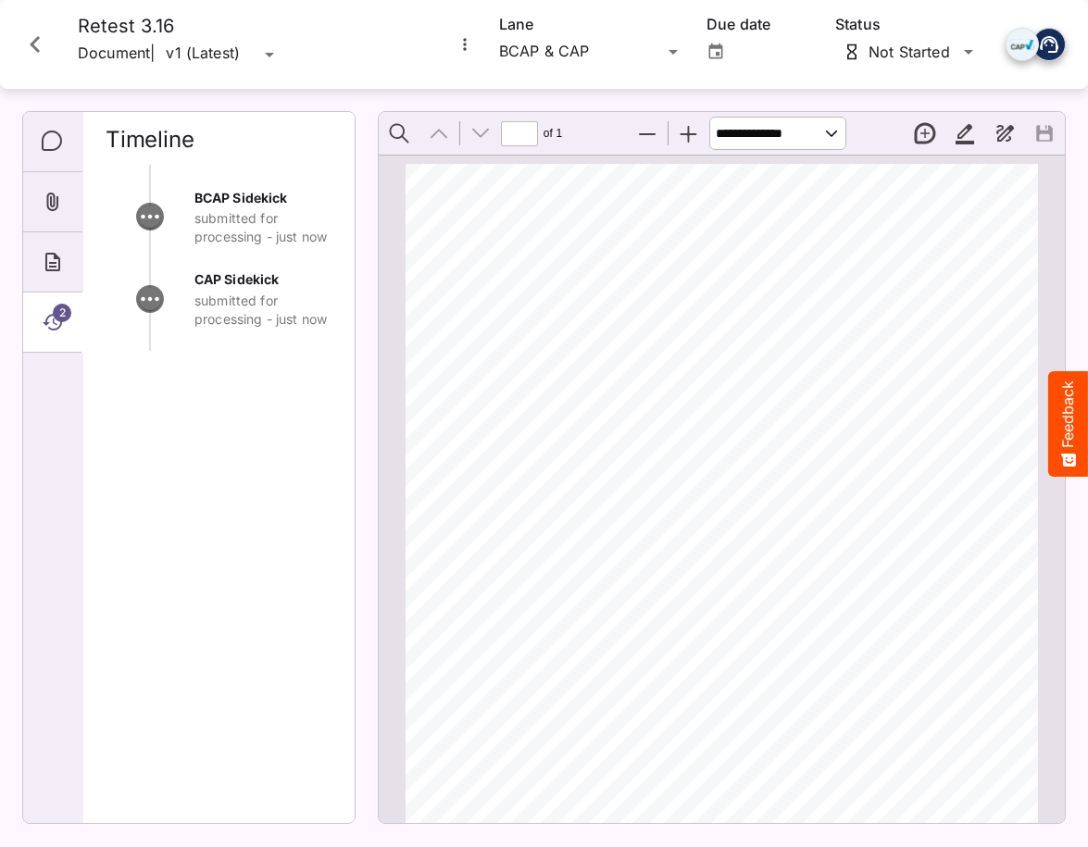
click at [41, 38] on icon "Close card" at bounding box center [35, 44] width 33 height 33
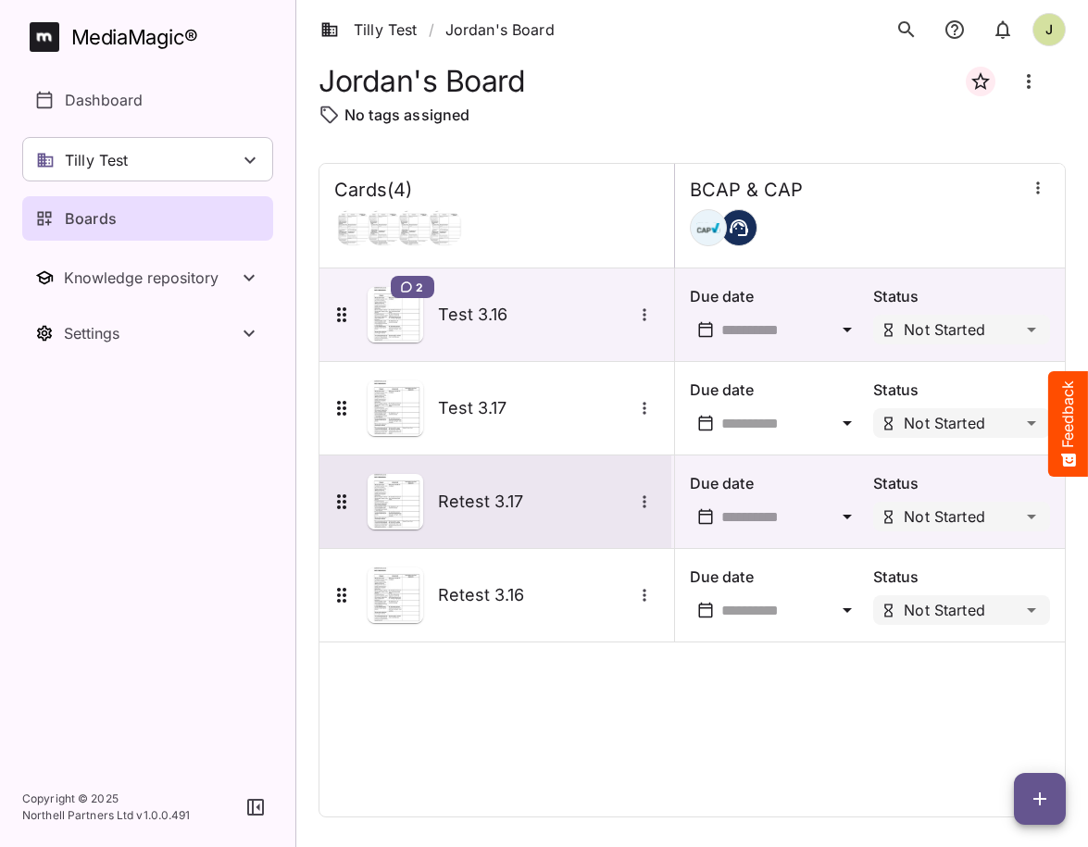
click at [505, 503] on h5 "Retest 3.17" at bounding box center [535, 502] width 194 height 22
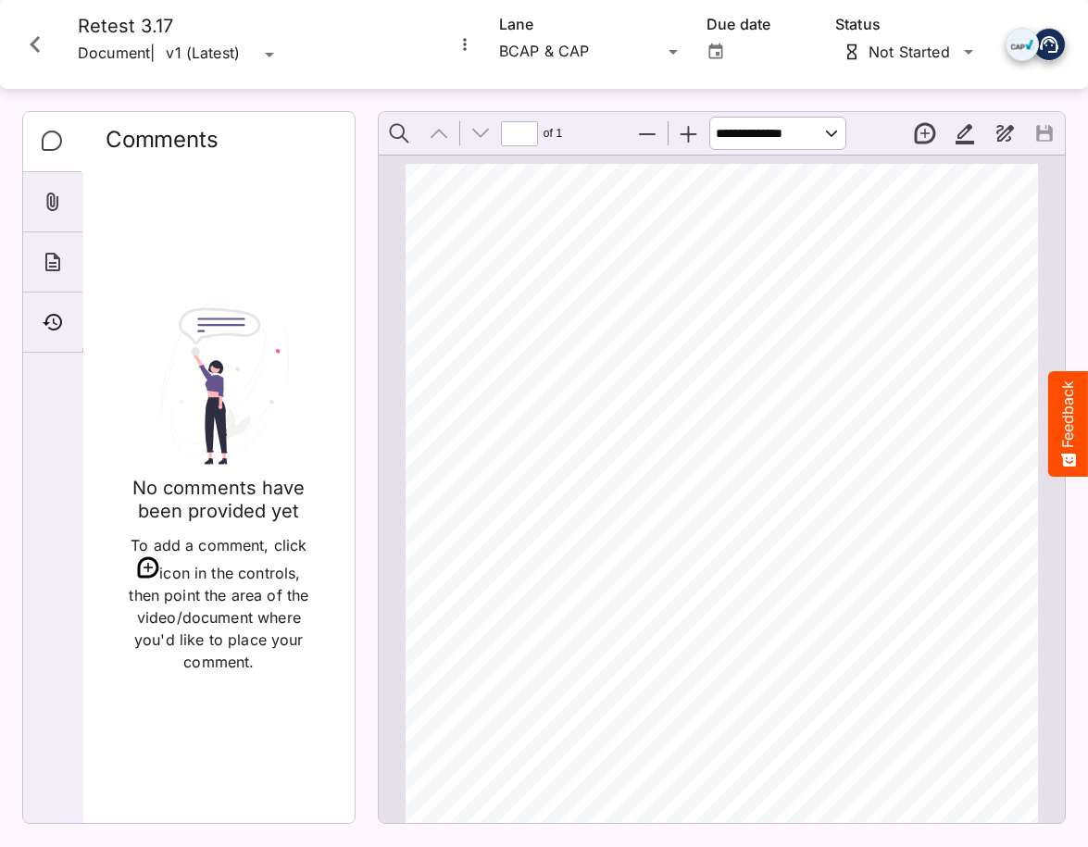
scroll to position [3, 0]
click at [51, 329] on icon "Timeline" at bounding box center [52, 322] width 19 height 17
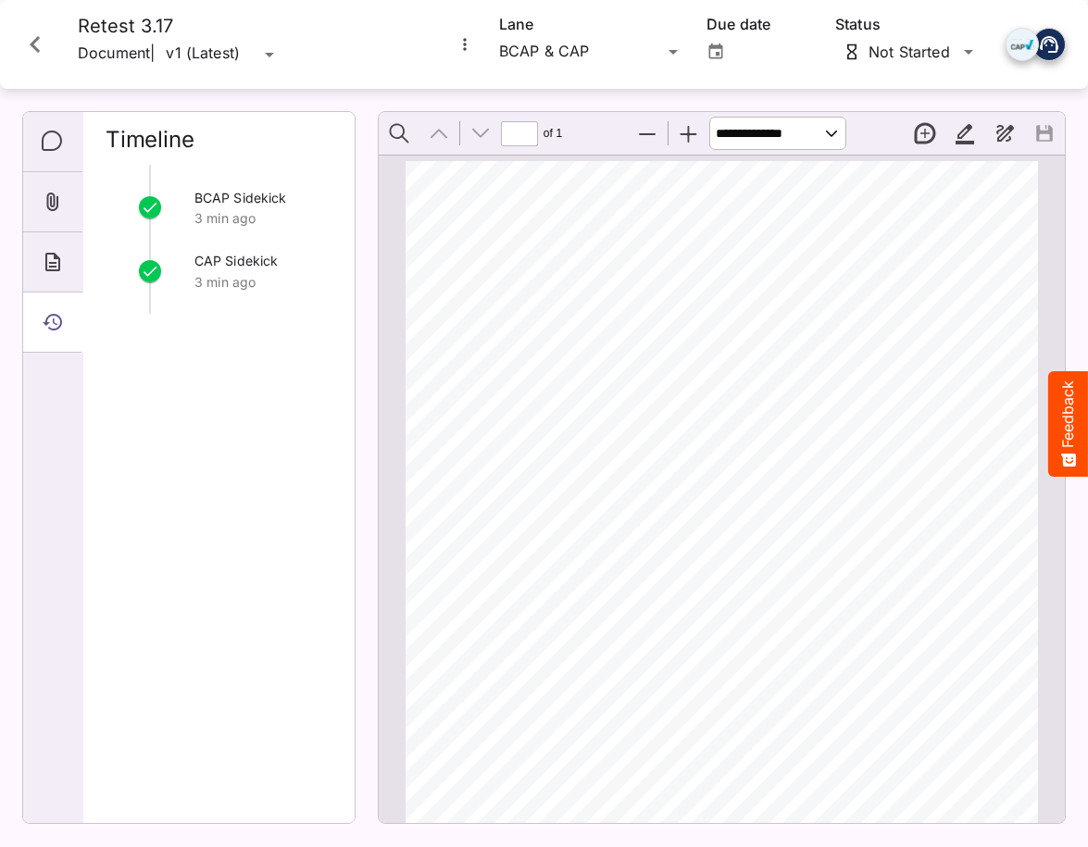
click at [250, 328] on div "BCAP Sidekick 3 min ago CAP Sidekick 3 min ago" at bounding box center [219, 486] width 227 height 643
click at [40, 47] on icon "Close card" at bounding box center [35, 44] width 33 height 33
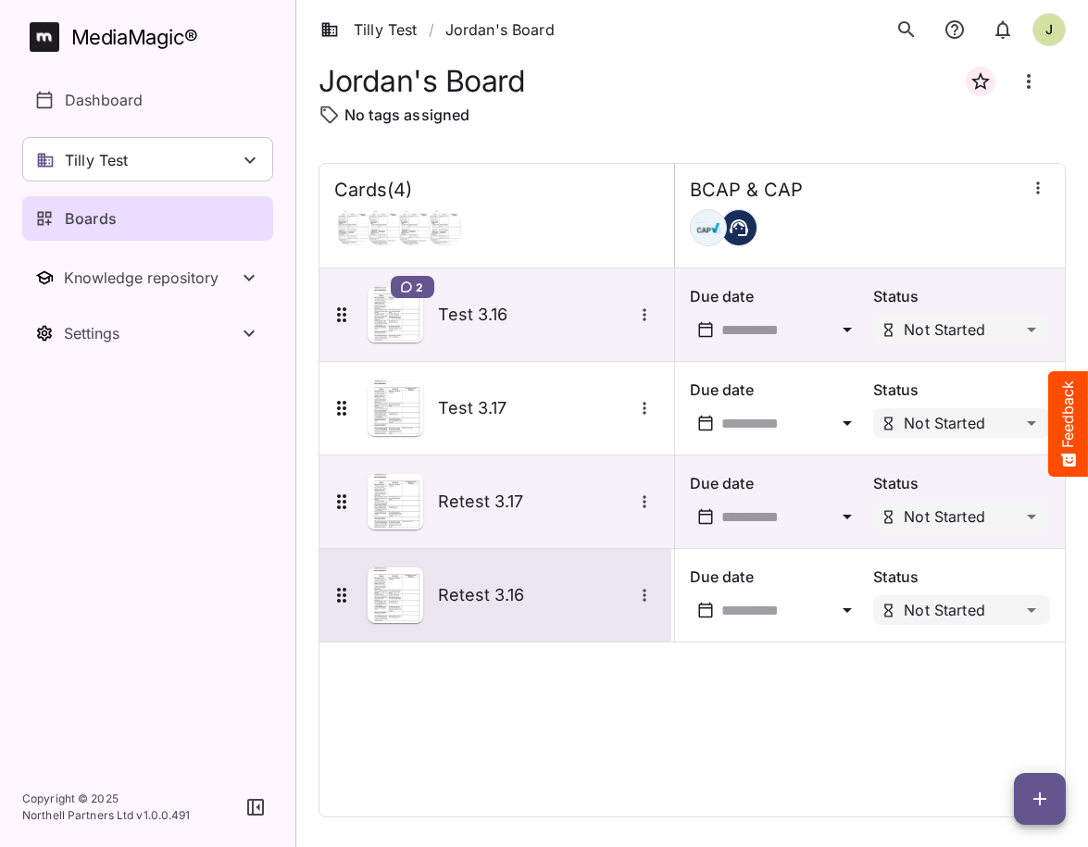
click at [445, 602] on h5 "Retest 3.16" at bounding box center [535, 595] width 194 height 22
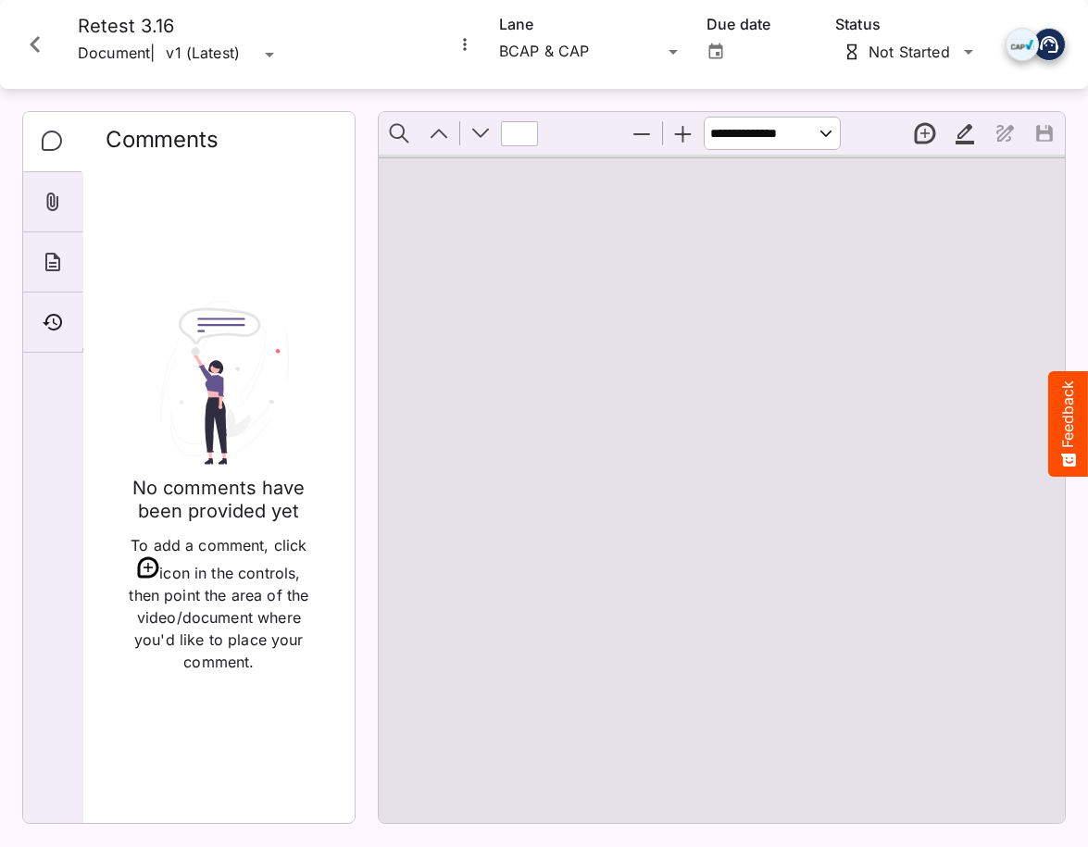
type input "*"
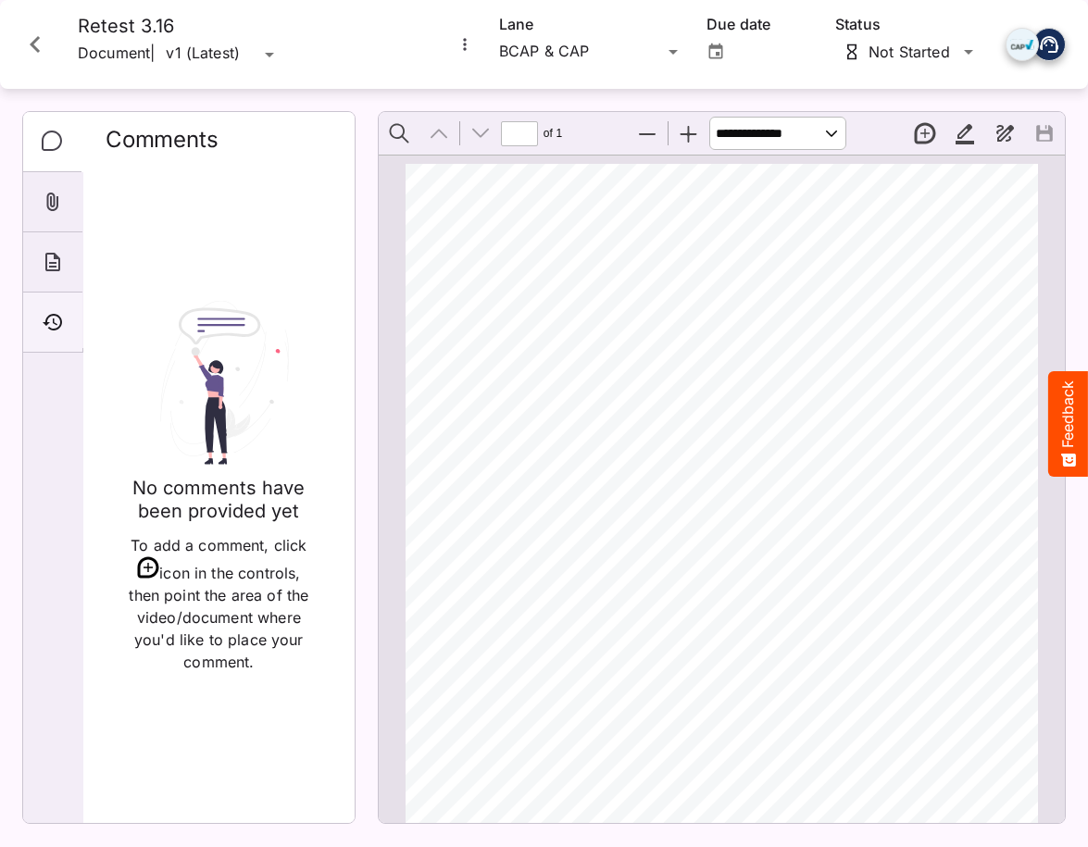
click at [65, 314] on div "Timeline" at bounding box center [52, 323] width 59 height 60
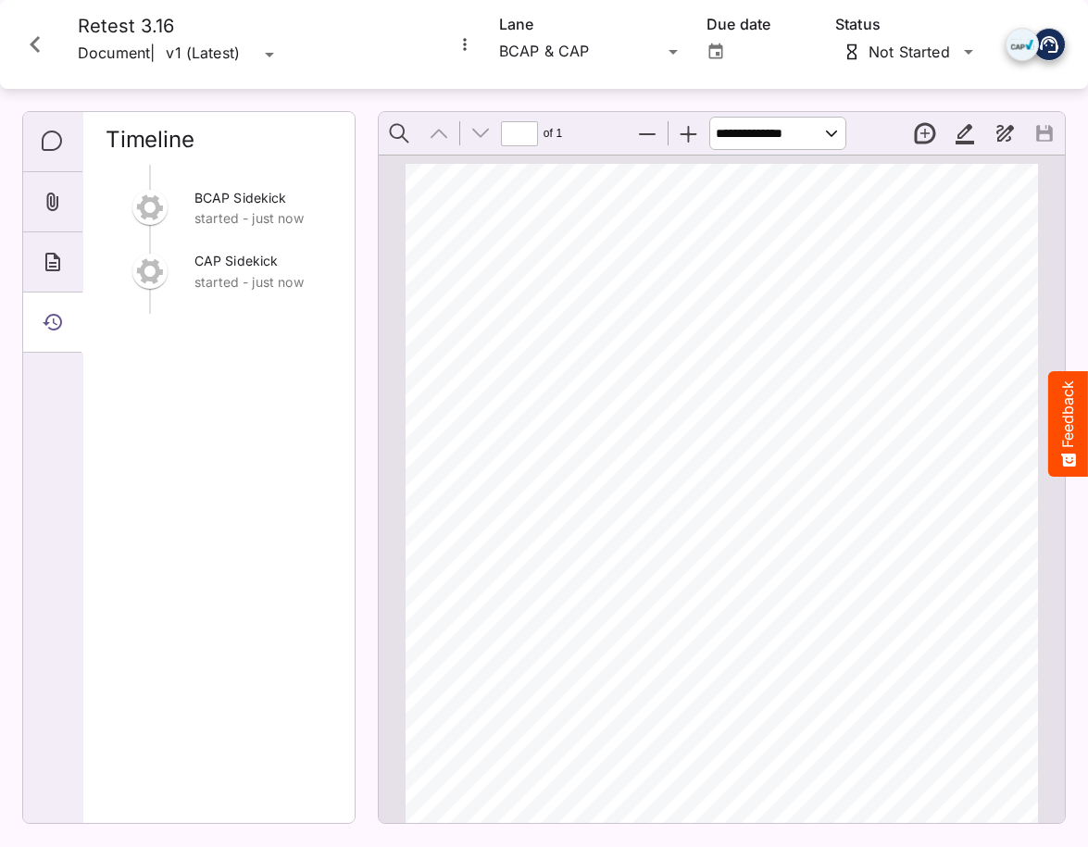
click at [35, 44] on icon "Close card" at bounding box center [35, 44] width 33 height 33
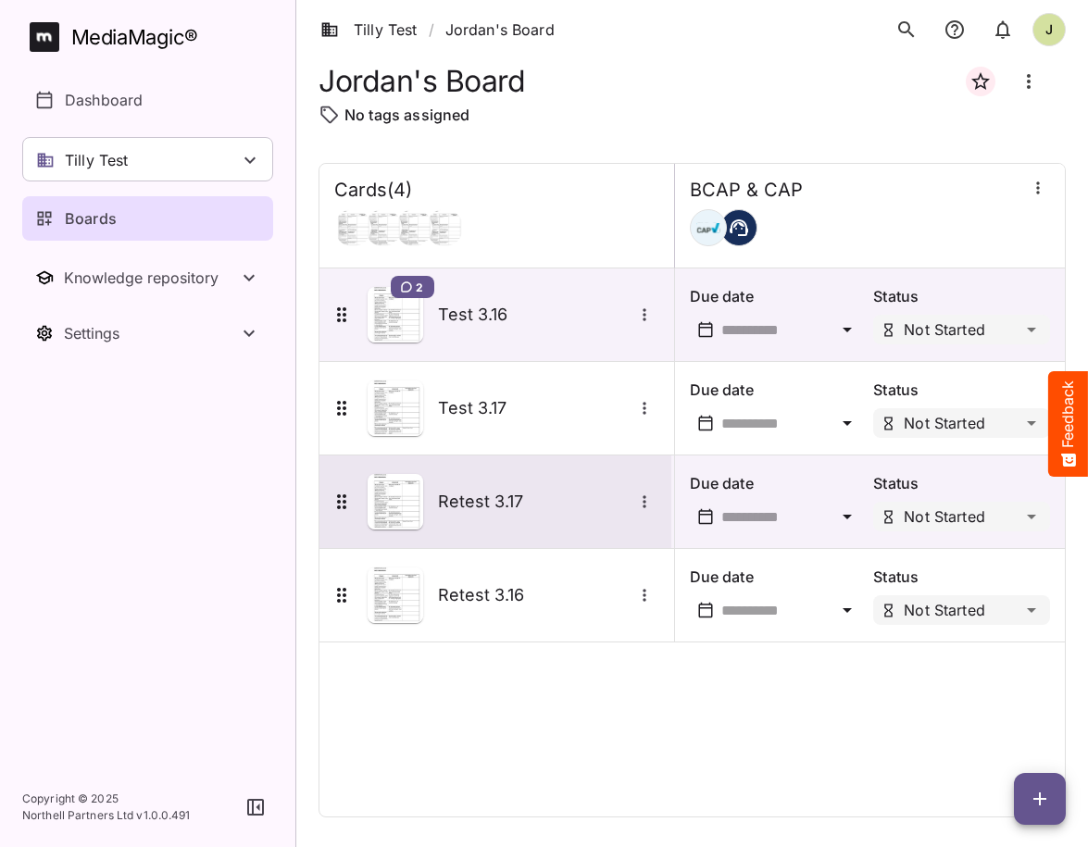
click at [476, 493] on h5 "Retest 3.17" at bounding box center [535, 502] width 194 height 22
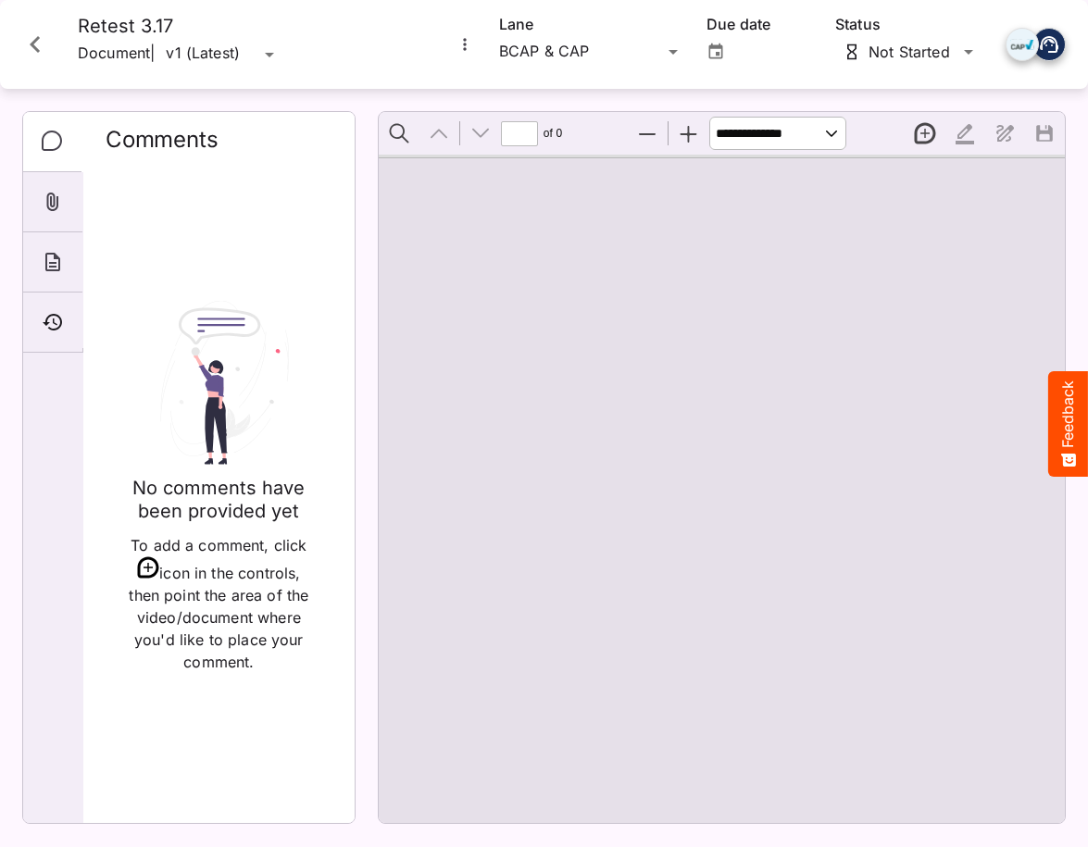
type input "*"
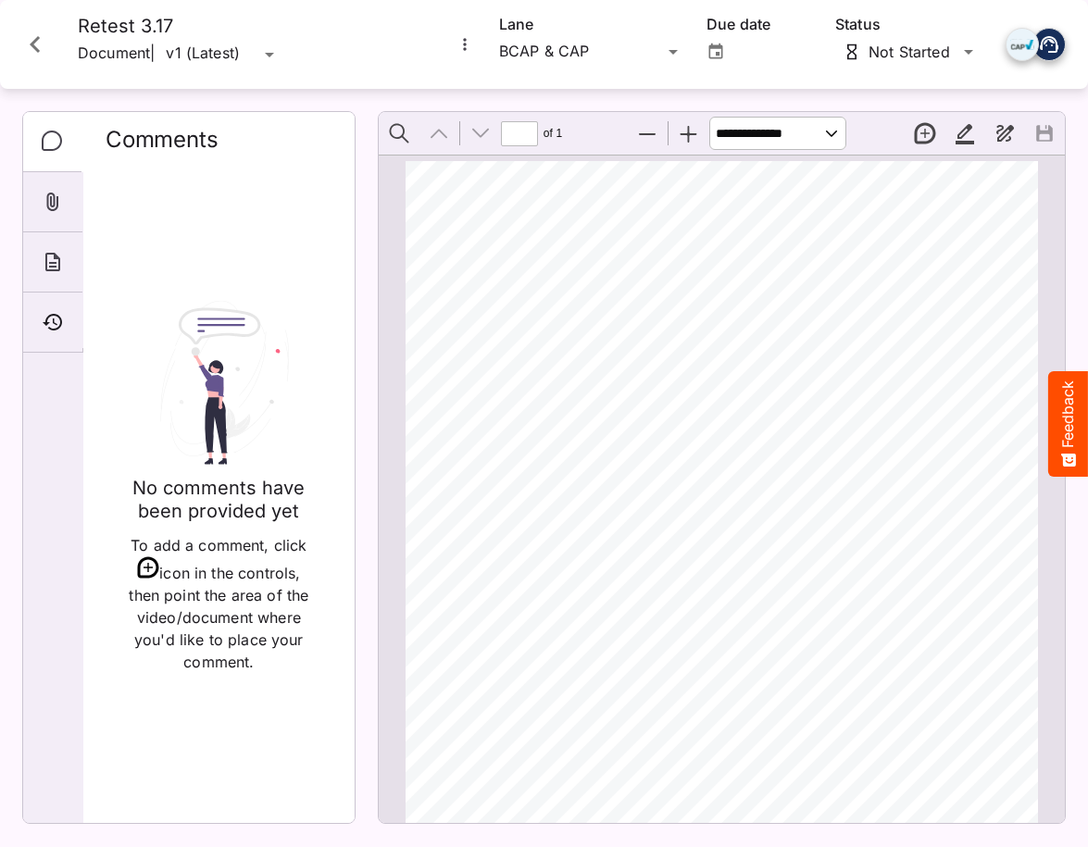
click at [41, 46] on icon "Close card" at bounding box center [35, 44] width 33 height 33
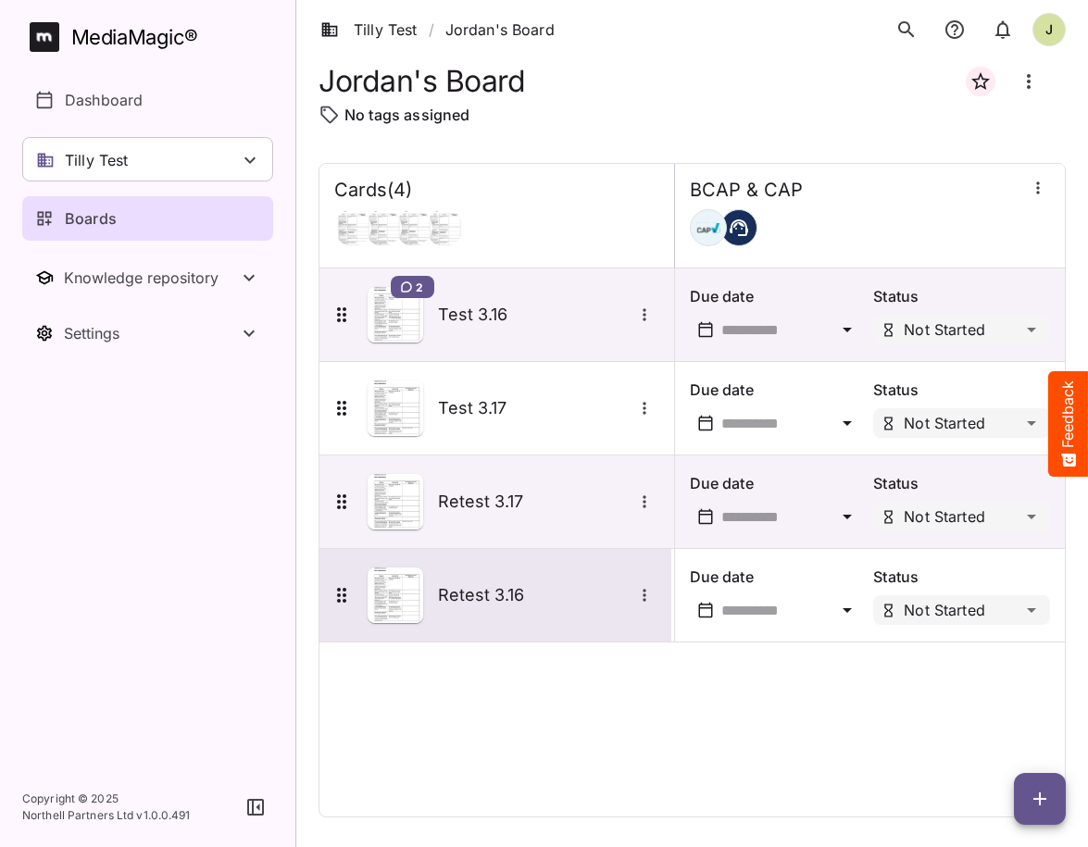
click at [494, 600] on h5 "Retest 3.16" at bounding box center [535, 595] width 194 height 22
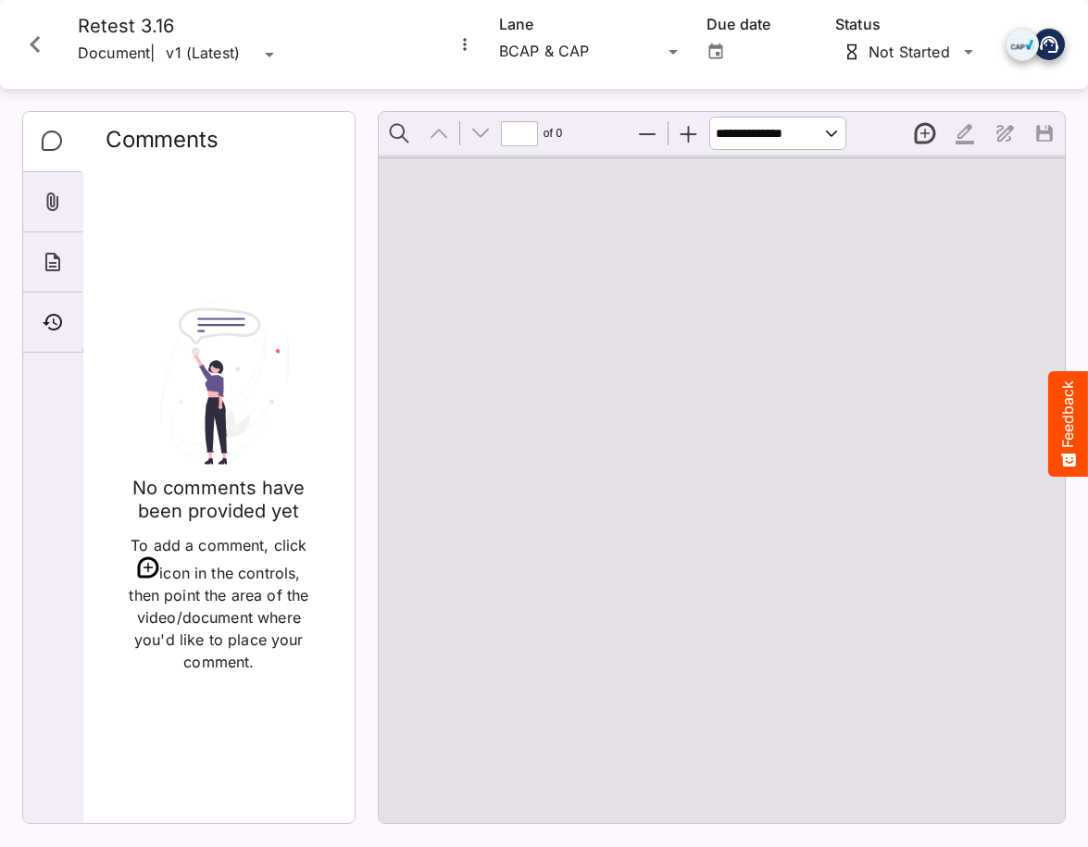
type input "*"
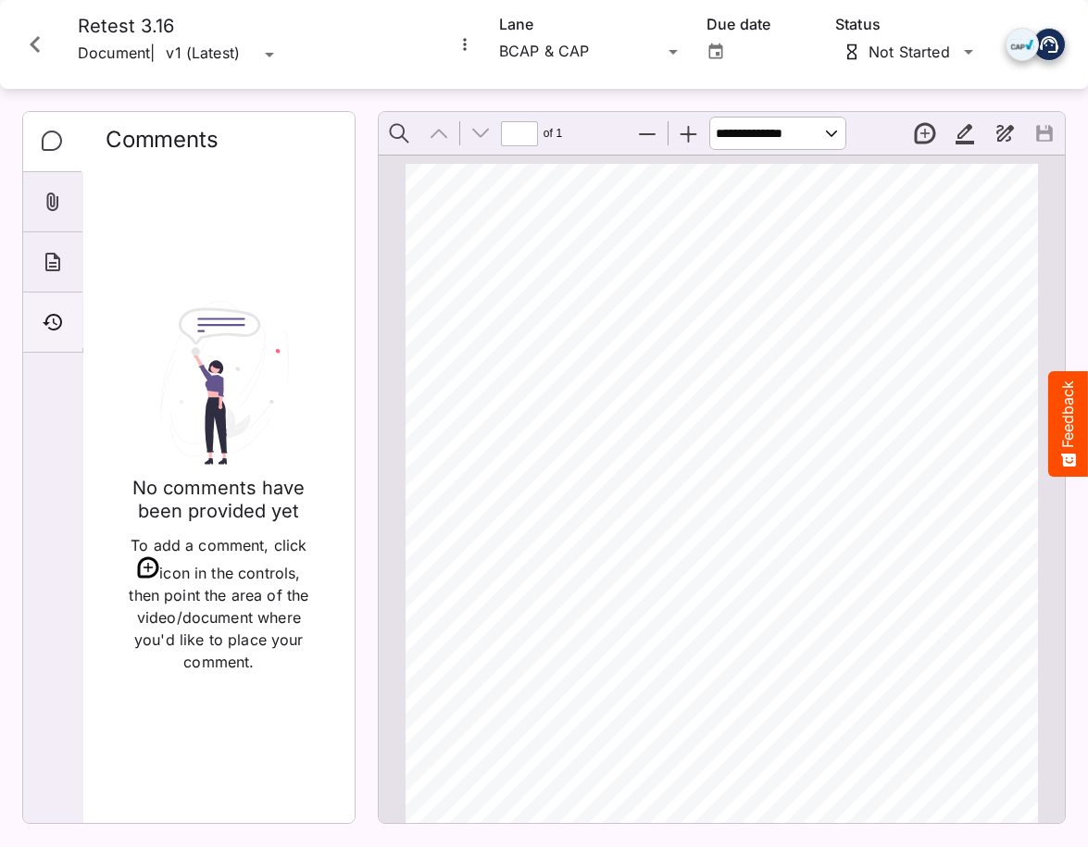
click at [64, 321] on div "Timeline" at bounding box center [52, 323] width 59 height 60
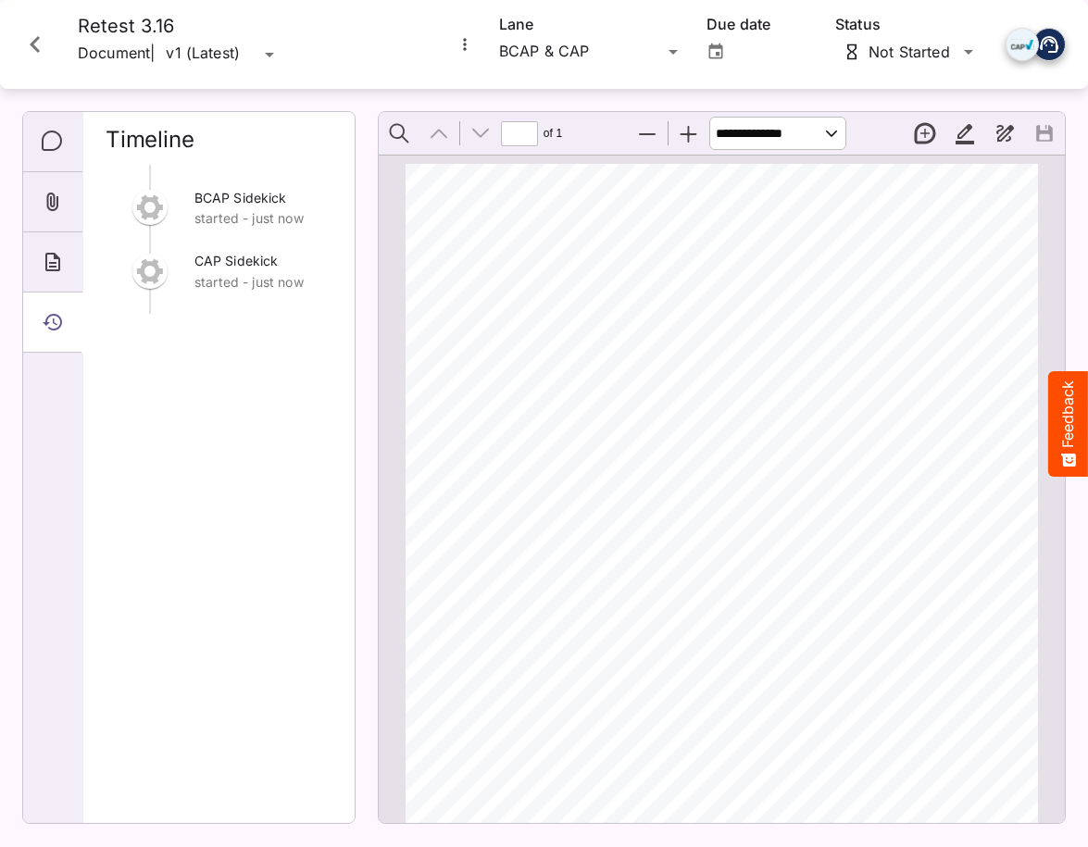
click at [219, 398] on div "BCAP Sidekick started - just now CAP Sidekick started - just now" at bounding box center [219, 486] width 227 height 643
click at [203, 370] on div "BCAP Sidekick just now CAP Sidekick started - 1 min ago" at bounding box center [219, 486] width 227 height 643
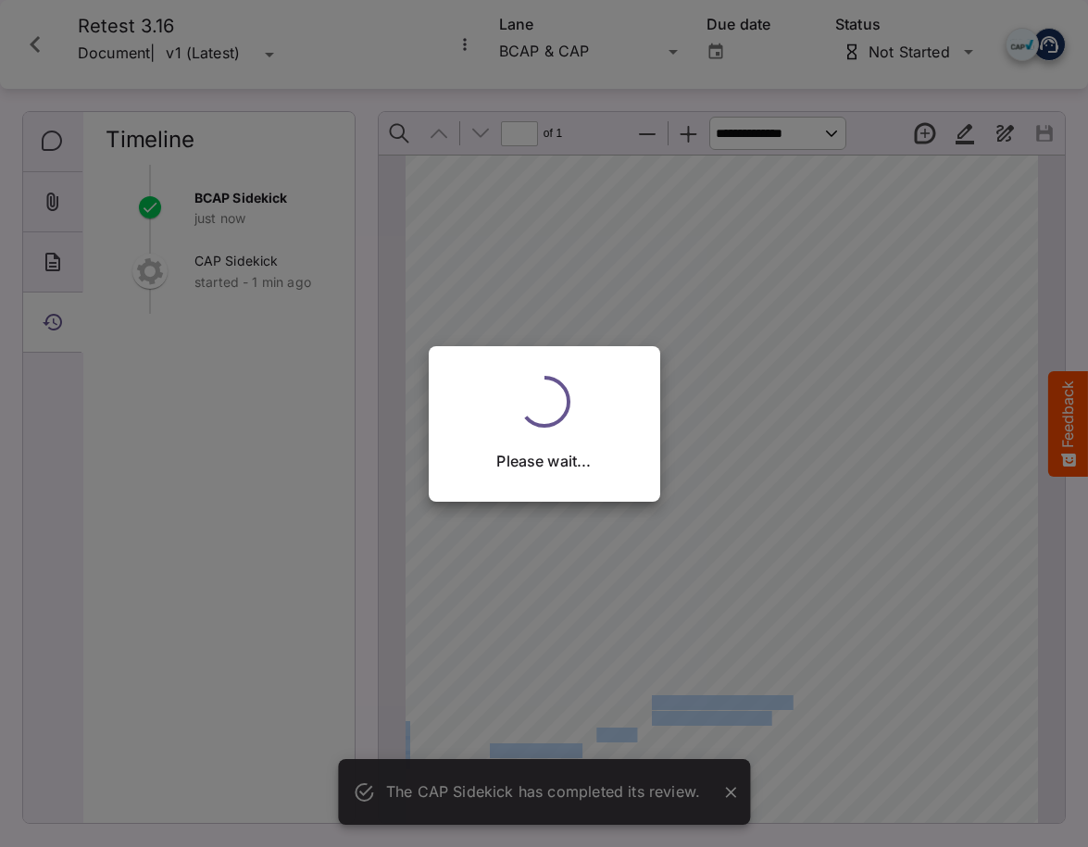
click at [504, 211] on div "The CAP Sidekick has completed its review. Tilly Test / Jordan's Board J MediaM…" at bounding box center [544, 419] width 1088 height 839
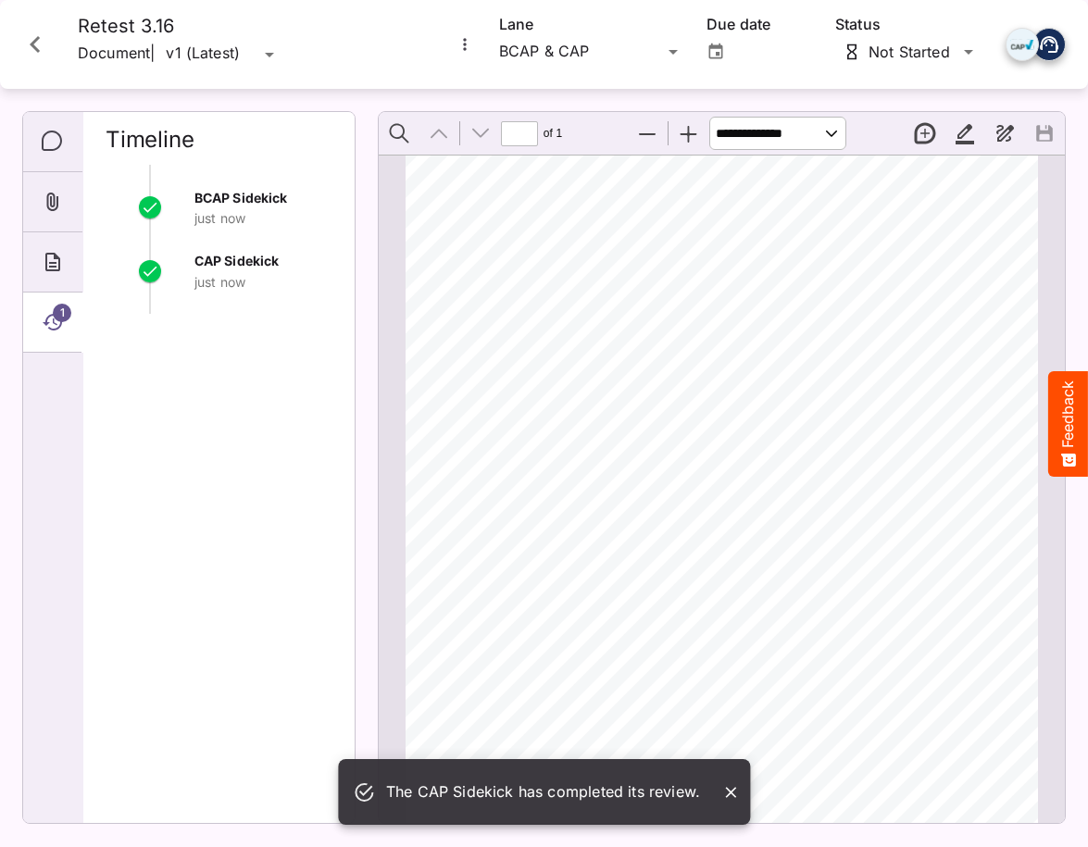
click at [506, 286] on span "the" at bounding box center [499, 286] width 19 height 13
click at [222, 302] on div "CAP Sidekick just now" at bounding box center [219, 282] width 227 height 64
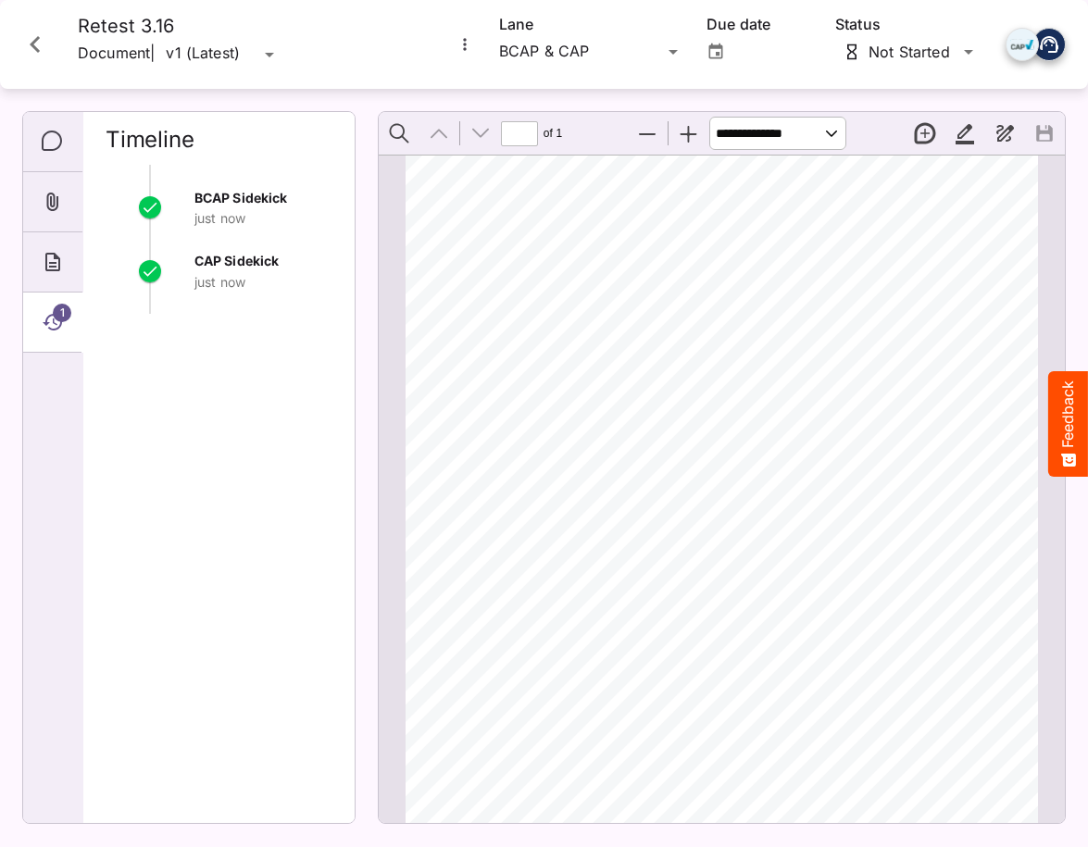
scroll to position [0, 0]
click at [27, 255] on div "About" at bounding box center [52, 262] width 59 height 60
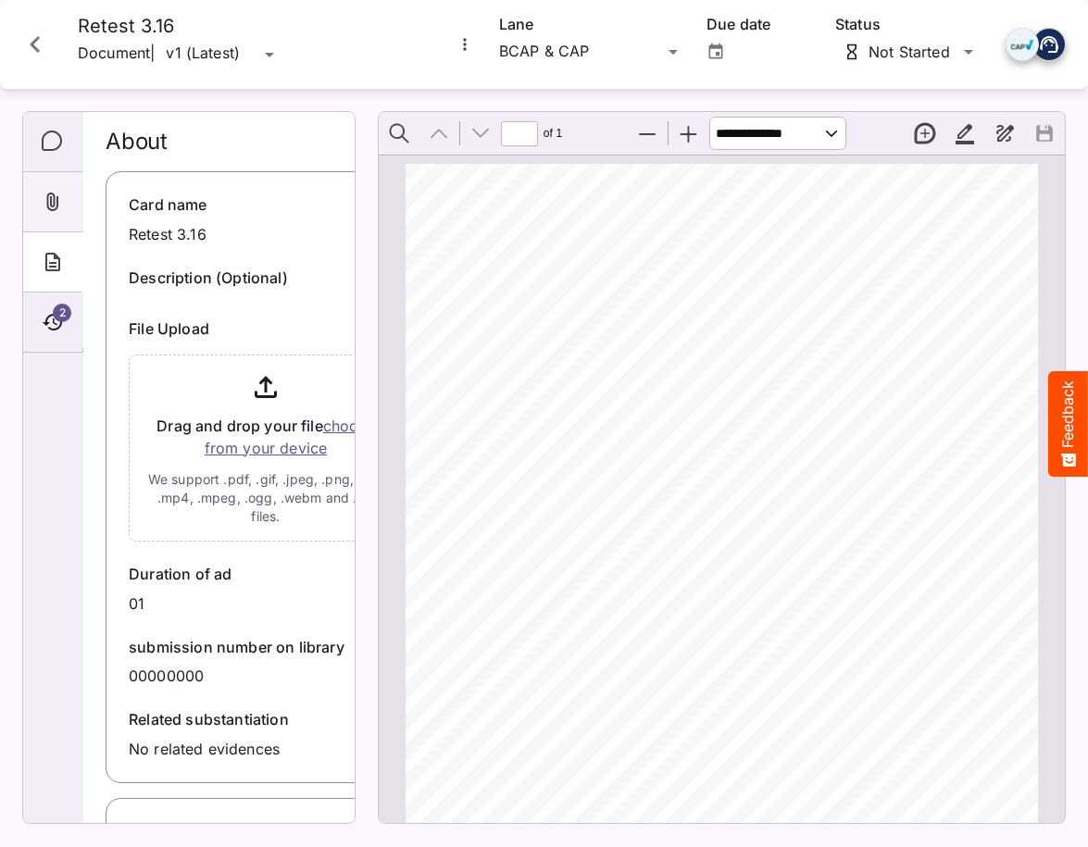
click at [47, 192] on icon "Attachments" at bounding box center [53, 202] width 22 height 22
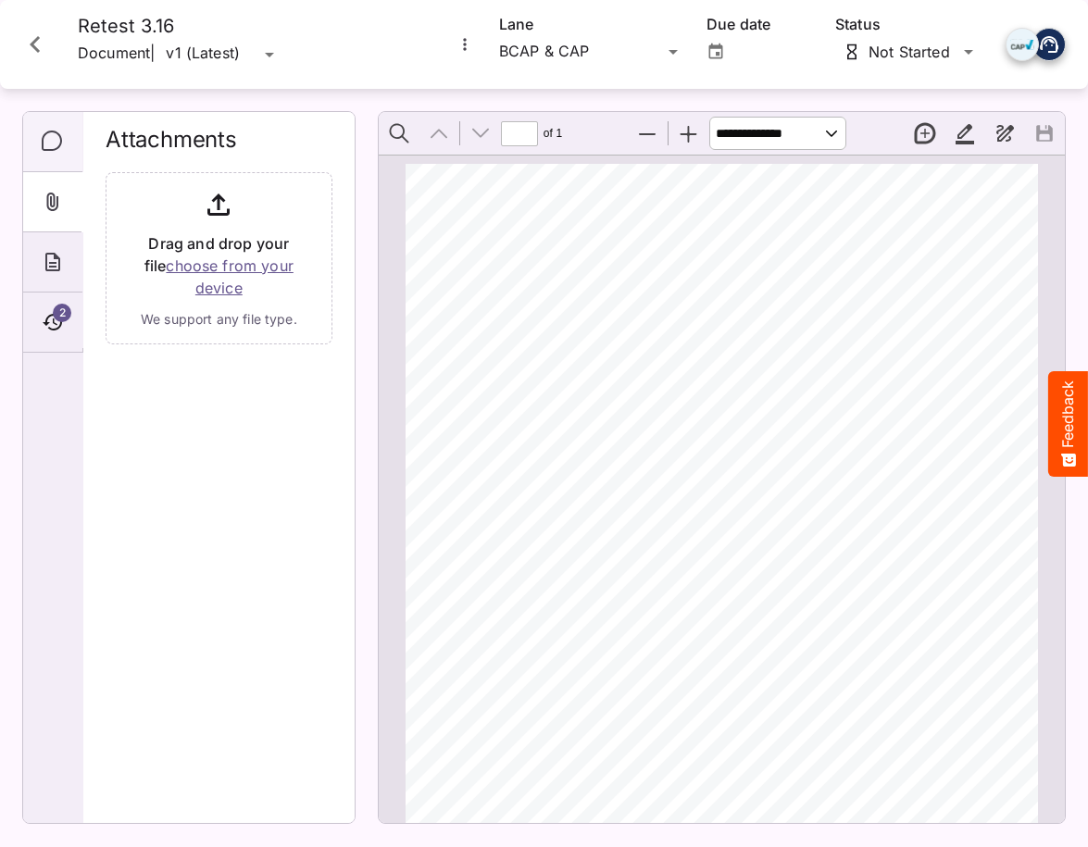
click at [59, 142] on icon "Comments" at bounding box center [53, 142] width 22 height 22
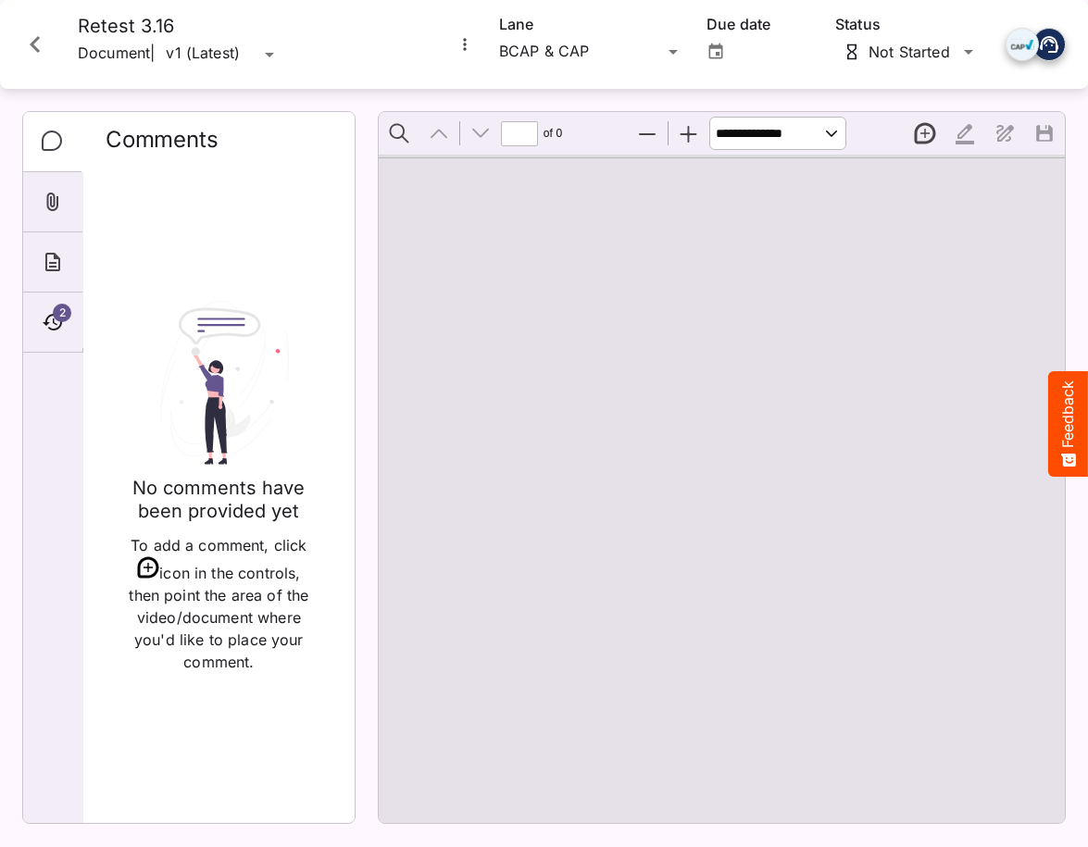
type input "*"
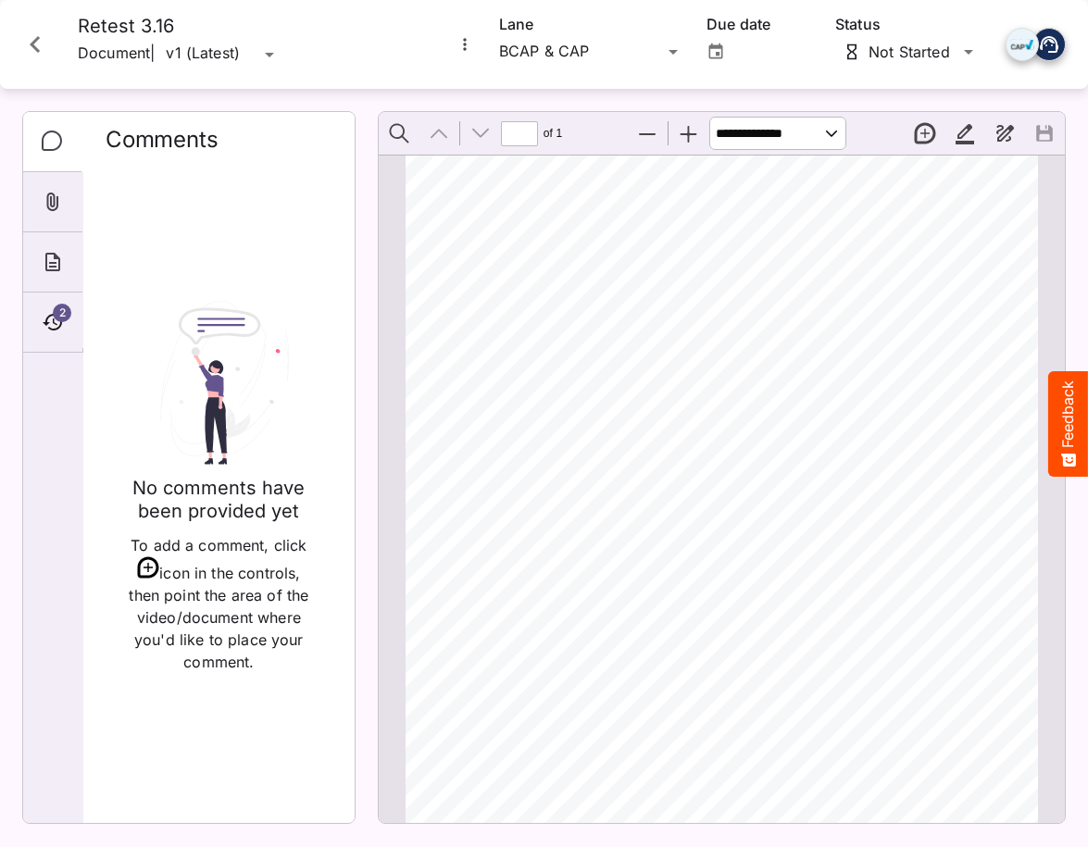
scroll to position [189, 0]
click at [59, 339] on div "2" at bounding box center [52, 323] width 59 height 60
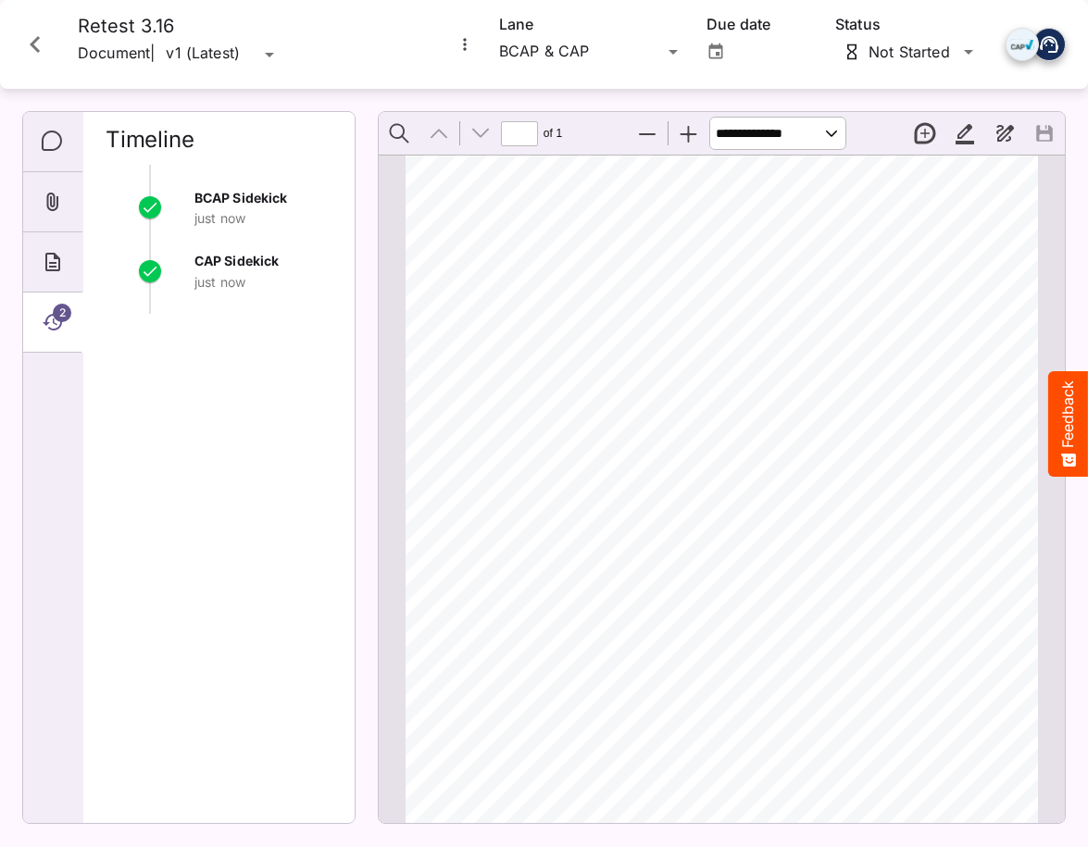
click at [30, 31] on icon "Close card" at bounding box center [35, 44] width 33 height 33
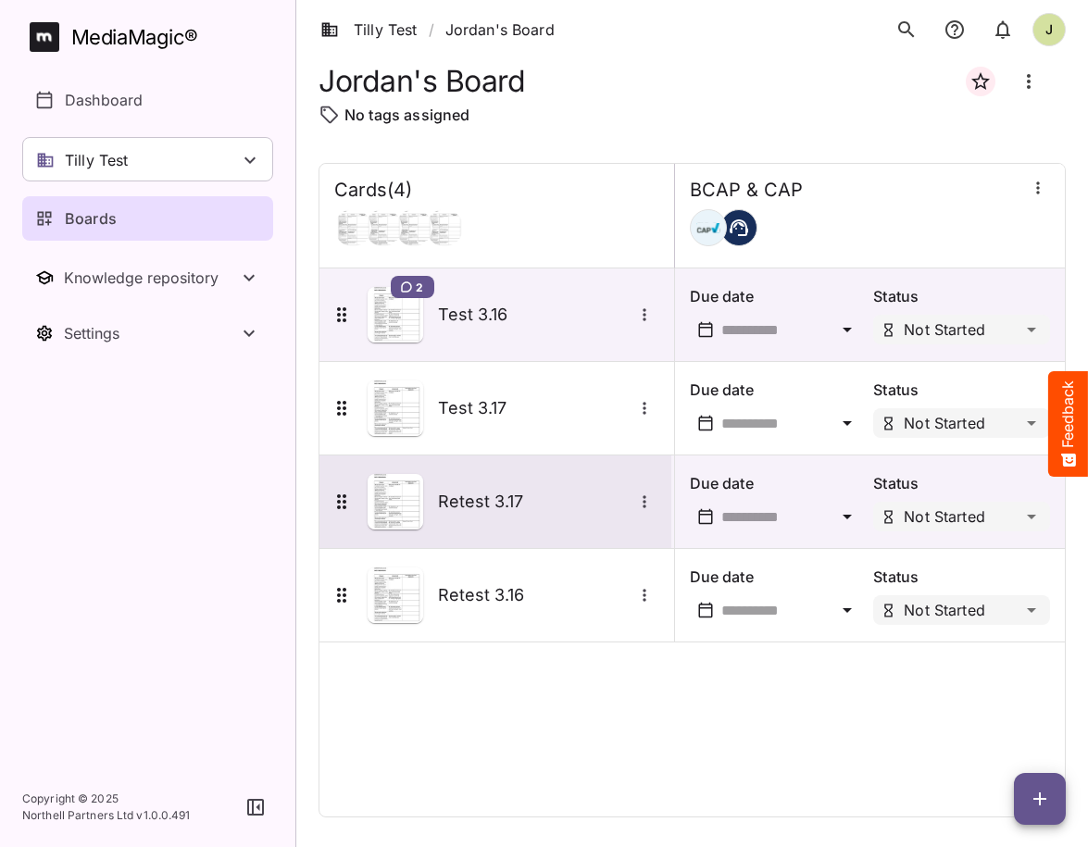
click at [506, 525] on div "Retest 3.17" at bounding box center [493, 502] width 326 height 56
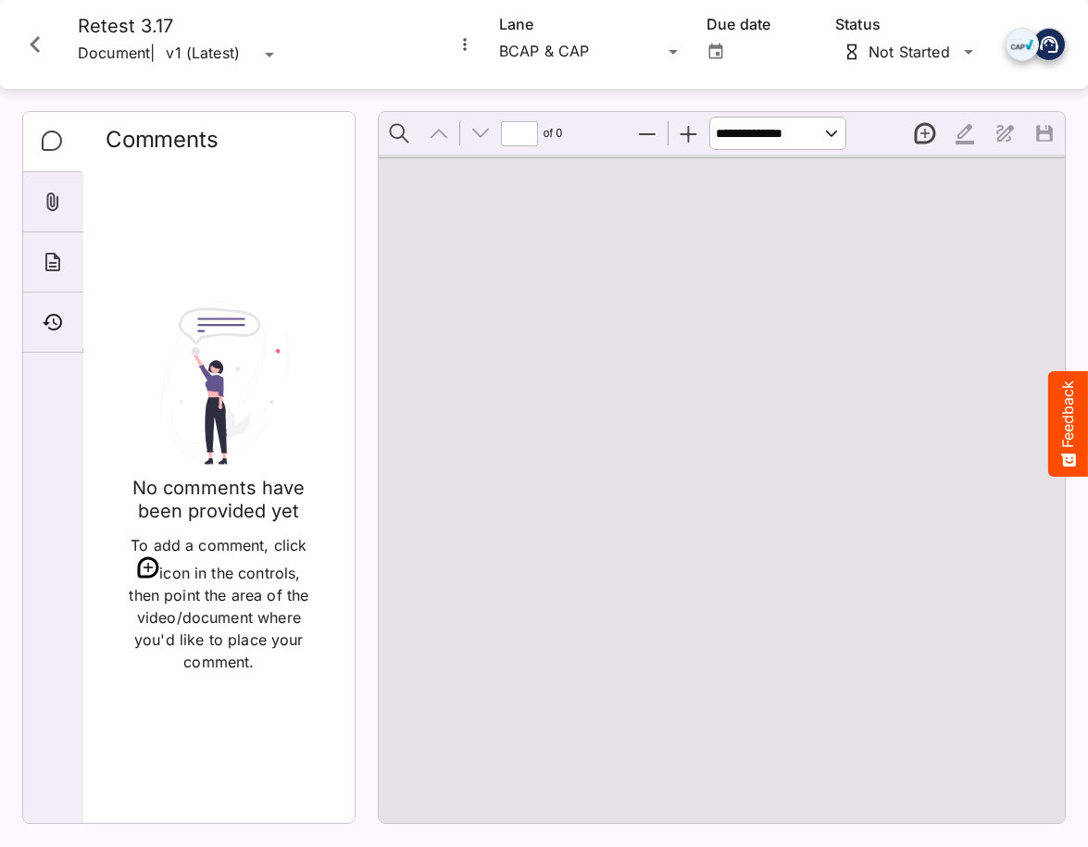
type input "*"
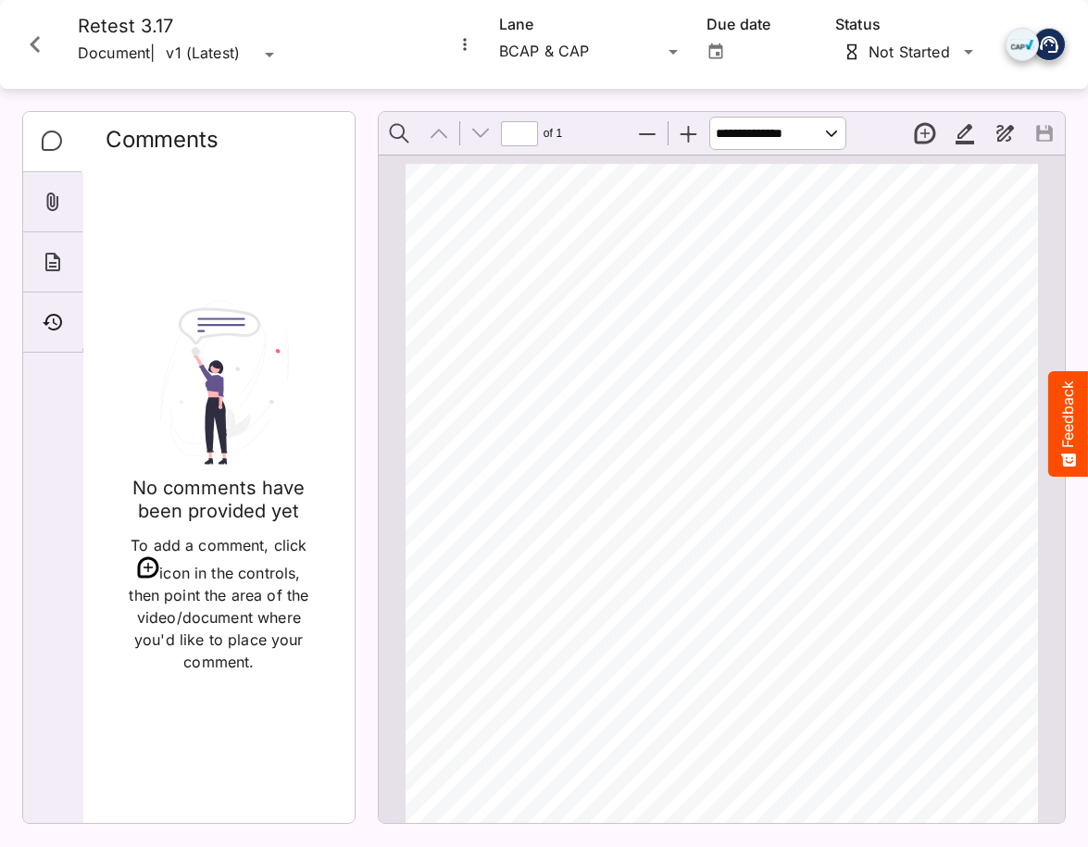
click at [32, 40] on icon "Close card" at bounding box center [35, 44] width 33 height 33
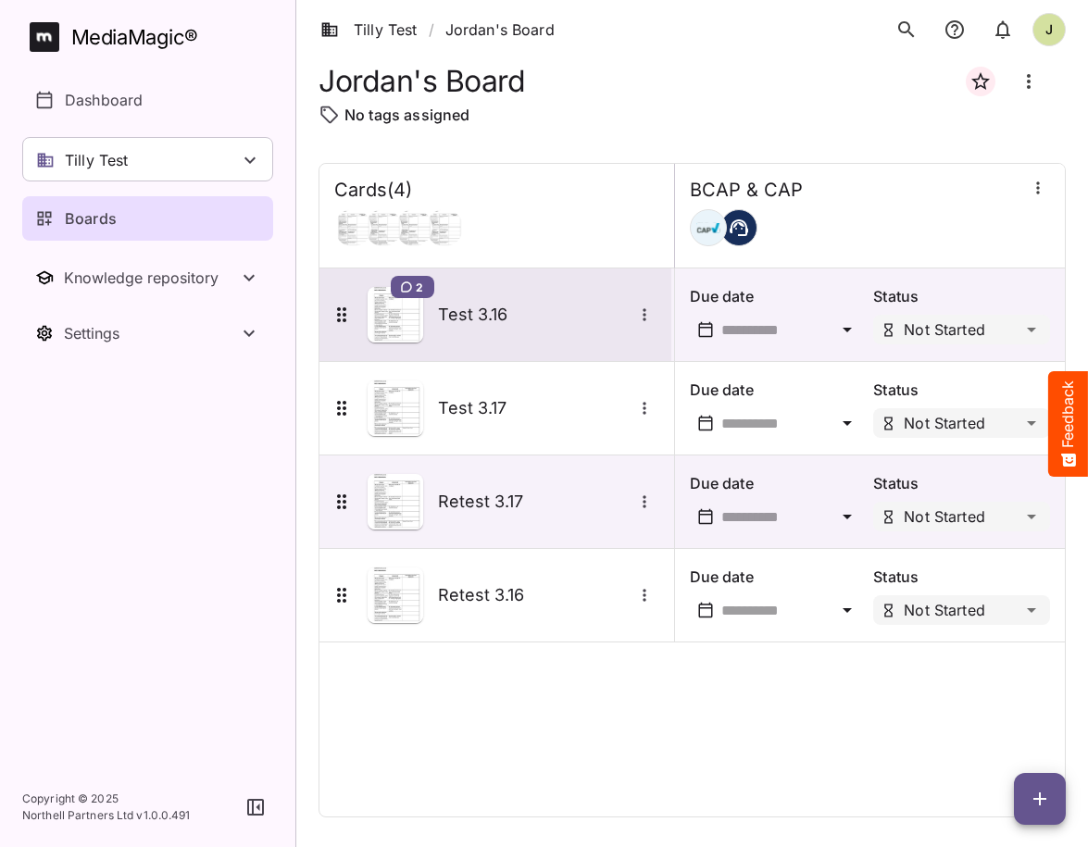
click at [504, 348] on div "2 Test 3.16" at bounding box center [495, 314] width 352 height 93
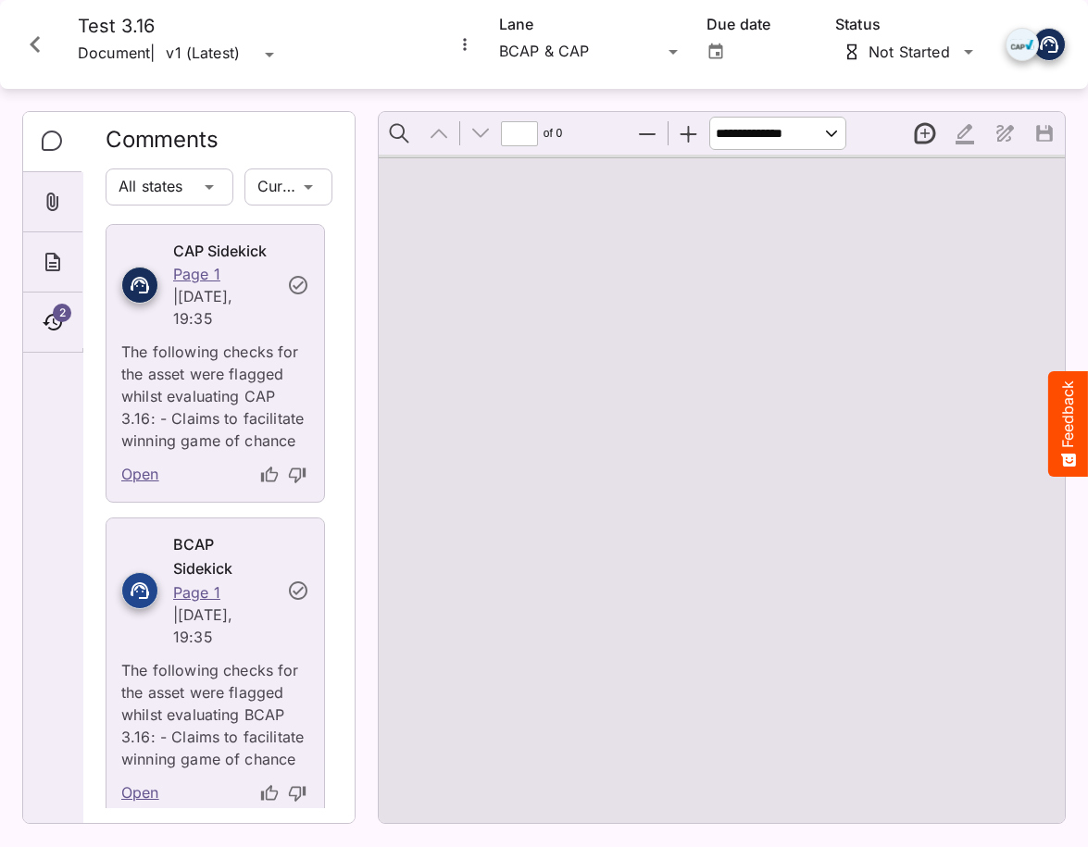
type input "*"
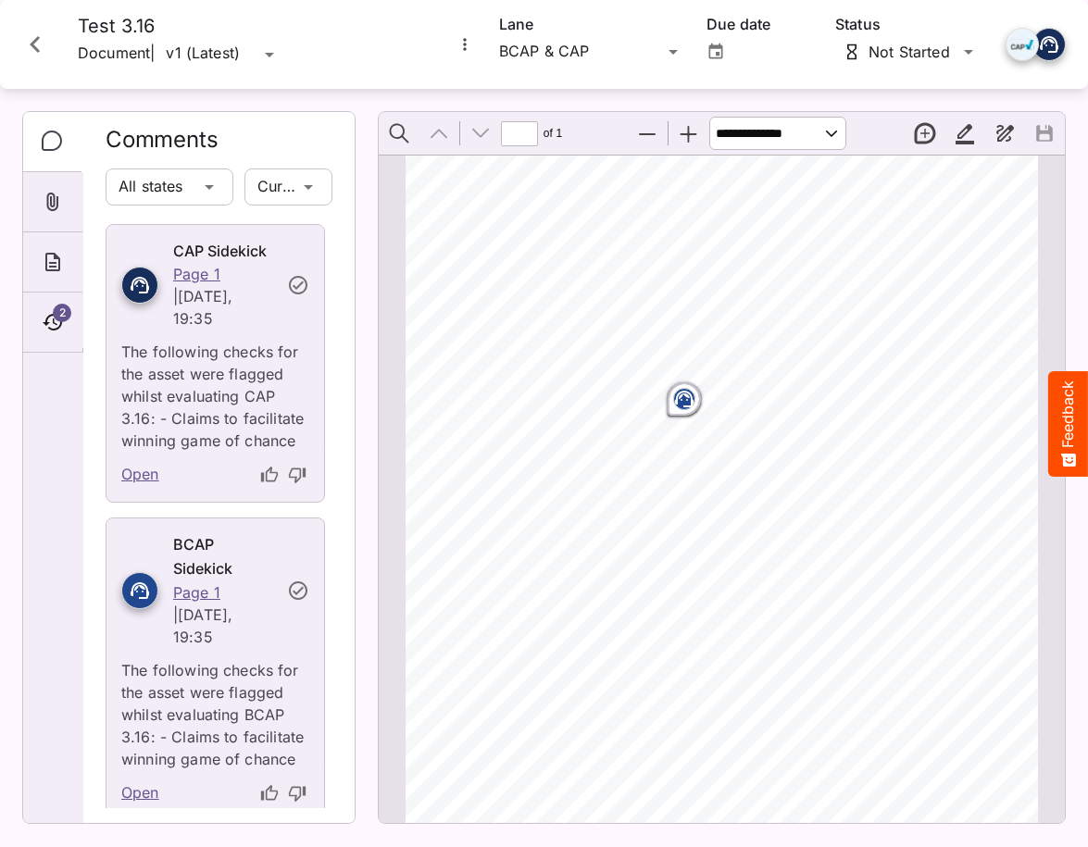
click at [43, 45] on icon "Close card" at bounding box center [35, 44] width 33 height 33
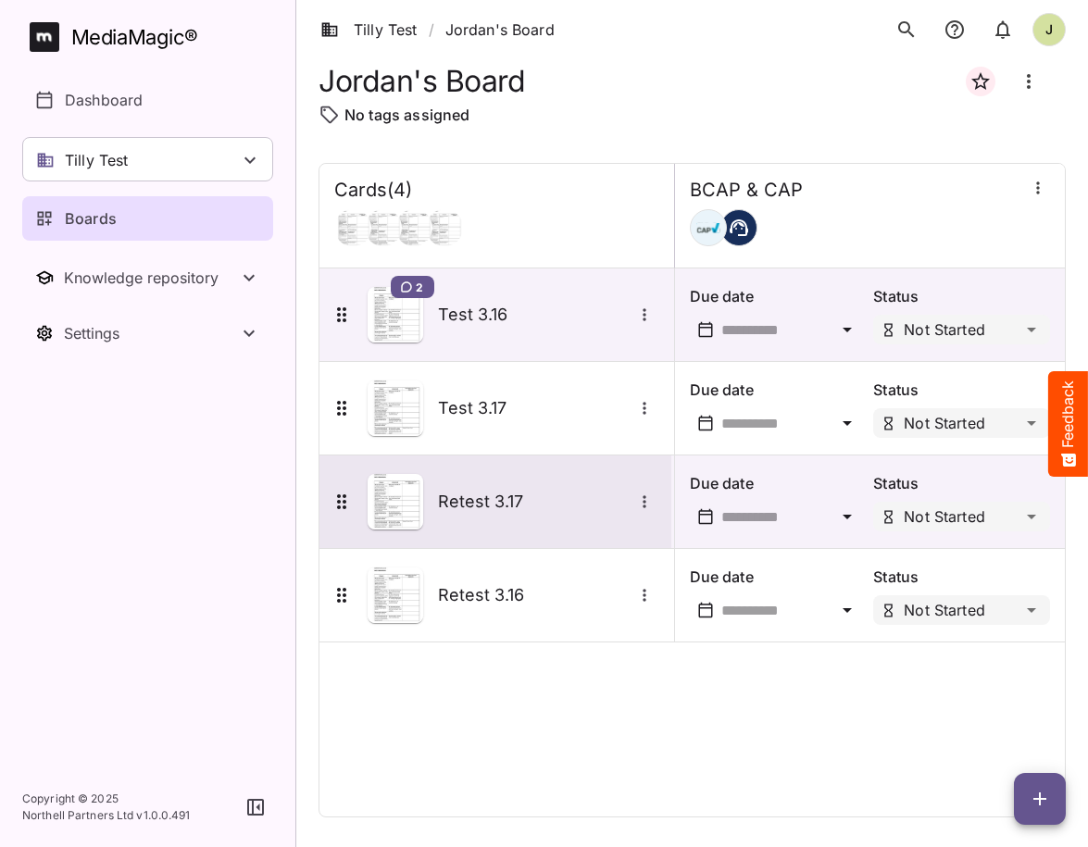
click at [532, 500] on h5 "Retest 3.17" at bounding box center [535, 502] width 194 height 22
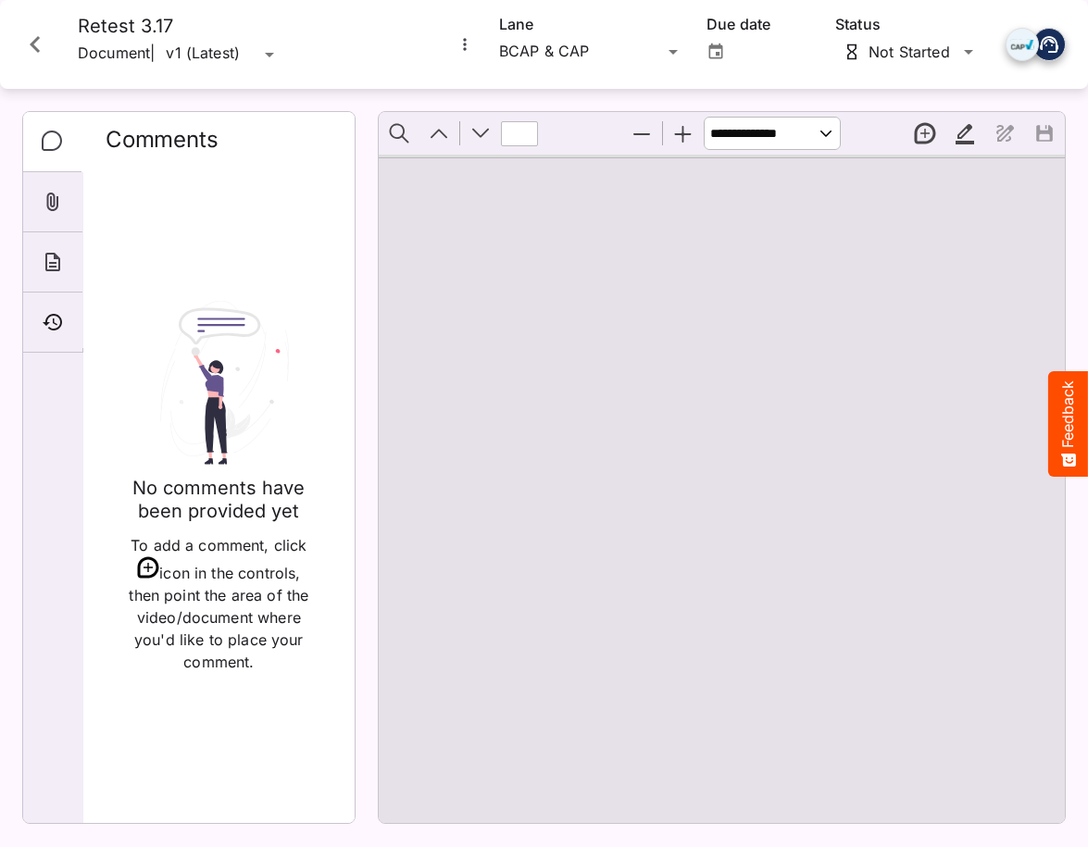
type input "*"
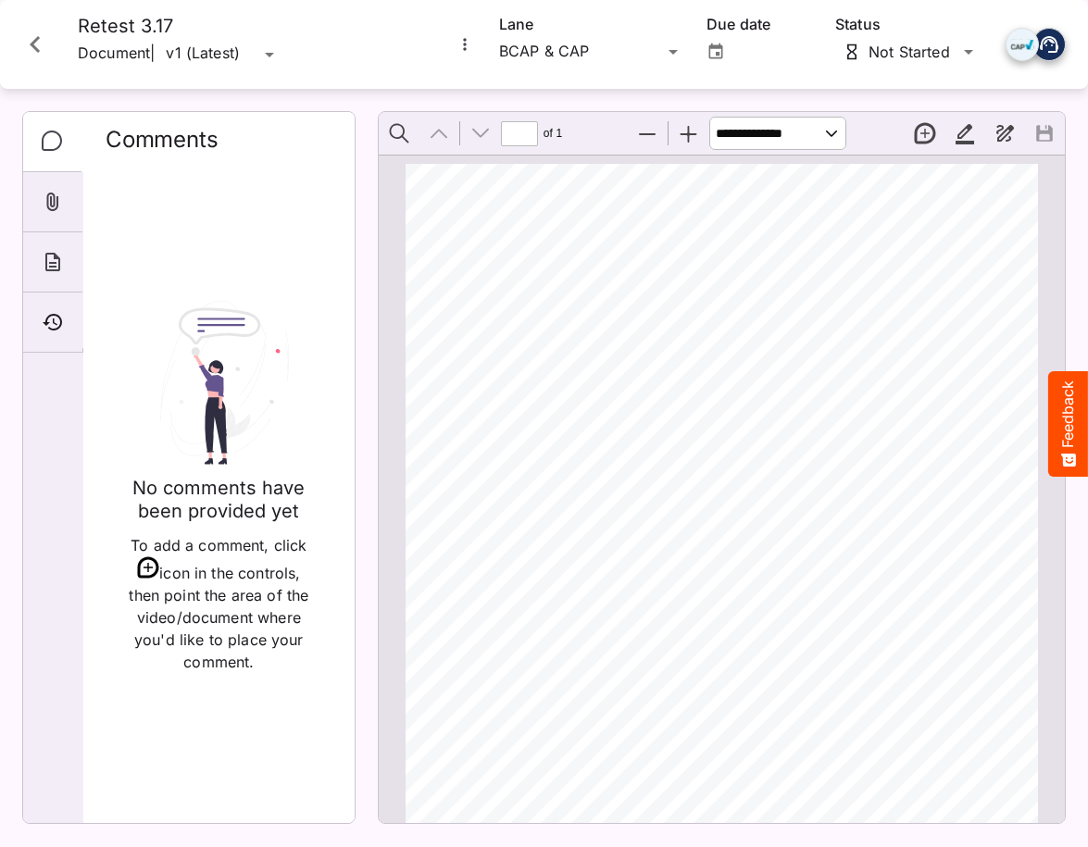
click at [721, 500] on div "ADVERTISER: Grain & Grit Hardware VERSION: BCAP 3.1 7 DURATION: 30 seconds DATE…" at bounding box center [729, 622] width 649 height 917
drag, startPoint x: 579, startPoint y: 529, endPoint x: 501, endPoint y: 402, distance: 149.5
click at [501, 402] on div "ADVERTISER: Grain & Grit Hardware VERSION: BCAP 3.1 7 DURATION: 30 seconds DATE…" at bounding box center [729, 622] width 649 height 917
drag, startPoint x: 489, startPoint y: 416, endPoint x: 555, endPoint y: 536, distance: 137.6
click at [555, 536] on div "ADVERTISER: Grain & Grit Hardware VERSION: BCAP 3.1 7 DURATION: 30 seconds DATE…" at bounding box center [729, 622] width 649 height 917
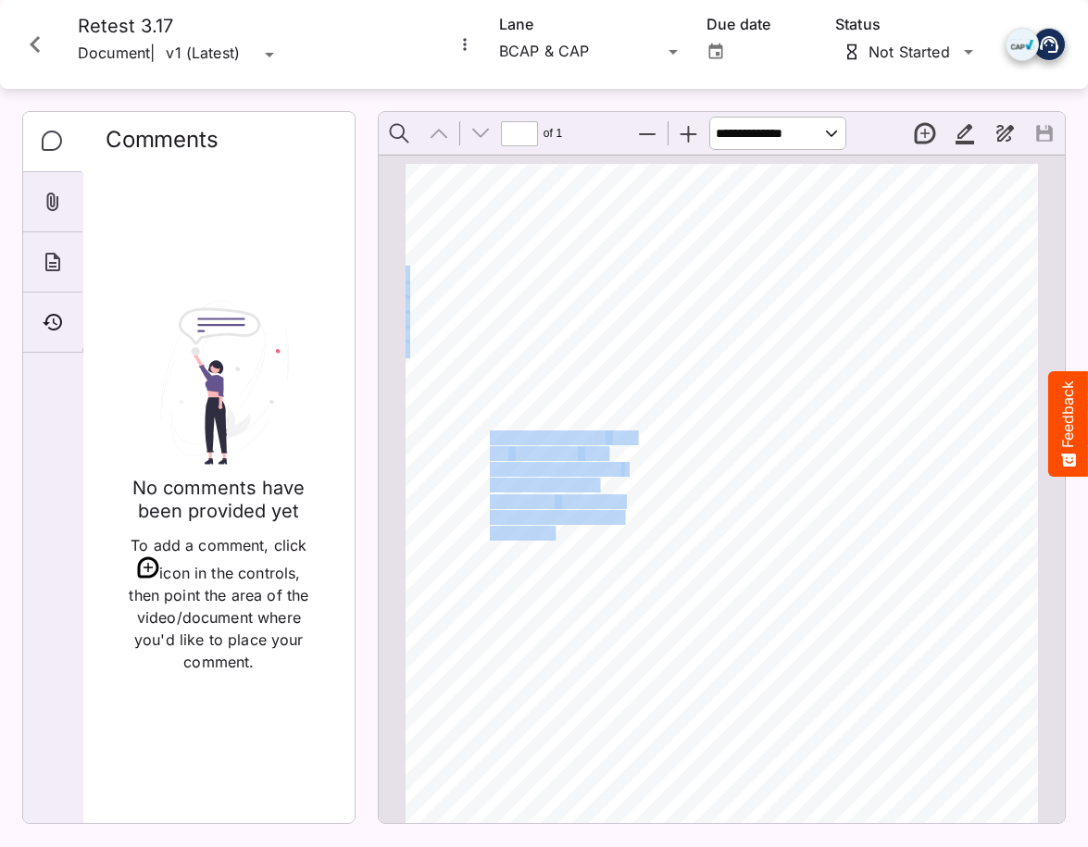
drag, startPoint x: 555, startPoint y: 536, endPoint x: 487, endPoint y: 412, distance: 141.7
click at [487, 412] on div "ADVERTISER: Grain & Grit Hardware VERSION: BCAP 3.1 7 DURATION: 30 seconds DATE…" at bounding box center [729, 622] width 649 height 917
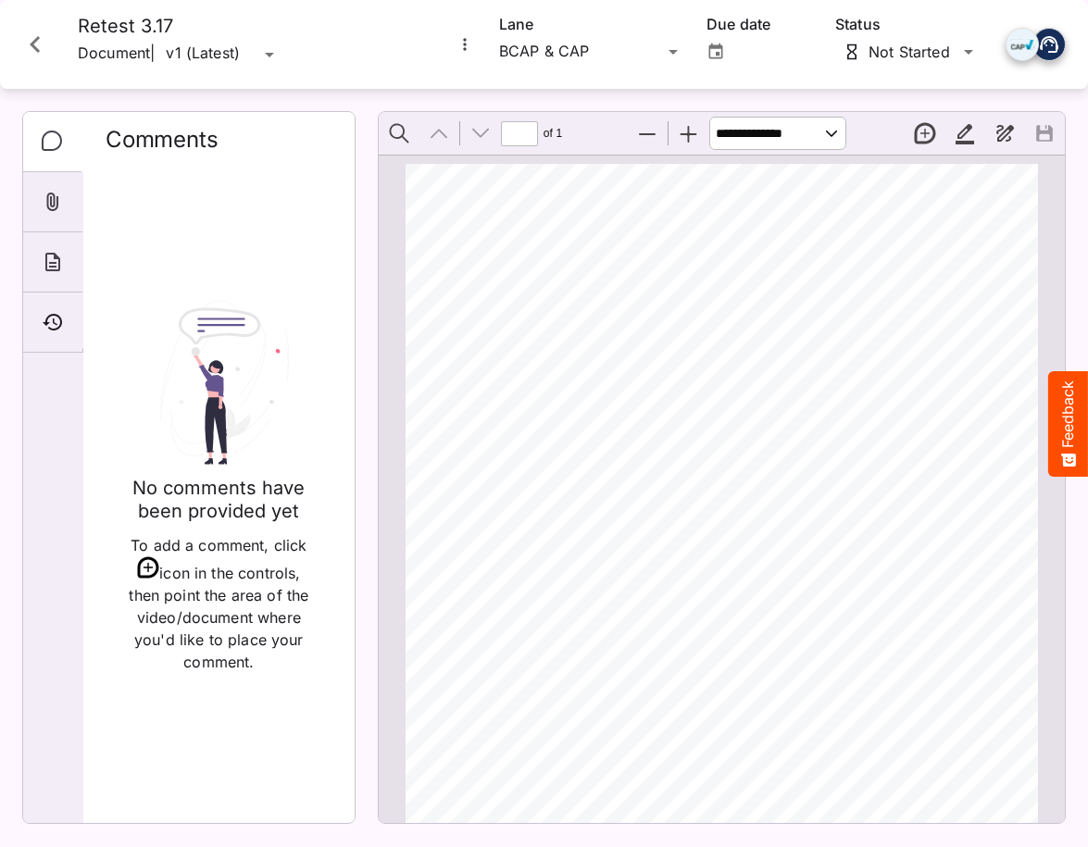
click at [532, 456] on span "outside and" at bounding box center [544, 453] width 67 height 13
click at [657, 474] on div "ADVERTISER: Grain & Grit Hardware VERSION: BCAP 3.1 7 DURATION: 30 seconds DATE…" at bounding box center [729, 622] width 649 height 917
drag, startPoint x: 701, startPoint y: 587, endPoint x: 644, endPoint y: 552, distance: 66.5
click at [644, 551] on div "ADVERTISER: Grain & Grit Hardware VERSION: BCAP 3.1 7 DURATION: 30 seconds DATE…" at bounding box center [729, 622] width 649 height 917
click at [644, 552] on div "ADVERTISER: Grain & Grit Hardware VERSION: BCAP 3.1 7 DURATION: 30 seconds DATE…" at bounding box center [729, 622] width 649 height 917
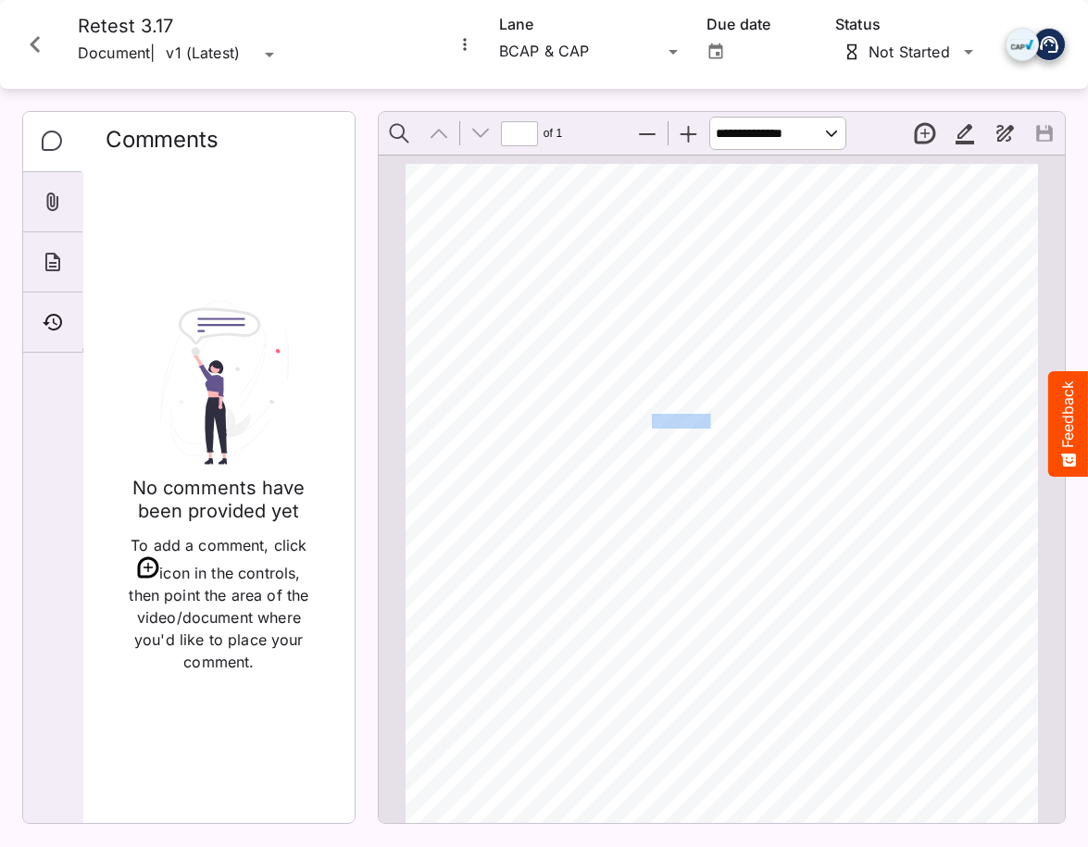
drag, startPoint x: 711, startPoint y: 427, endPoint x: 642, endPoint y: 427, distance: 68.5
click at [642, 427] on div "ADVERTISER: Grain & Grit Hardware VERSION: BCAP 3.1 7 DURATION: 30 seconds DATE…" at bounding box center [729, 622] width 649 height 917
drag, startPoint x: 527, startPoint y: 435, endPoint x: 561, endPoint y: 542, distance: 111.8
click at [561, 542] on div "ADVERTISER: Grain & Grit Hardware VERSION: BCAP 3.1 7 DURATION: 30 seconds DATE…" at bounding box center [729, 622] width 649 height 917
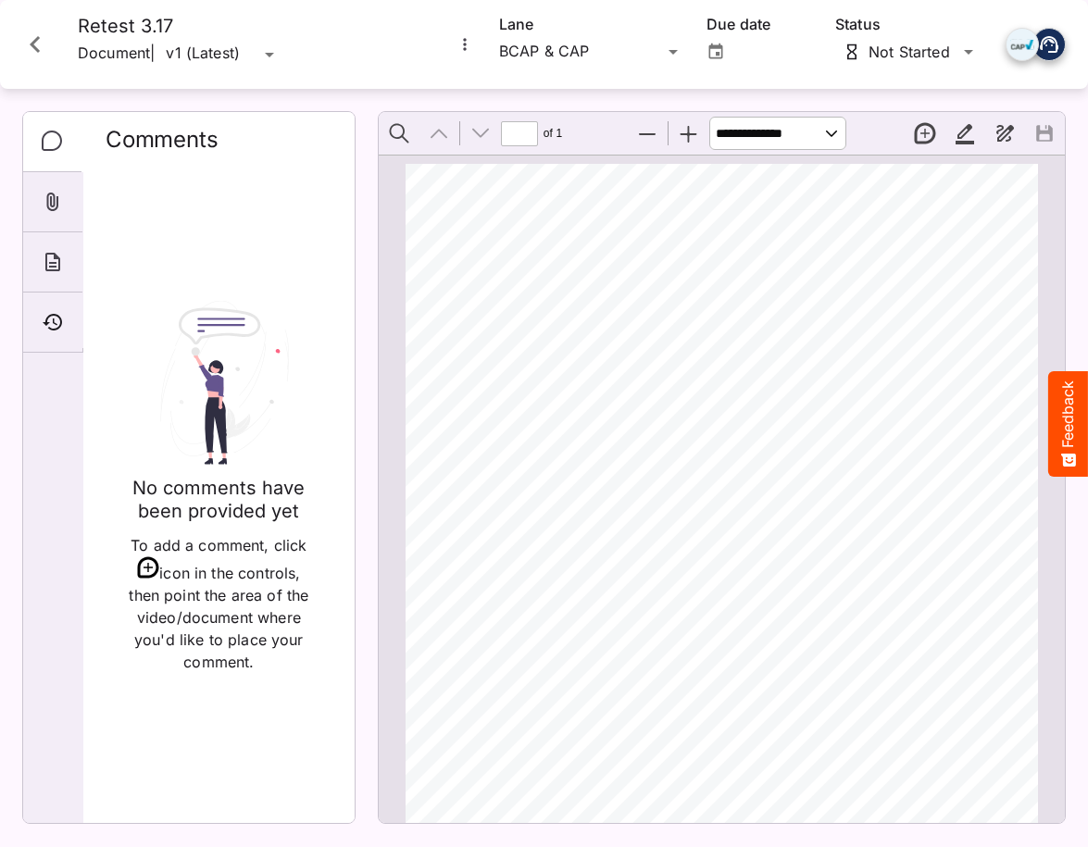
click at [561, 542] on div "ADVERTISER: Grain & Grit Hardware VERSION: BCAP 3.1 7 DURATION: 30 seconds DATE…" at bounding box center [729, 622] width 649 height 917
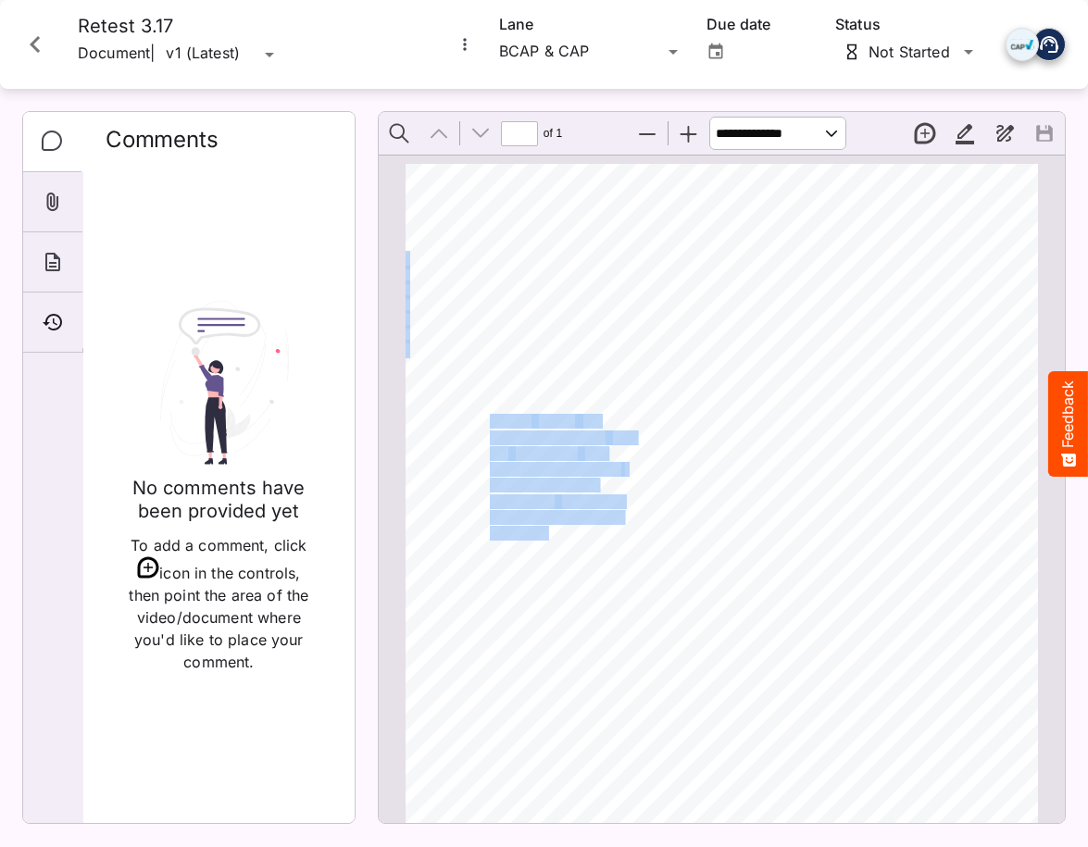
drag, startPoint x: 552, startPoint y: 537, endPoint x: 502, endPoint y: 411, distance: 135.4
click at [502, 411] on div "ADVERTISER: Grain & Grit Hardware VERSION: BCAP 3.1 7 DURATION: 30 seconds DATE…" at bounding box center [729, 622] width 649 height 917
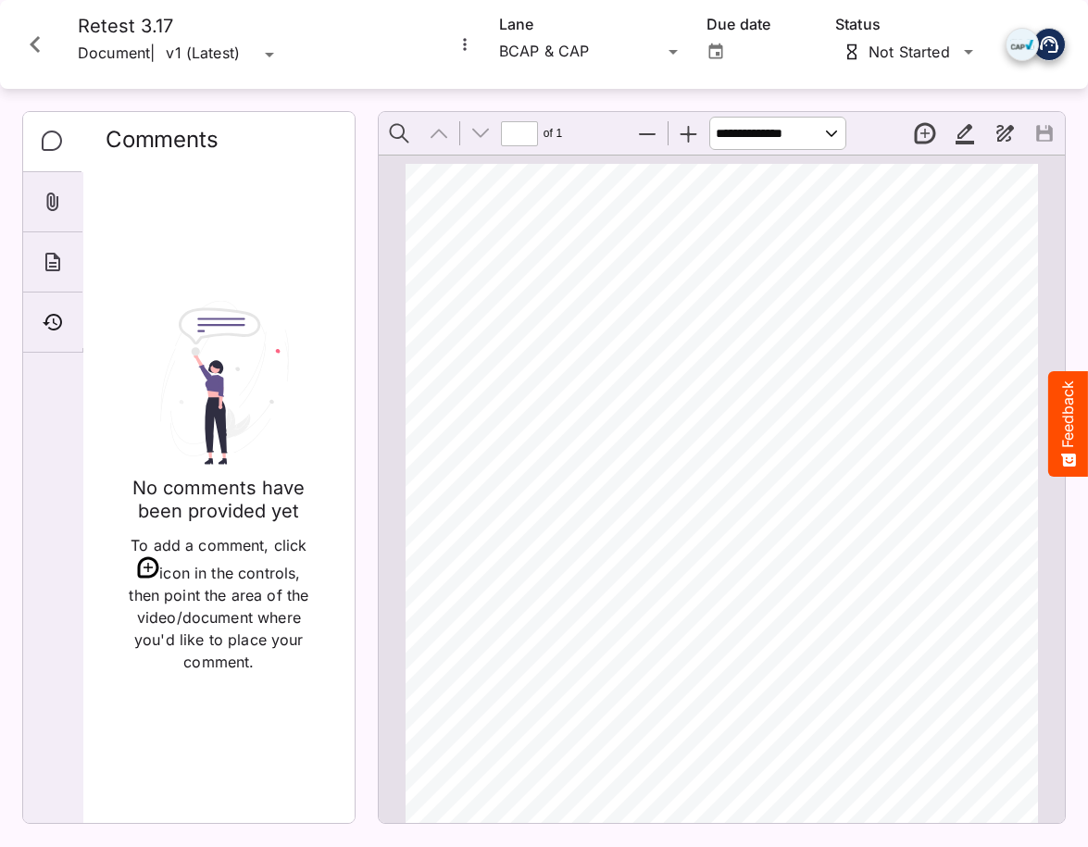
click at [502, 411] on div "ADVERTISER: Grain & Grit Hardware VERSION: BCAP 3.1 7 DURATION: 30 seconds DATE…" at bounding box center [729, 622] width 649 height 917
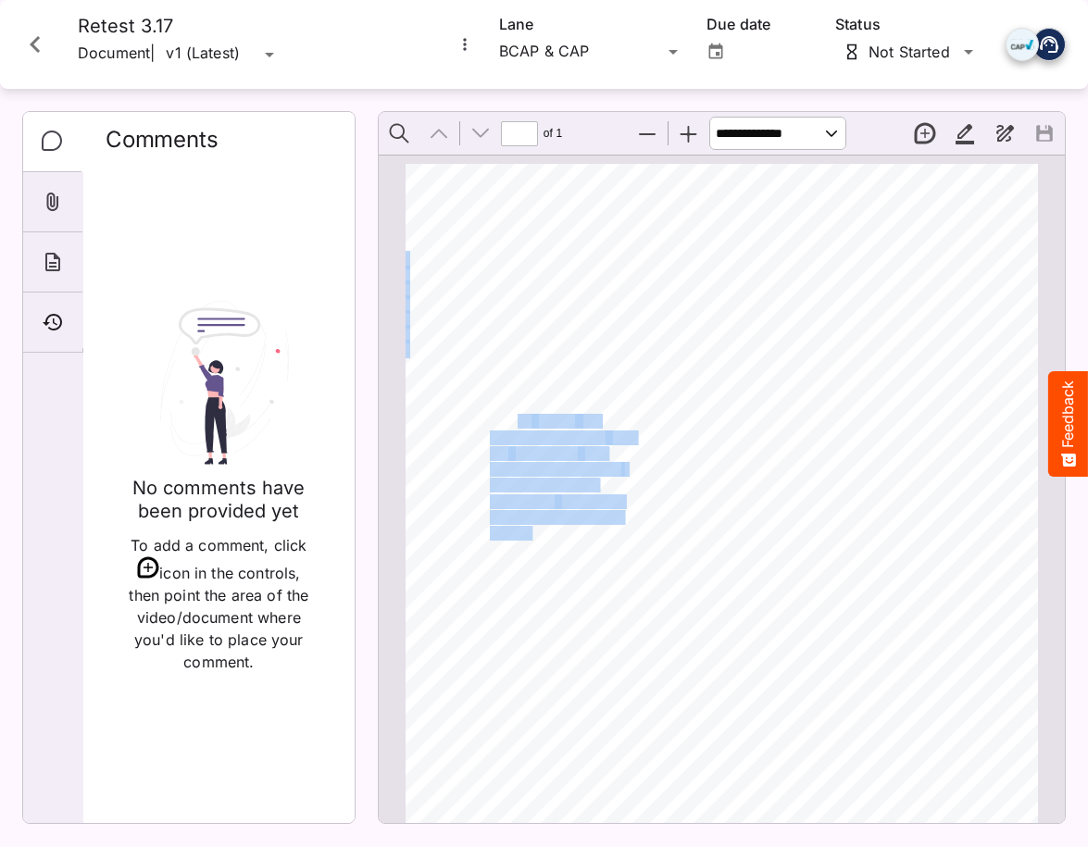
drag, startPoint x: 520, startPoint y: 417, endPoint x: 532, endPoint y: 531, distance: 114.5
click at [532, 531] on div "ADVERTISER: Grain & Grit Hardware VERSION: BCAP 3.1 7 DURATION: 30 seconds DATE…" at bounding box center [729, 622] width 649 height 917
click at [532, 531] on span "playing as soon as the" at bounding box center [552, 533] width 124 height 13
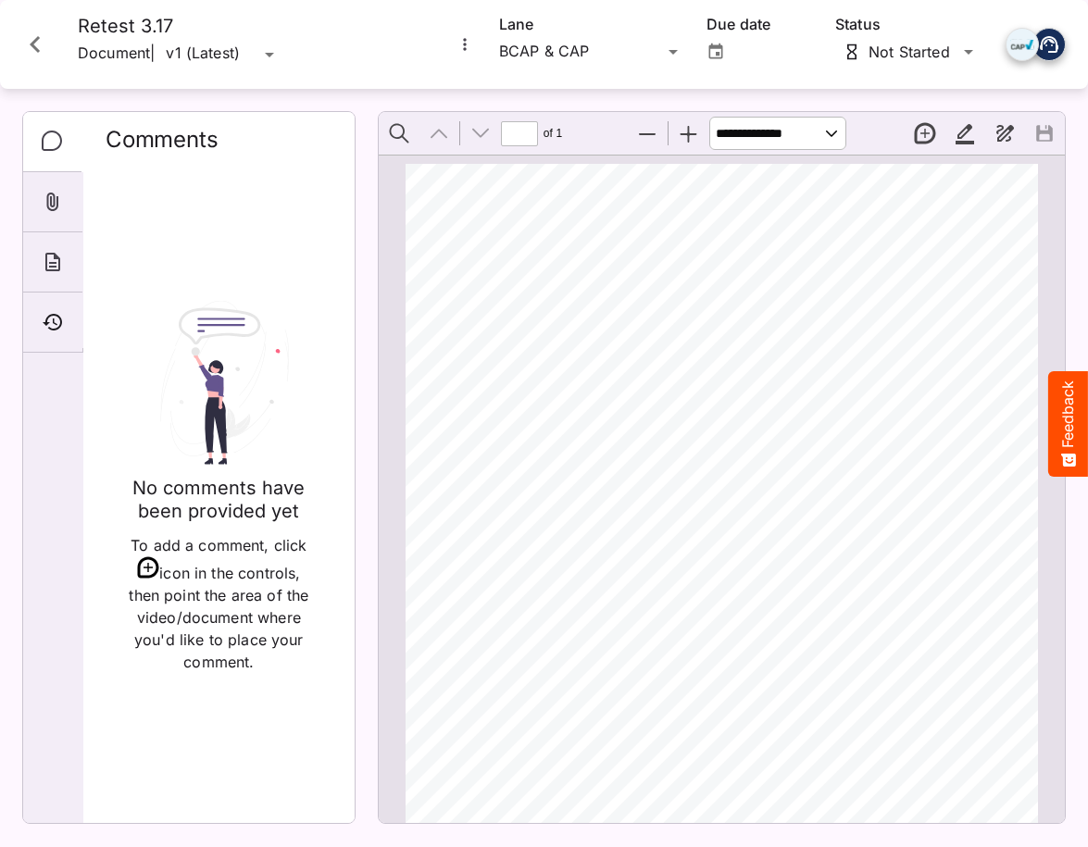
click at [279, 516] on h4 "No comments have been provided yet" at bounding box center [219, 499] width 182 height 45
click at [48, 54] on icon "Close card" at bounding box center [35, 44] width 33 height 33
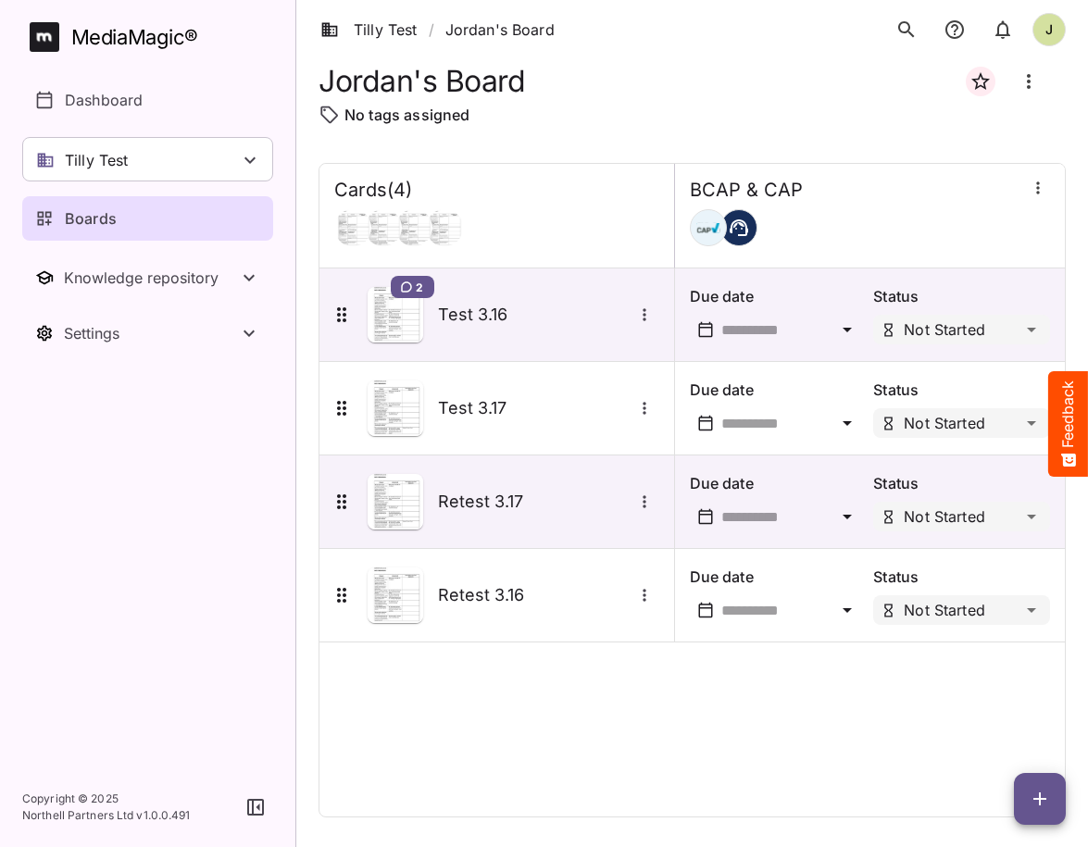
click at [793, 727] on div "Cards ( 4 ) BCAP & CAP 2 Test 3.16 Due date Status Not Started Test 3.17 Due da…" at bounding box center [691, 490] width 747 height 654
click at [580, 734] on div "Cards ( 4 ) BCAP & CAP 2 Test 3.16 Due date Status Not Started Test 3.17 Due da…" at bounding box center [691, 490] width 747 height 654
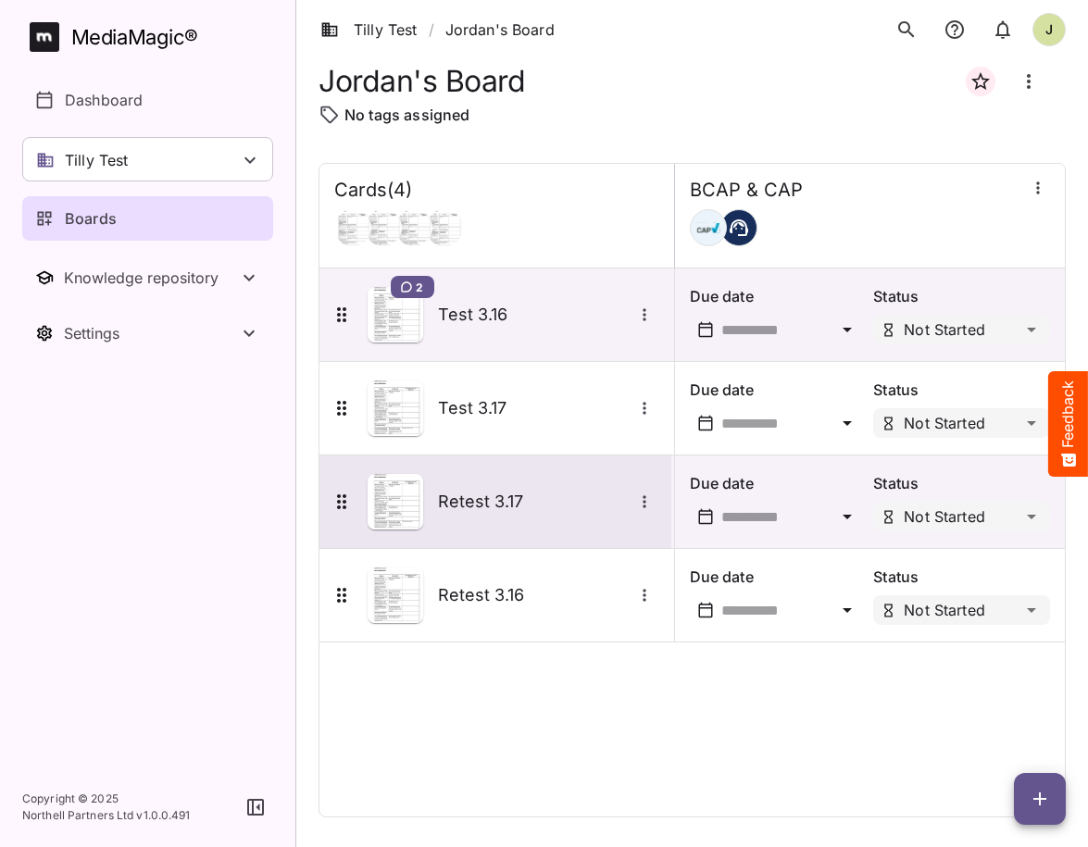
click at [506, 512] on h5 "Retest 3.17" at bounding box center [535, 502] width 194 height 22
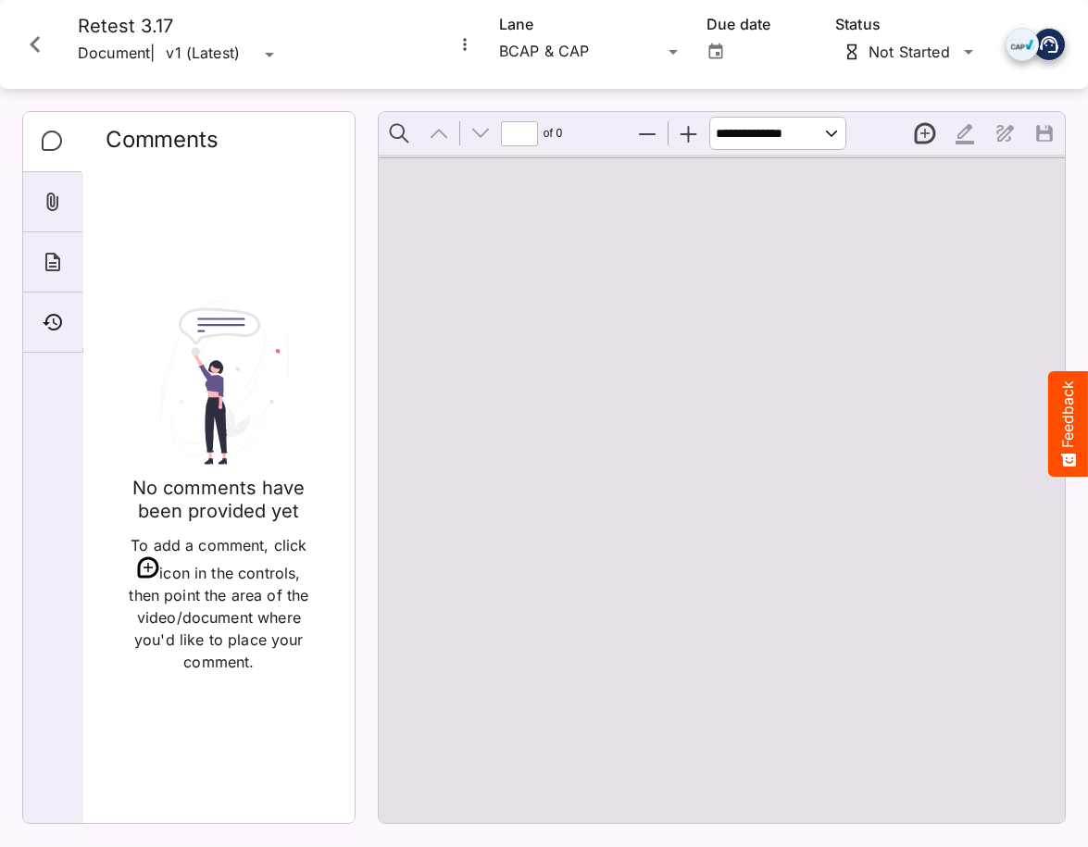
type input "*"
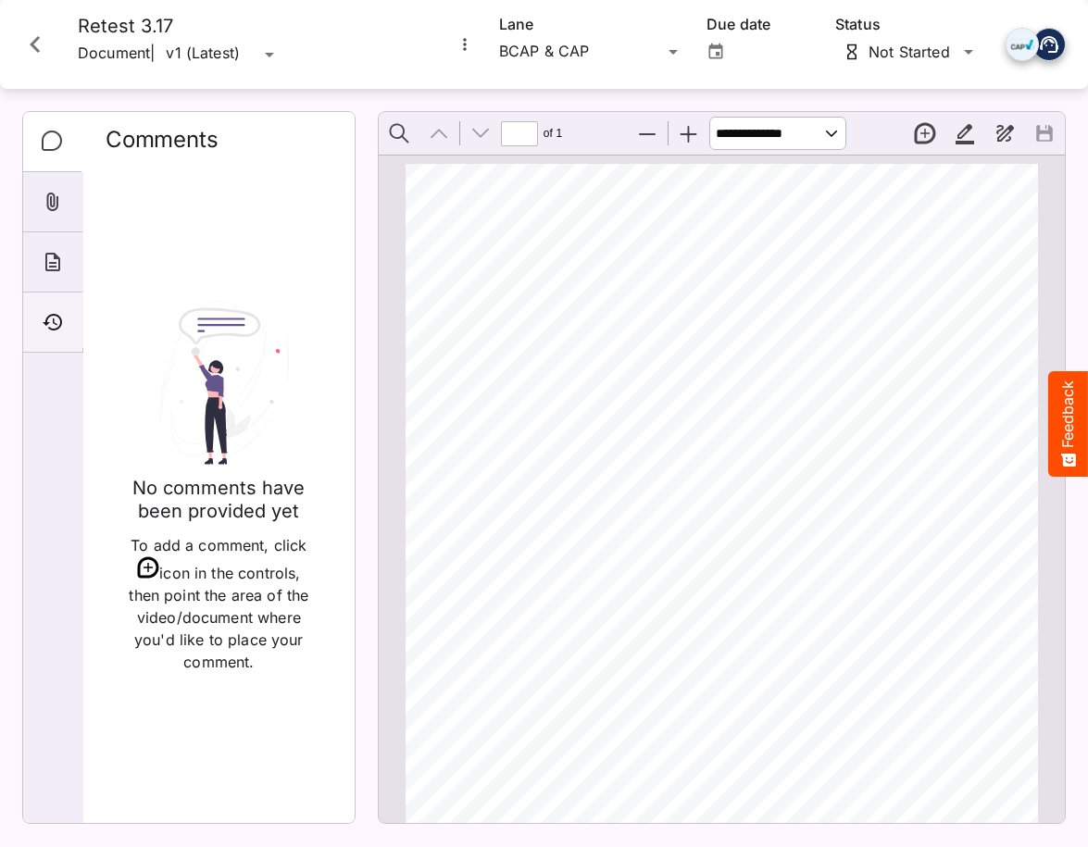
click at [64, 326] on div "Timeline" at bounding box center [52, 323] width 59 height 60
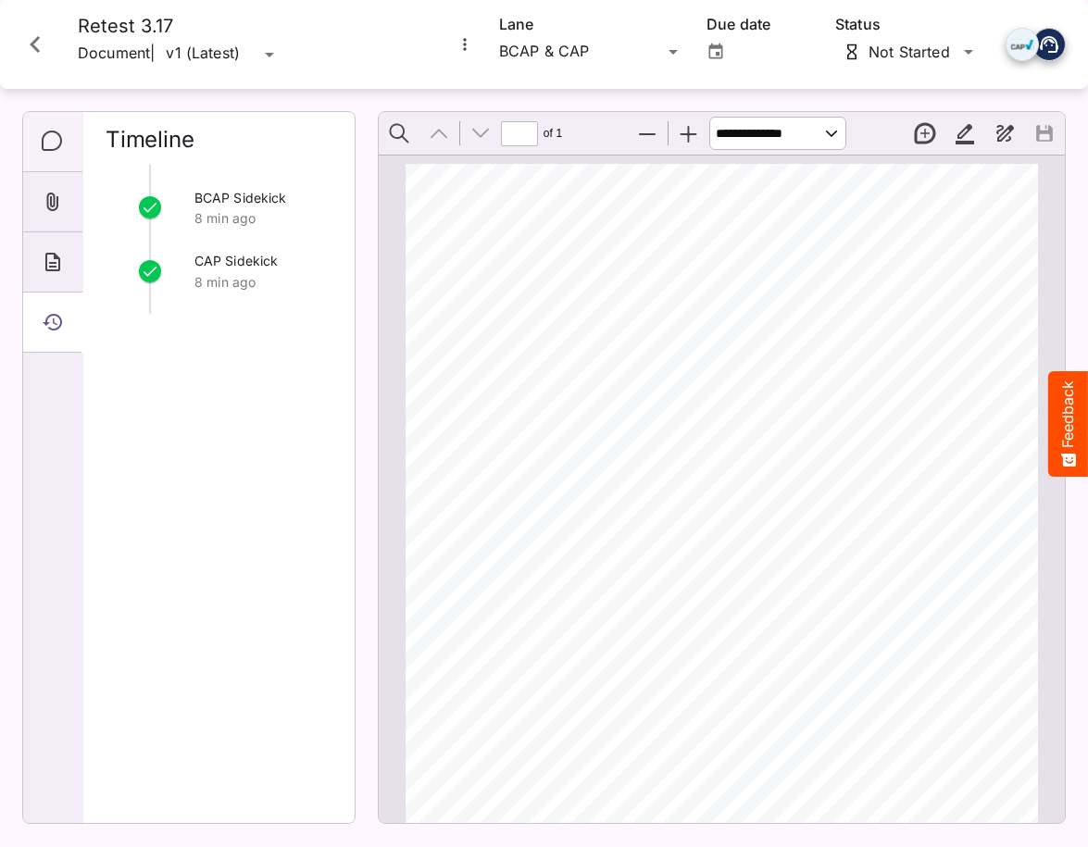
click at [44, 123] on div "Comments" at bounding box center [52, 142] width 59 height 60
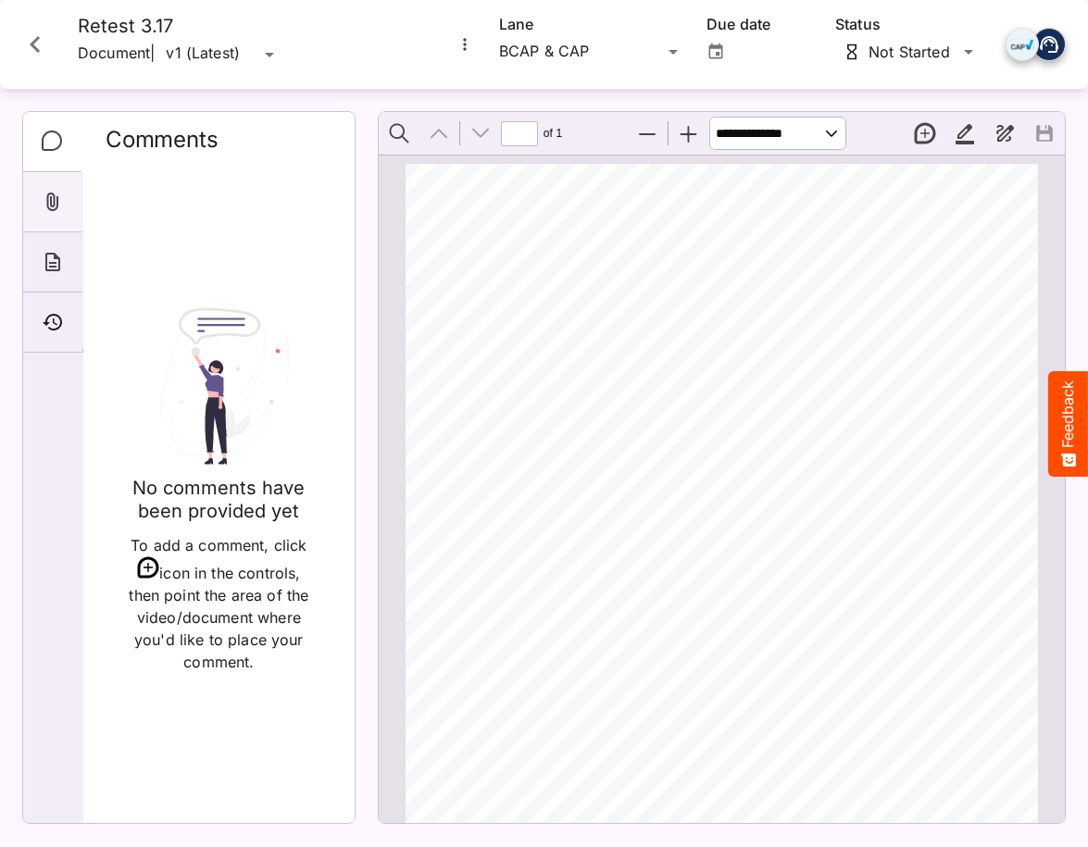
click at [53, 199] on icon "Attachments" at bounding box center [53, 202] width 12 height 19
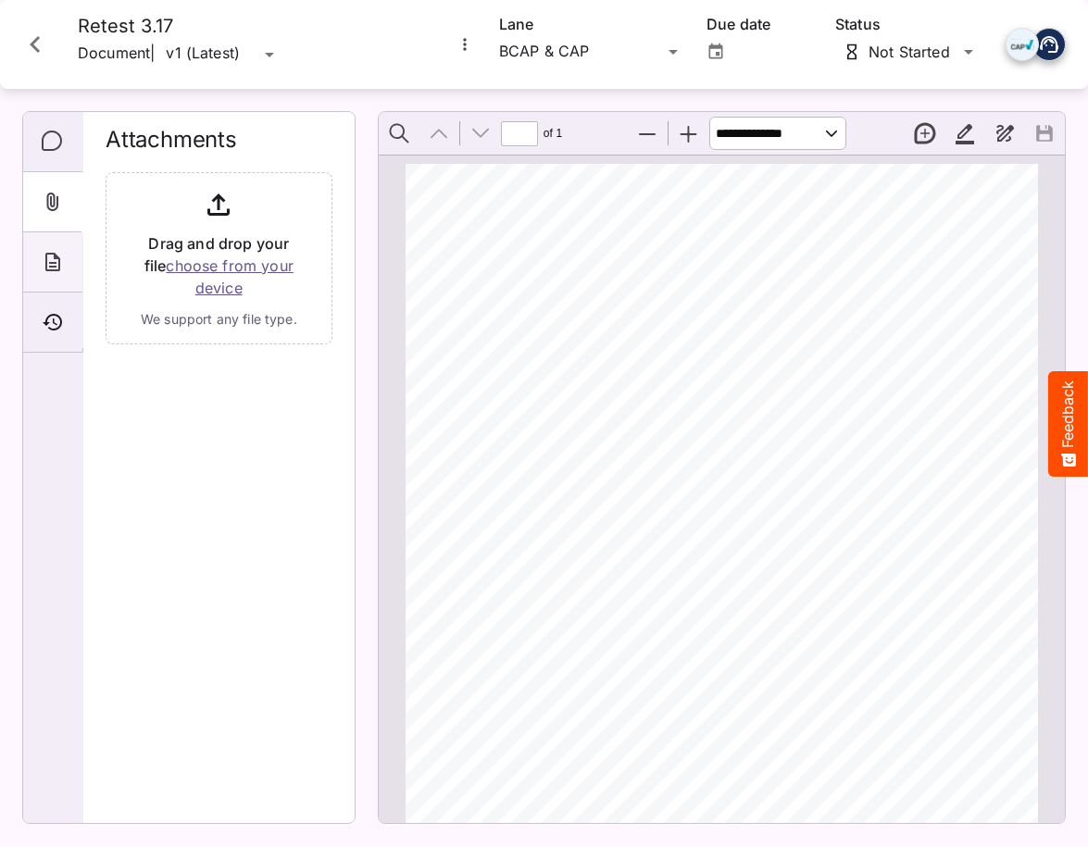
click at [53, 251] on icon "About" at bounding box center [53, 262] width 22 height 22
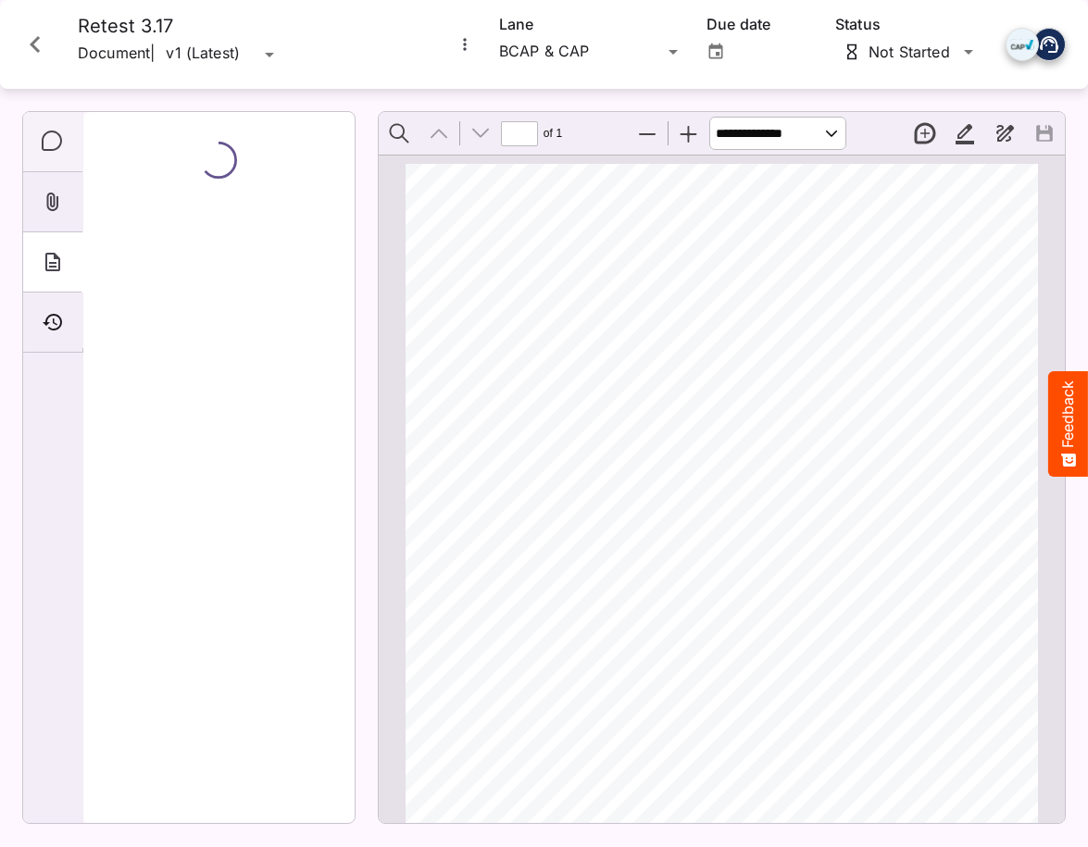
click at [50, 131] on icon "Comments" at bounding box center [52, 141] width 20 height 20
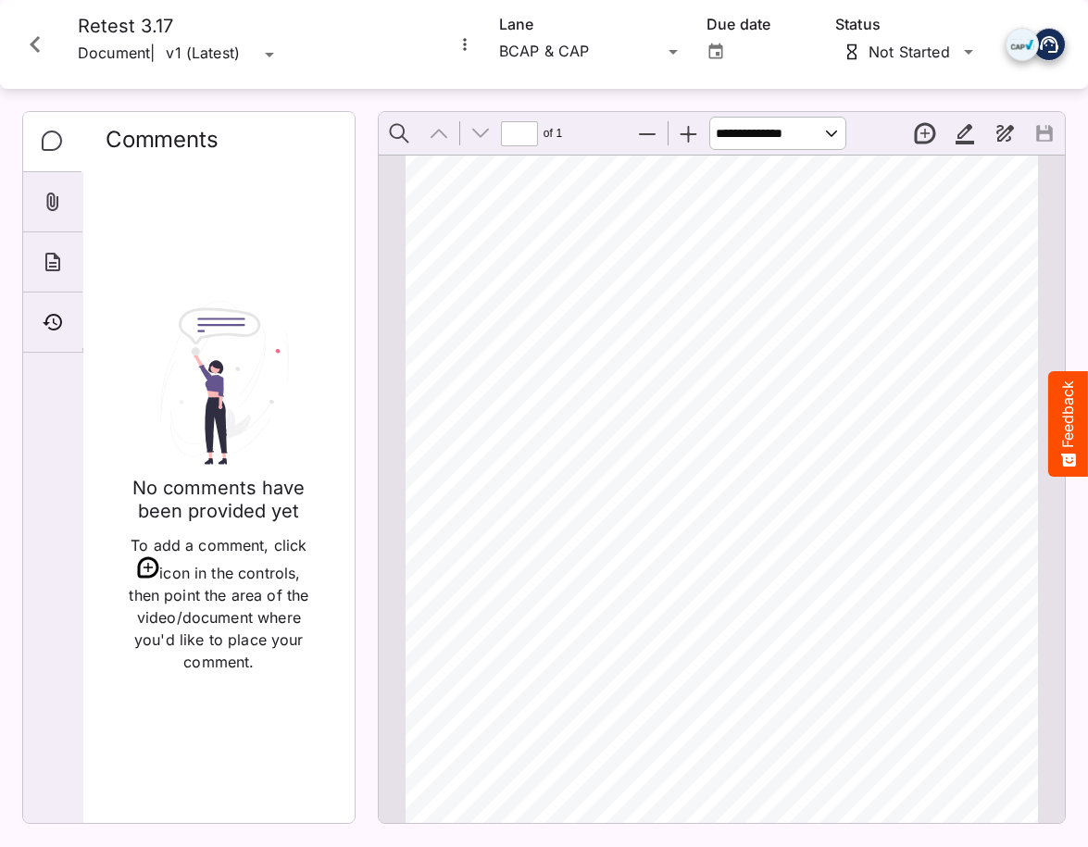
scroll to position [258, 0]
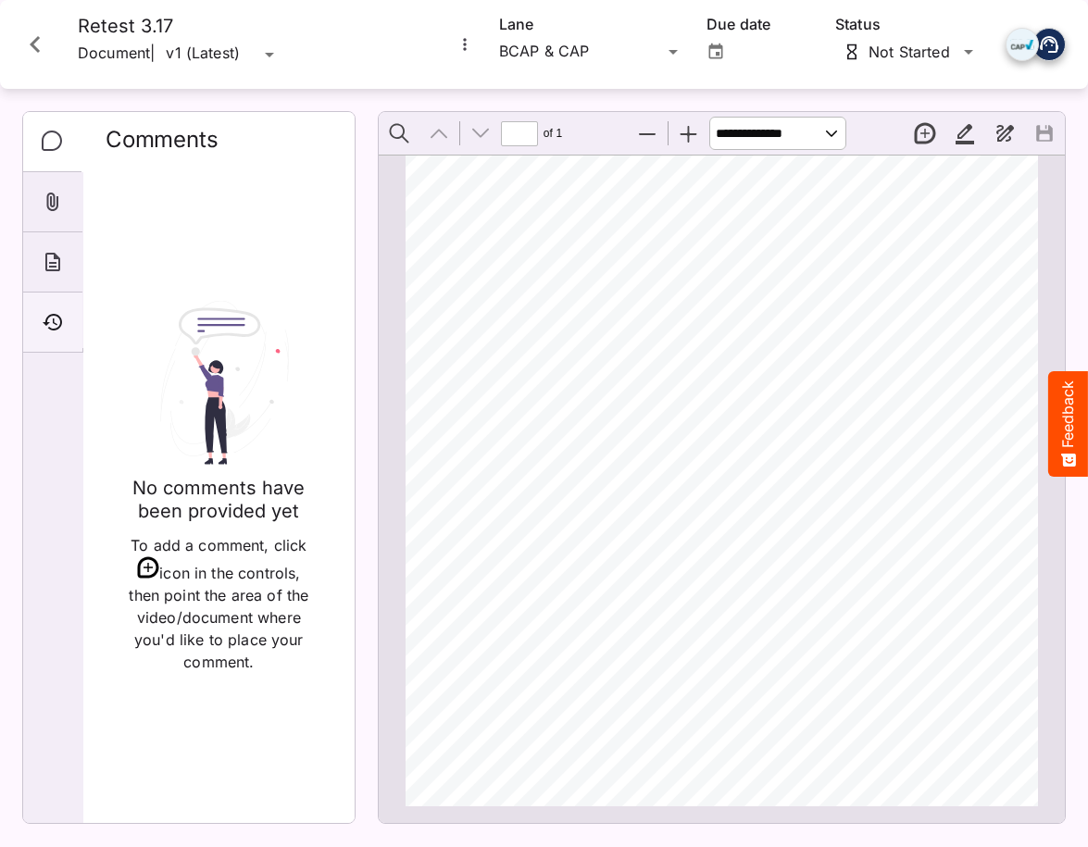
click at [47, 332] on icon "Timeline" at bounding box center [53, 322] width 22 height 22
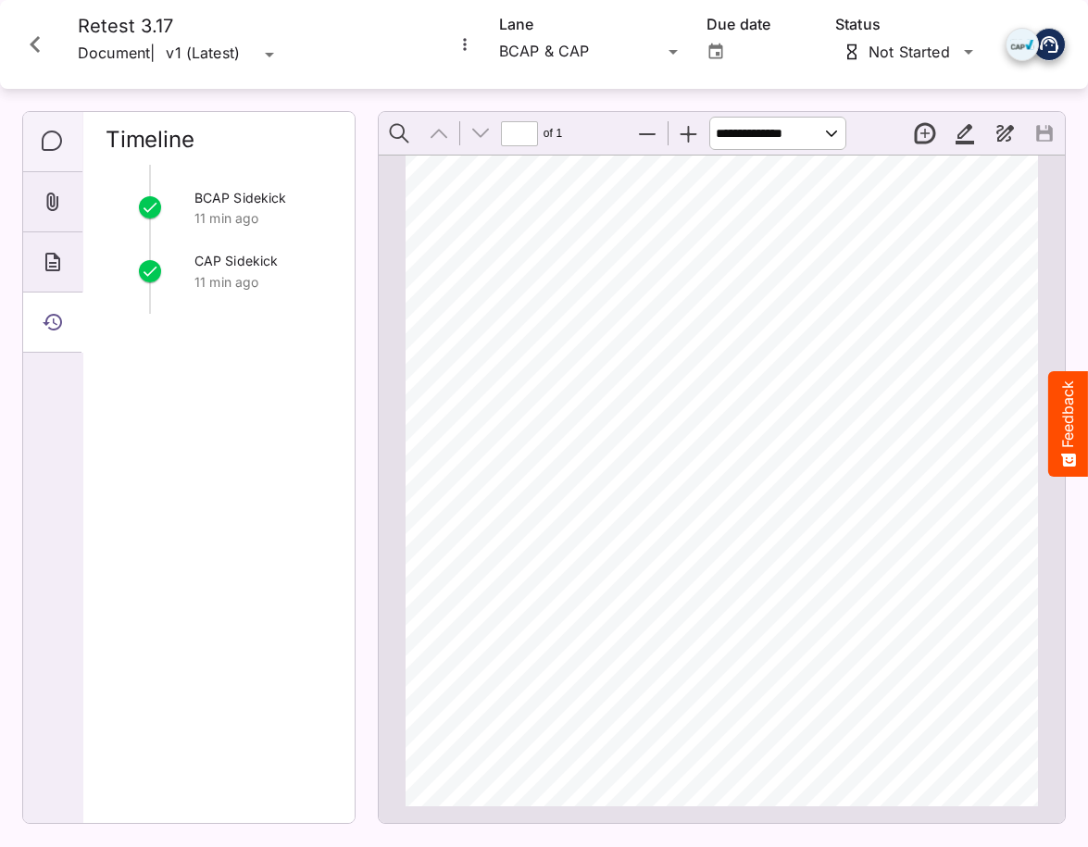
click at [38, 151] on div "Comments" at bounding box center [52, 142] width 59 height 60
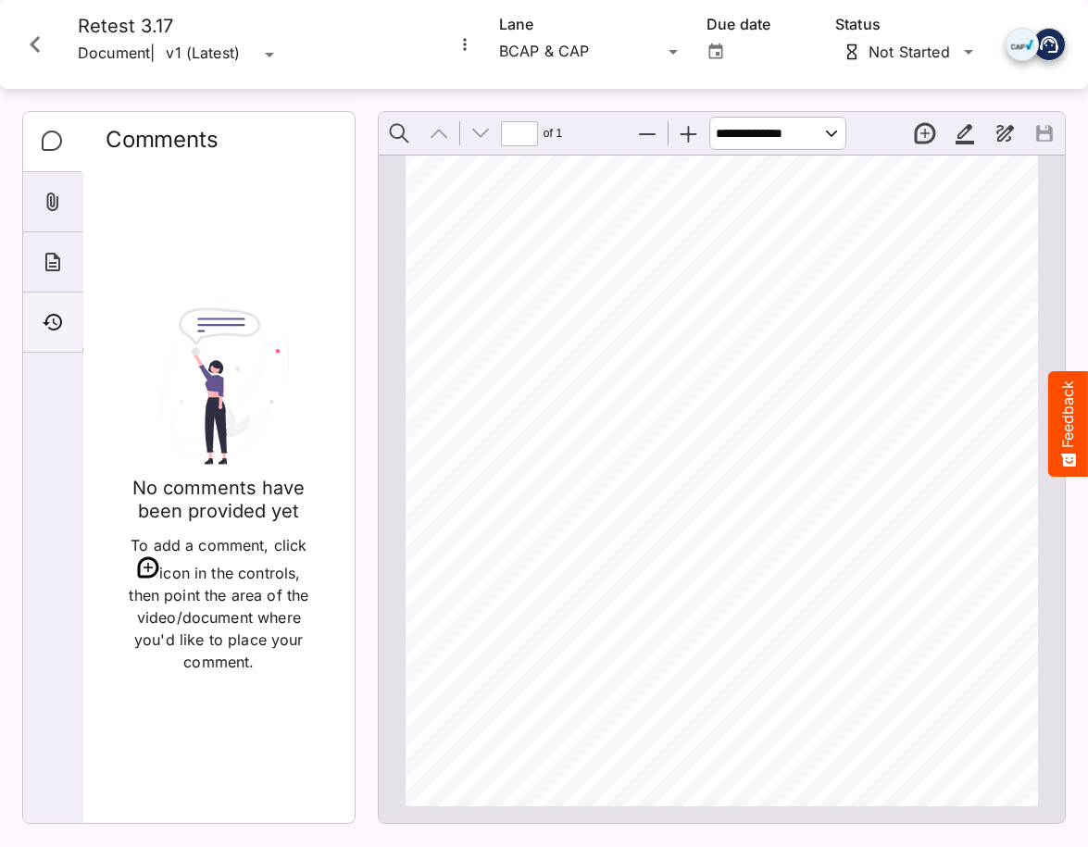
click at [57, 317] on icon "Timeline" at bounding box center [53, 322] width 22 height 22
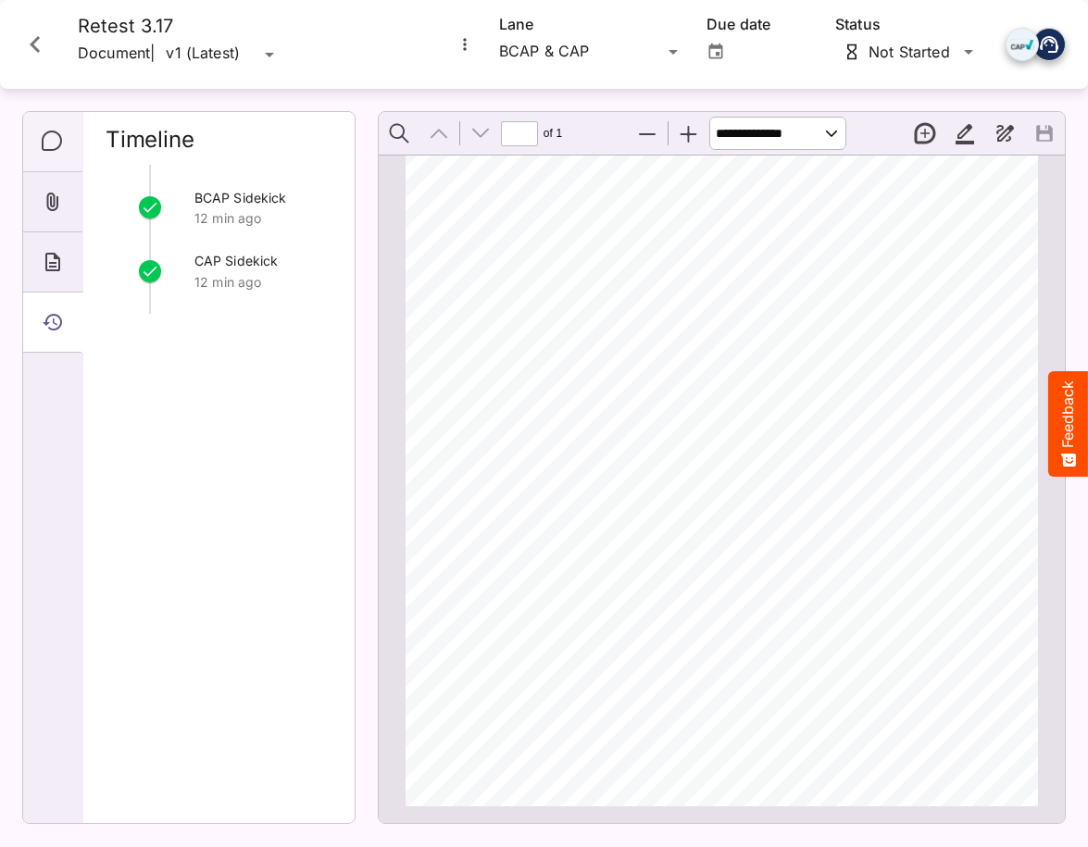
click at [53, 144] on icon "Comments" at bounding box center [53, 142] width 22 height 22
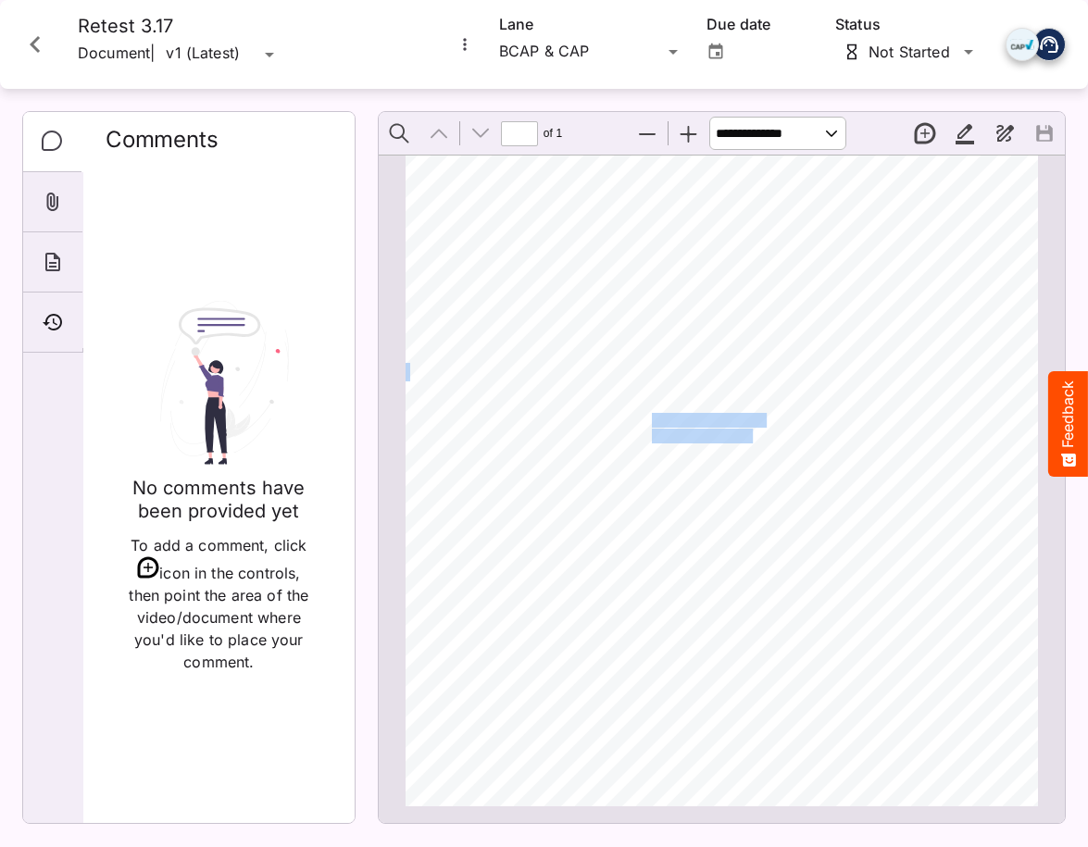
drag, startPoint x: 752, startPoint y: 429, endPoint x: 647, endPoint y: 412, distance: 106.1
click at [646, 412] on div "ADVERTISER: Grain & Grit Hardware VERSION: BCAP 3.1 7 DURATION: 30 seconds DATE…" at bounding box center [729, 364] width 649 height 917
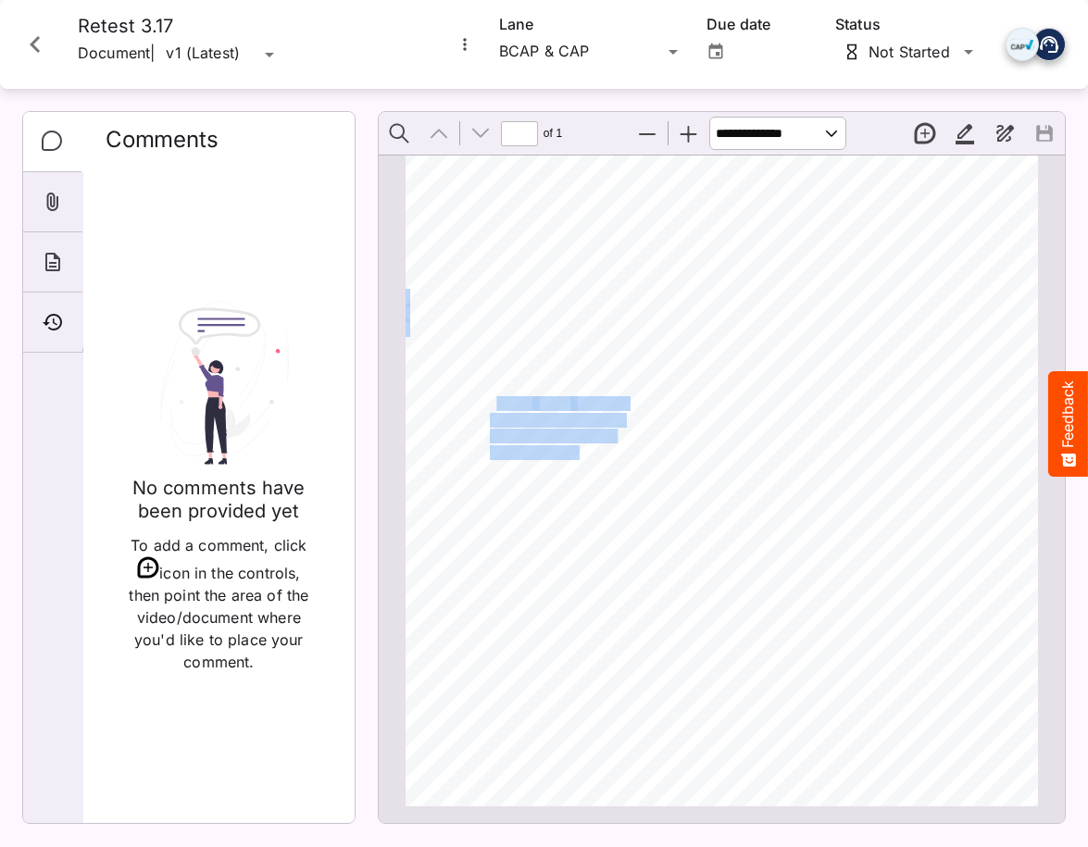
drag, startPoint x: 579, startPoint y: 457, endPoint x: 498, endPoint y: 406, distance: 95.3
click at [498, 406] on div "ADVERTISER: Grain & Grit Hardware VERSION: BCAP 3.1 7 DURATION: 30 seconds DATE…" at bounding box center [729, 364] width 649 height 917
click at [498, 406] on span "array of" at bounding box center [511, 403] width 42 height 13
click at [389, 49] on div "Retest 3.17 Document | v1 (Latest) v1 (Latest)" at bounding box center [224, 44] width 434 height 59
click at [890, 784] on div "ADVERTISER: Grain & Grit Hardware VERSION: BCAP 3.1 7 DURATION: 30 seconds DATE…" at bounding box center [729, 364] width 649 height 917
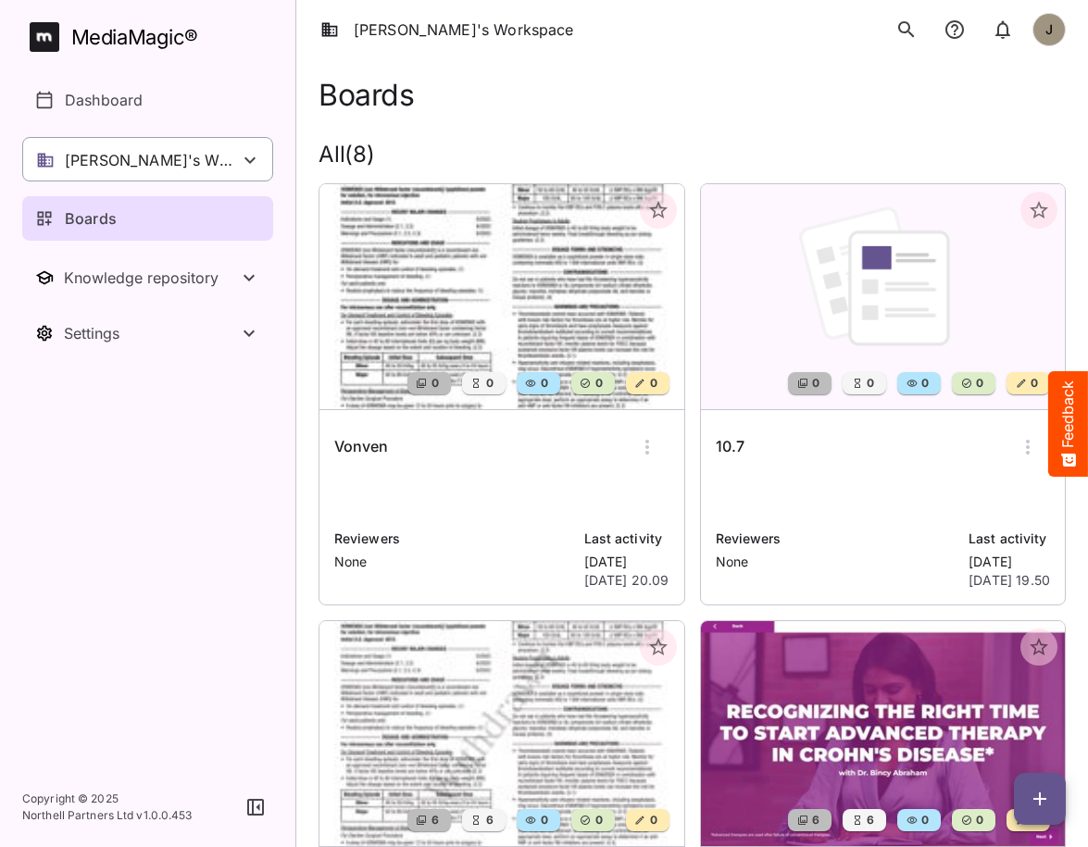
click at [198, 152] on div "[PERSON_NAME]'s Workspace" at bounding box center [147, 159] width 251 height 44
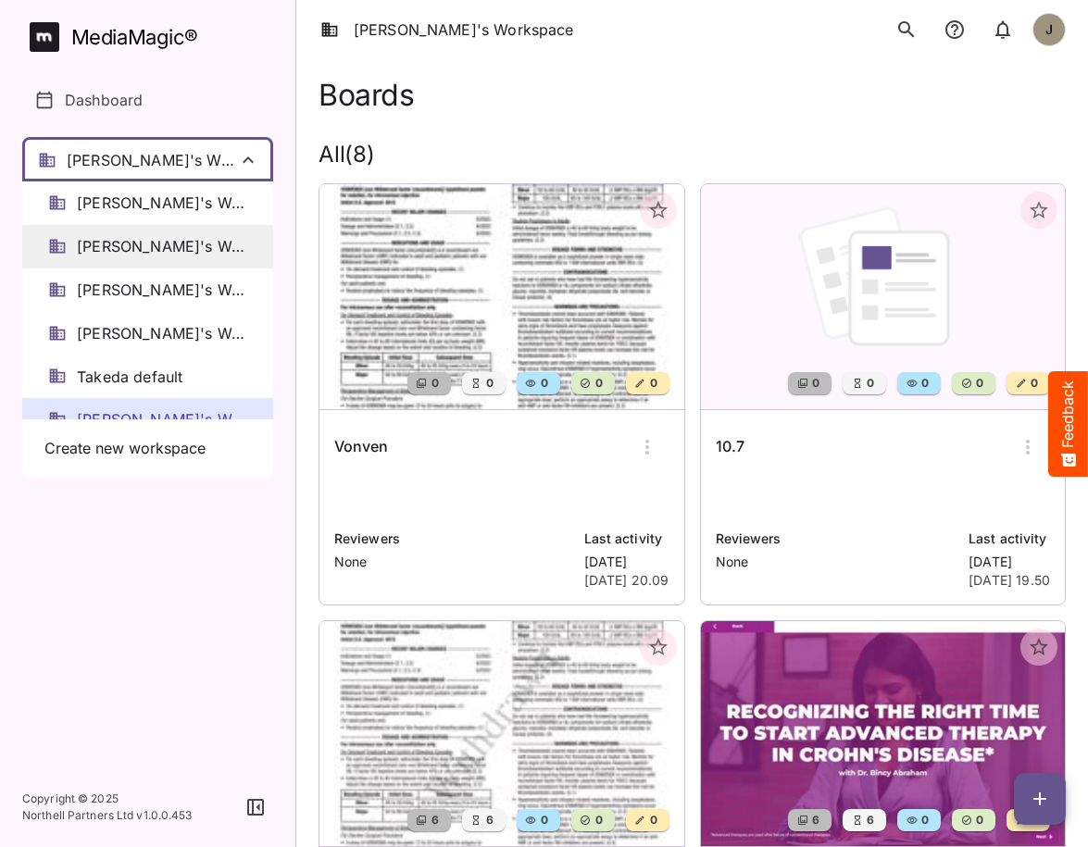
click at [162, 248] on span "Elizabeth's Workspace" at bounding box center [162, 246] width 170 height 21
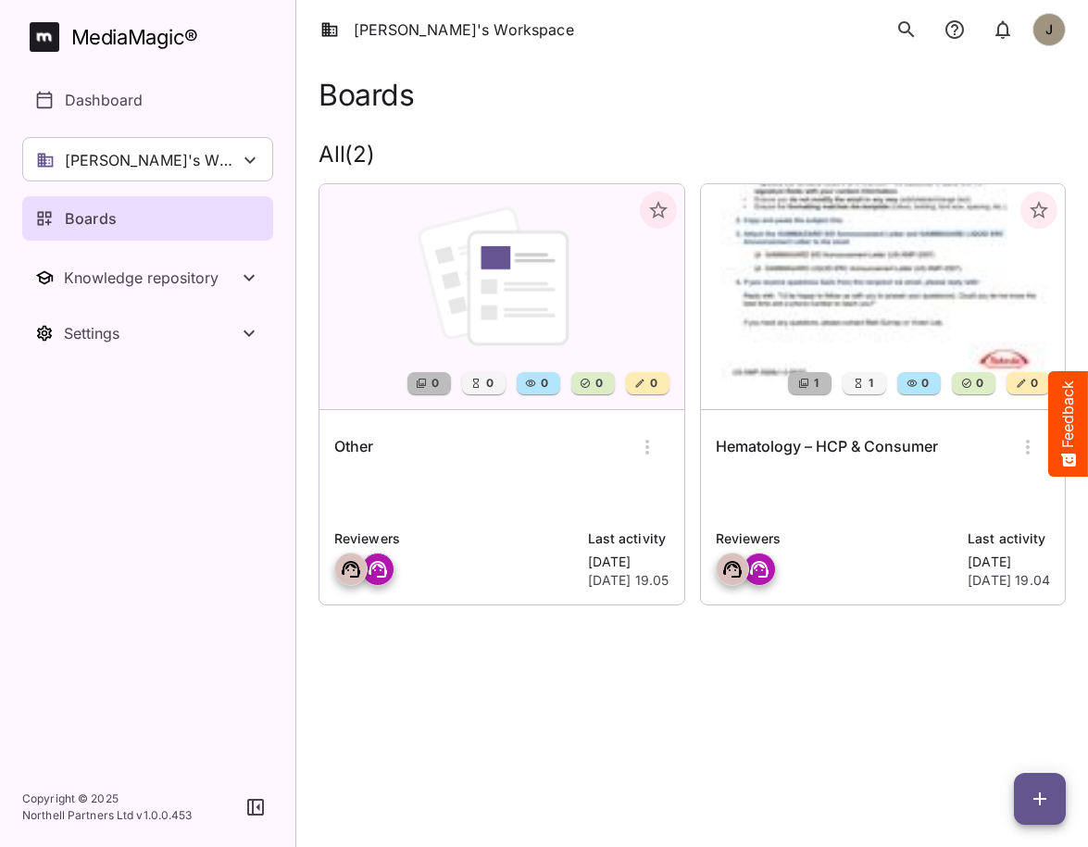
click at [206, 374] on nav "MediaMagic ® Dashboard Elizabeth's Workspace Camille's Workspace Elizabeth's Wo…" at bounding box center [147, 383] width 295 height 767
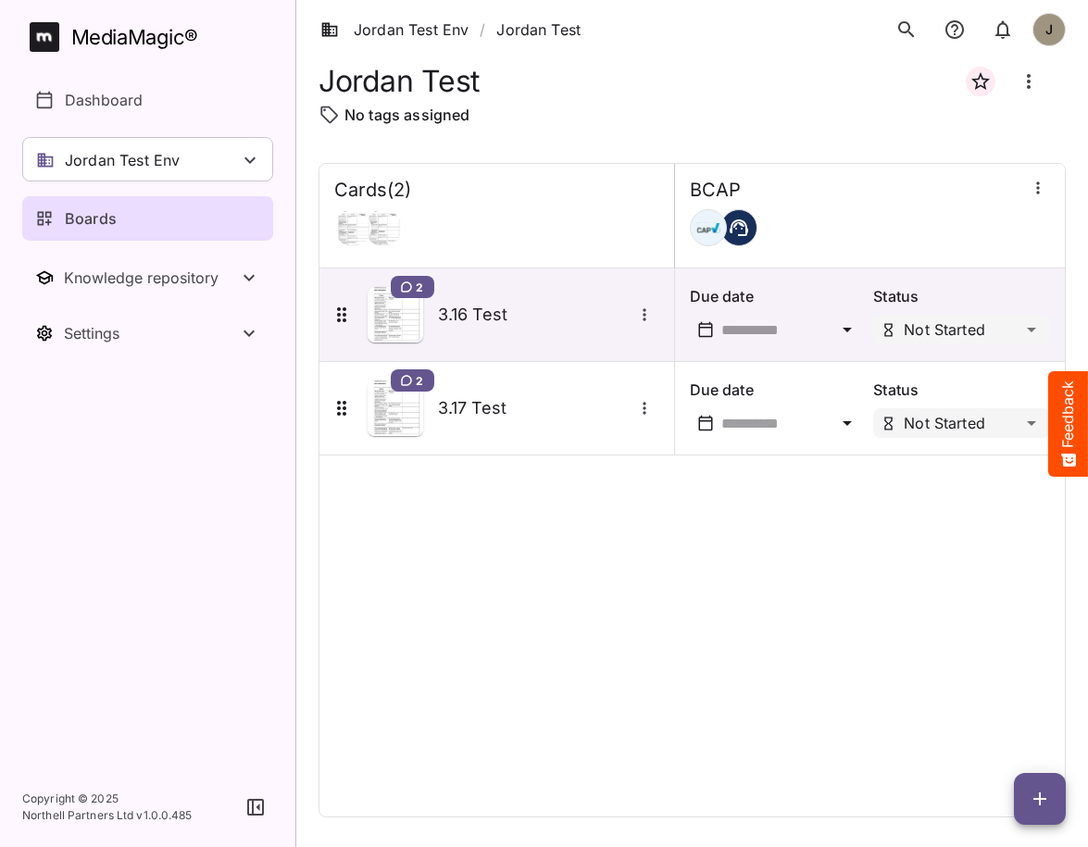
click at [143, 472] on nav "MediaMagic ® Dashboard Jordan Test Env BYOD Default DefaultBYOD E2ETests Jordan…" at bounding box center [147, 383] width 295 height 767
click at [242, 150] on icon at bounding box center [250, 160] width 22 height 22
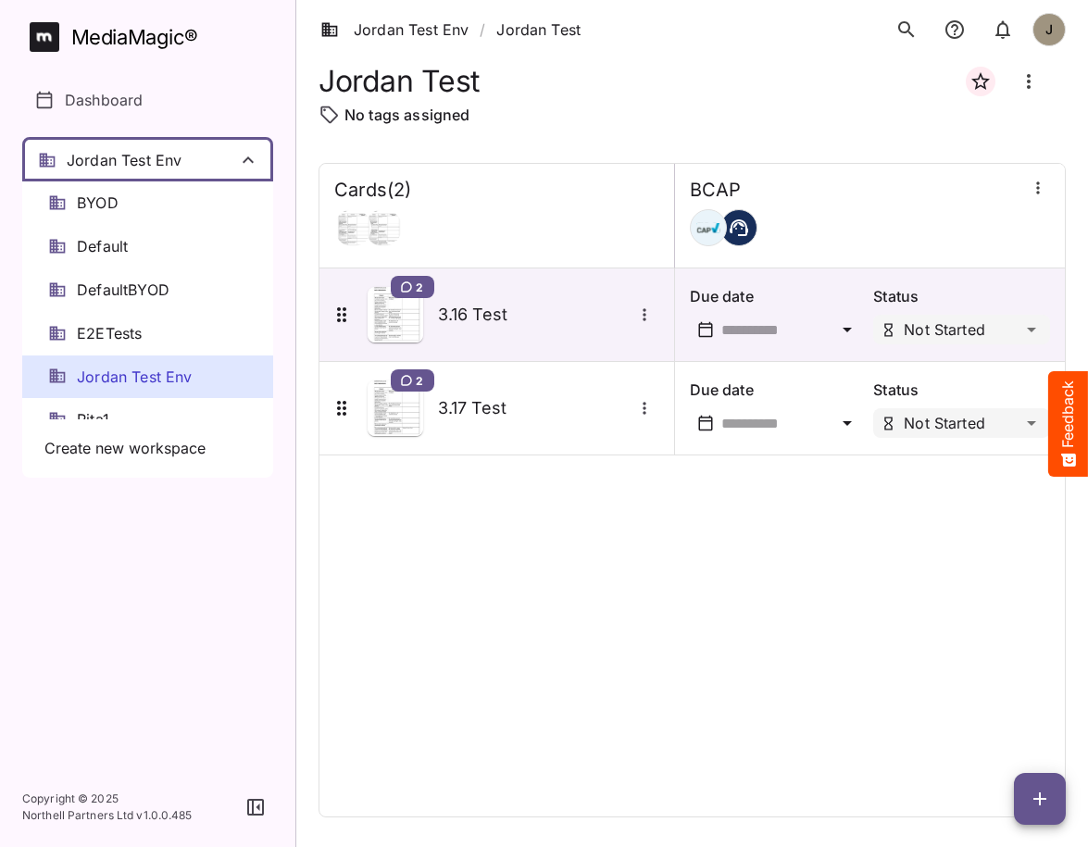
click at [242, 150] on div at bounding box center [544, 423] width 1088 height 847
